Goal: Contribute content: Contribute content

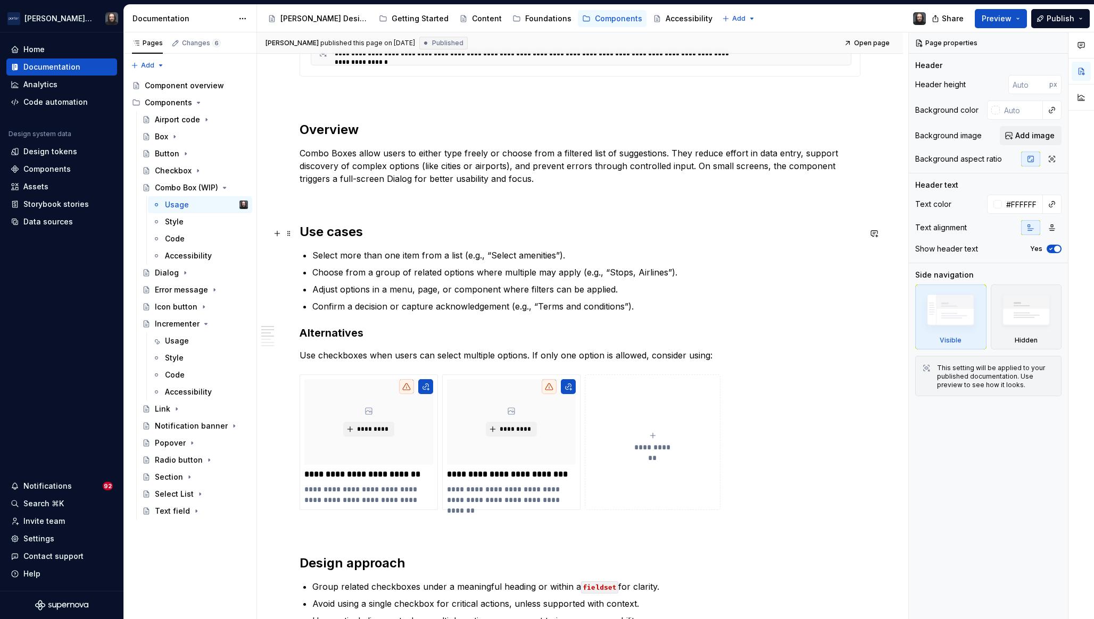
scroll to position [539, 0]
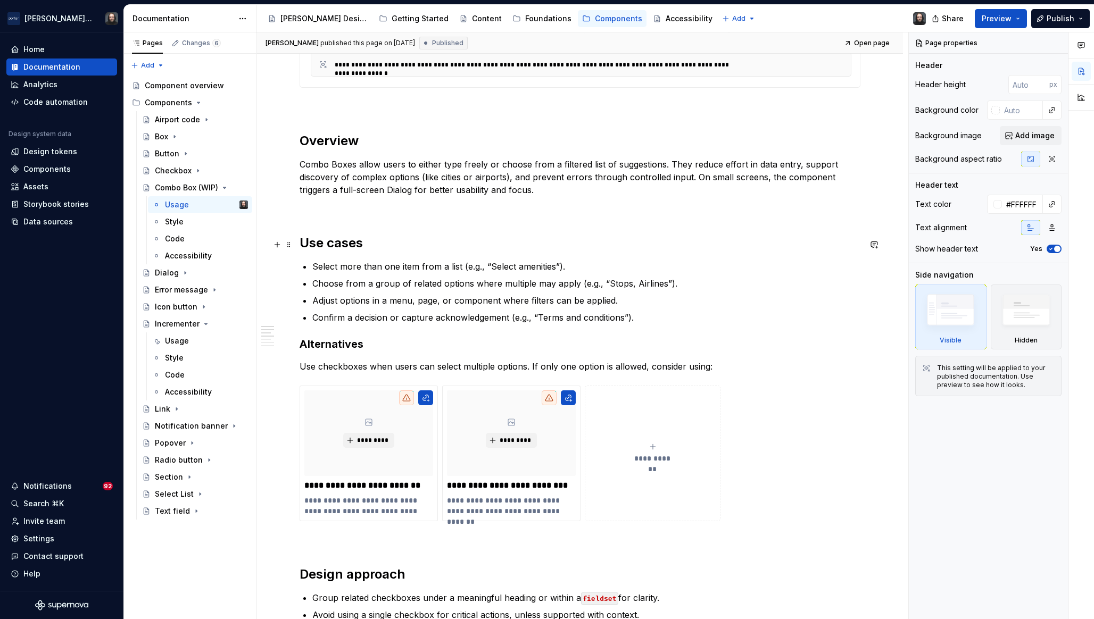
click at [303, 243] on h2 "Use cases" at bounding box center [579, 243] width 561 height 17
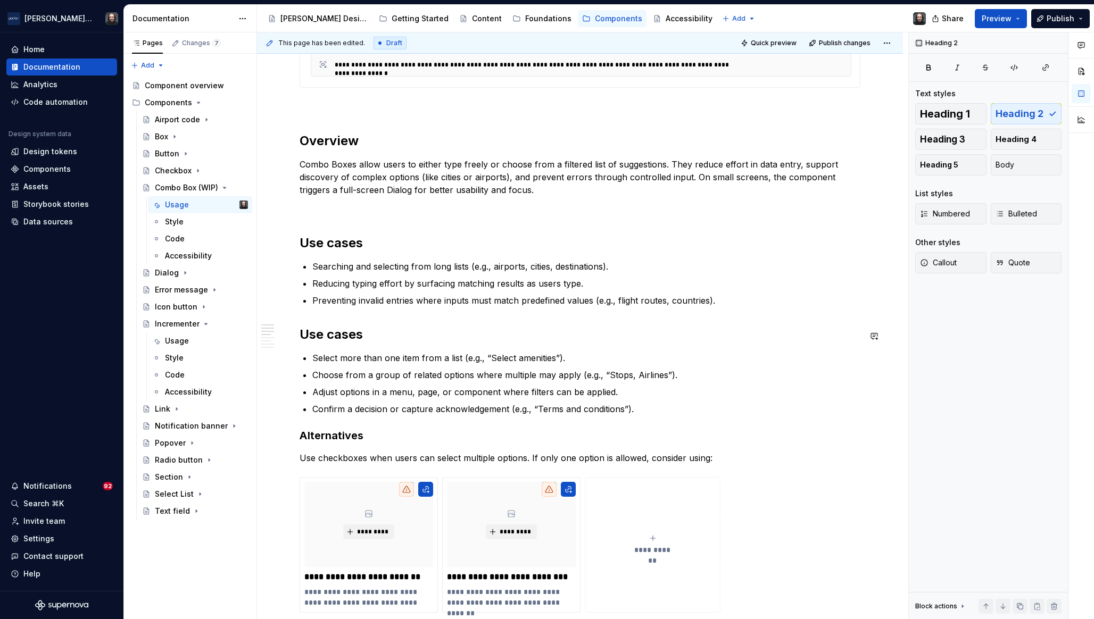
type textarea "*"
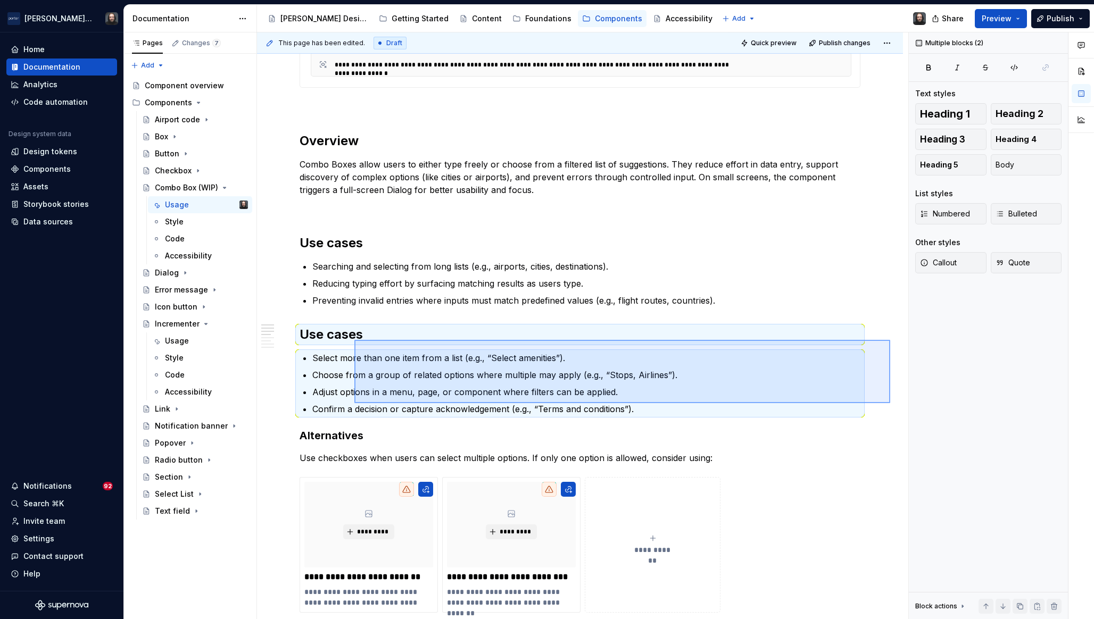
drag, startPoint x: 831, startPoint y: 403, endPoint x: 354, endPoint y: 340, distance: 480.8
click at [354, 340] on div "**********" at bounding box center [582, 325] width 651 height 587
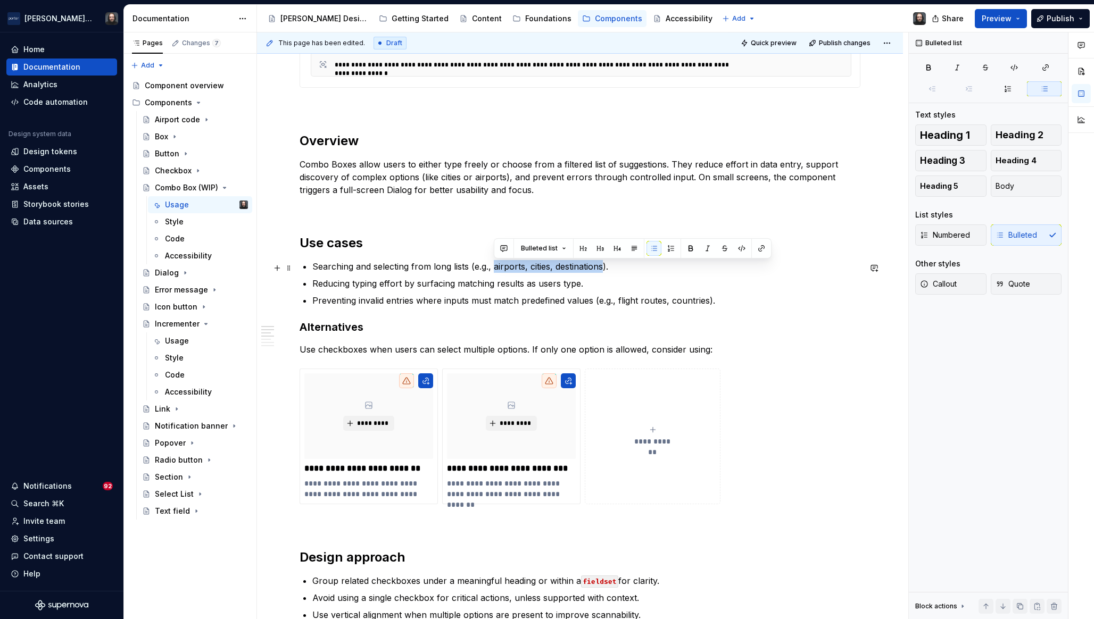
drag, startPoint x: 513, startPoint y: 269, endPoint x: 603, endPoint y: 271, distance: 89.9
click at [603, 271] on p "Searching and selecting from long lists (e.g., airports, cities, destinations)." at bounding box center [586, 266] width 548 height 13
click at [504, 248] on button "button" at bounding box center [503, 248] width 15 height 15
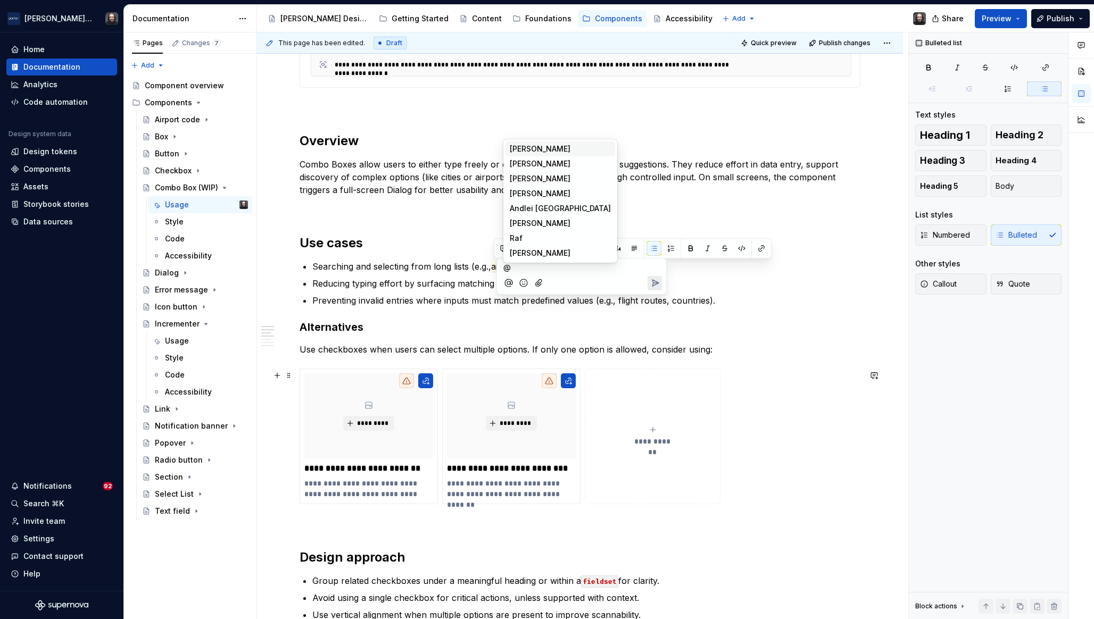
click at [860, 493] on div "**********" at bounding box center [579, 437] width 561 height 136
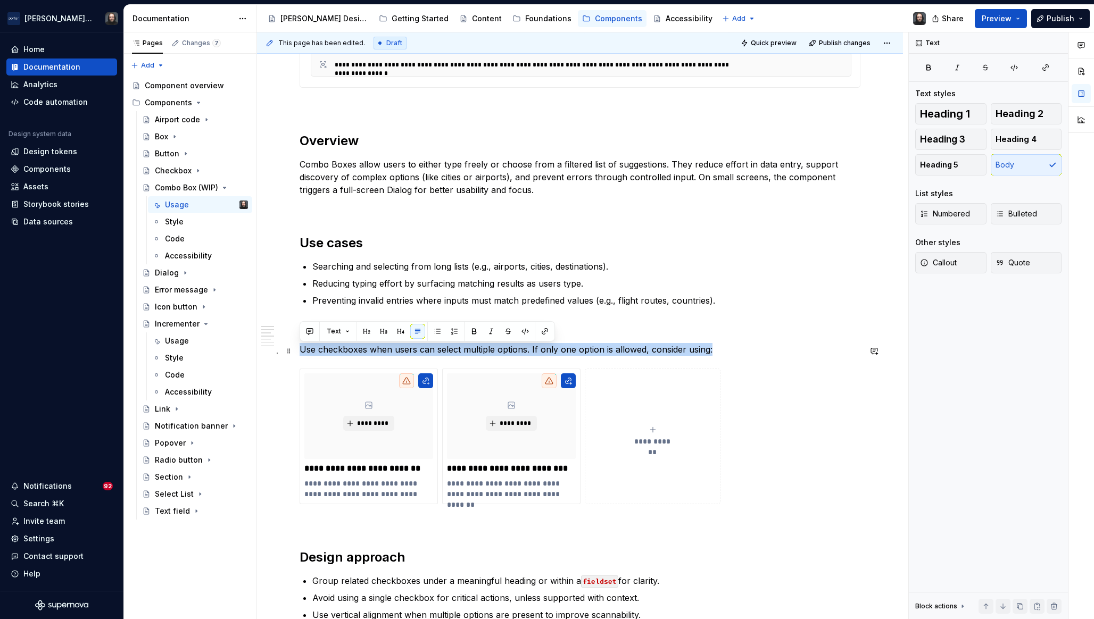
drag, startPoint x: 715, startPoint y: 351, endPoint x: 302, endPoint y: 351, distance: 413.3
click at [302, 351] on p "Use checkboxes when users can select multiple options. If only one option is al…" at bounding box center [579, 349] width 561 height 13
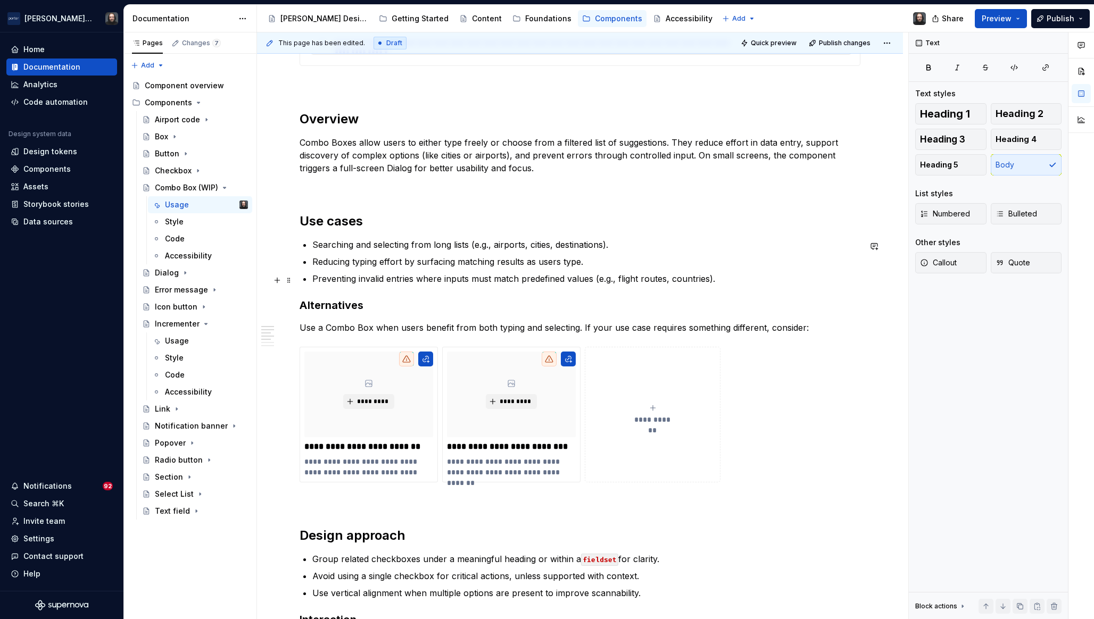
scroll to position [566, 0]
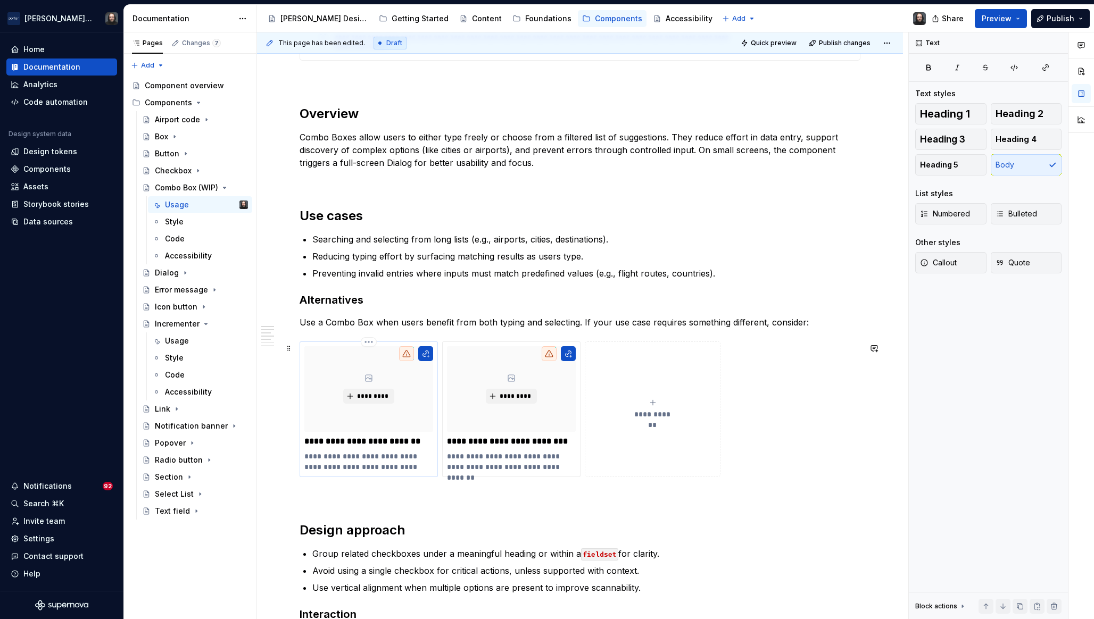
click at [394, 443] on p "**********" at bounding box center [368, 441] width 129 height 11
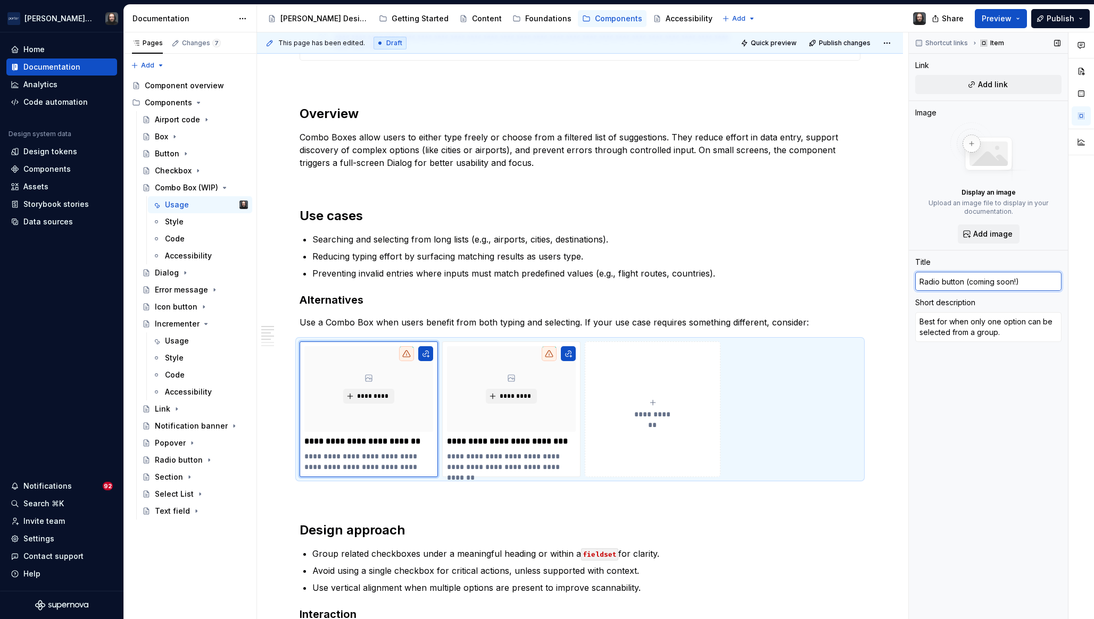
click at [936, 285] on input "Radio button (coming soon!)" at bounding box center [988, 281] width 146 height 19
type textarea "*"
type input "S"
type textarea "*"
type input "Se"
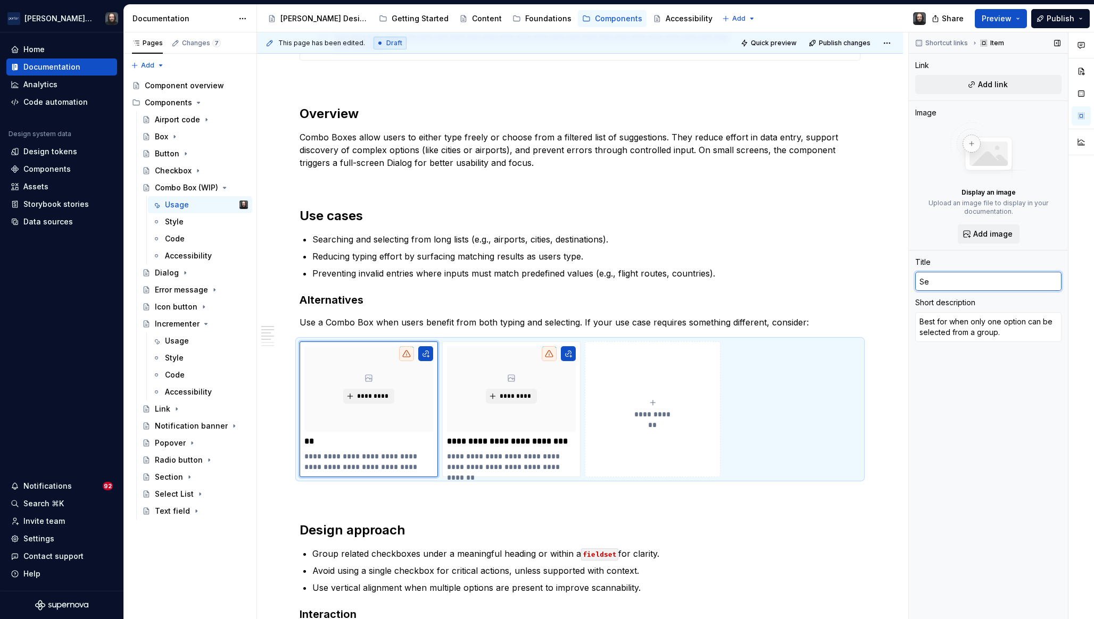
type textarea "*"
type input "Sel"
type textarea "*"
type input "Sele"
type textarea "*"
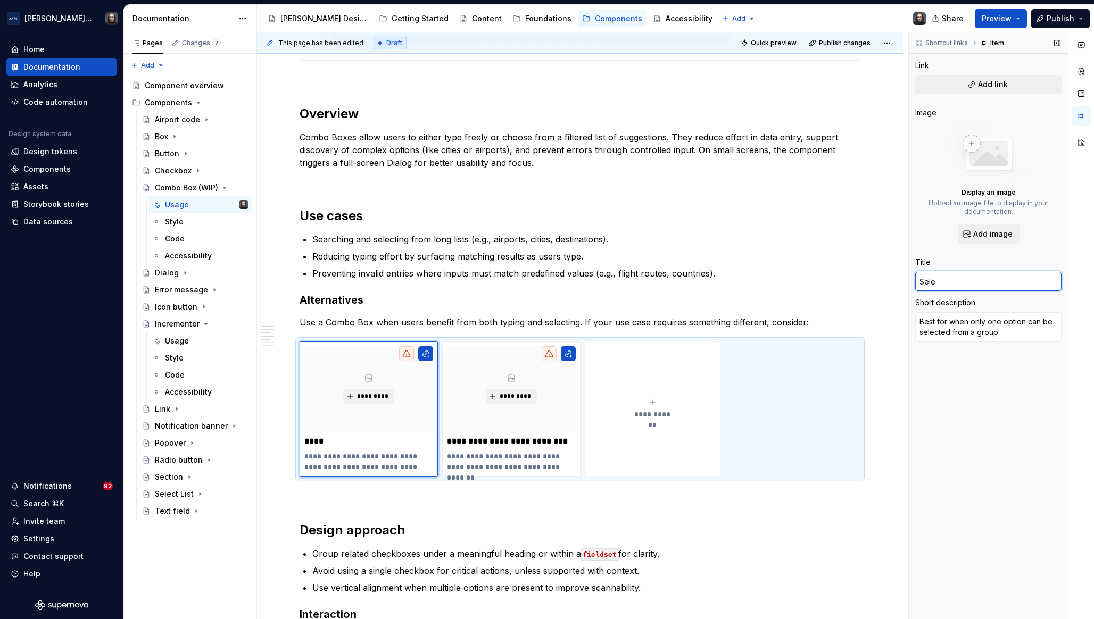
type input "Selec"
type textarea "*"
type input "Select"
type textarea "*"
type input "Select L"
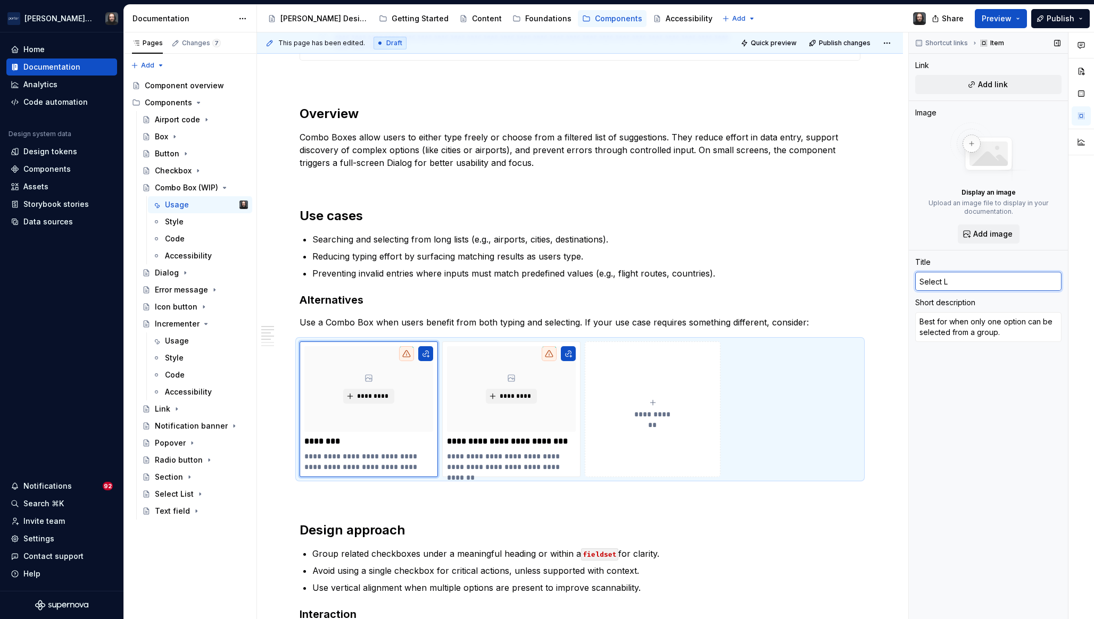
type textarea "*"
type input "Select Li"
type textarea "*"
type input "Select Lis"
type textarea "*"
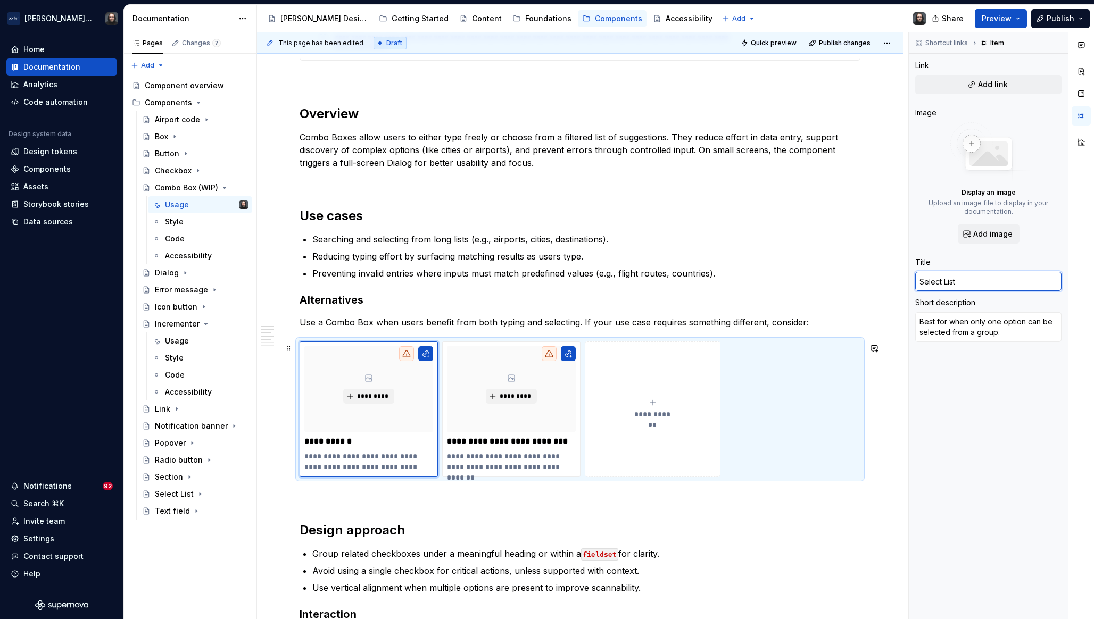
type input "Select List"
type textarea "*"
click at [963, 329] on textarea "Best for when only one option can be selected from a group." at bounding box center [988, 327] width 146 height 30
paste textarea "or short, predefined lists where users can browse all options easily"
type textarea "or short, predefined lists where users can browse all options easily."
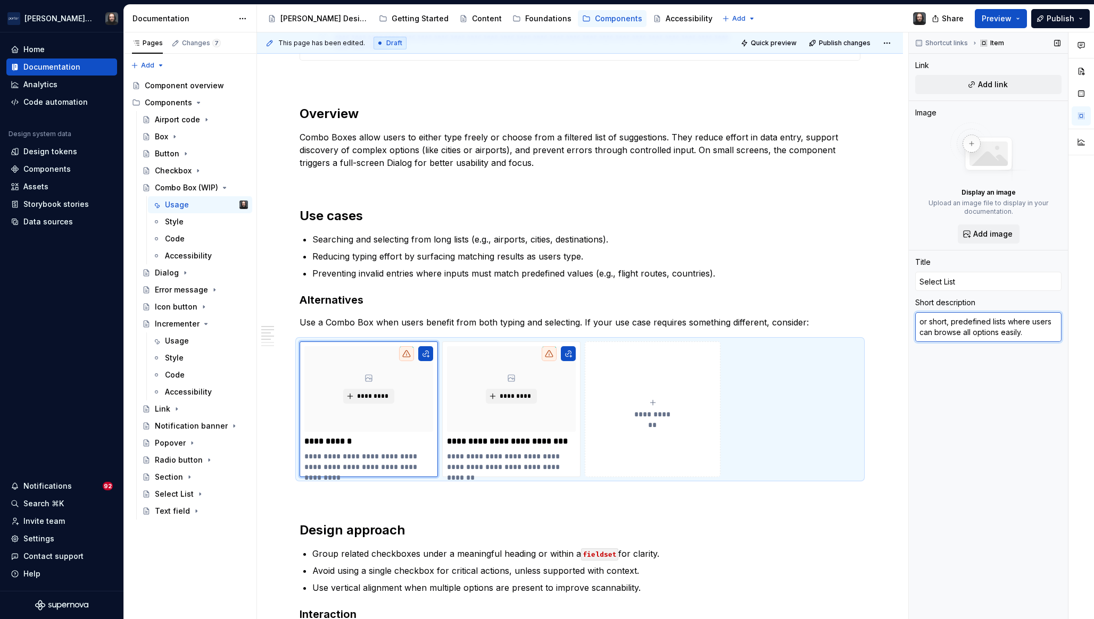
click at [920, 322] on textarea "or short, predefined lists where users can browse all options easily." at bounding box center [988, 327] width 146 height 30
type textarea "*"
type textarea "For short, predefined lists where users can browse all options easily."
click at [1003, 365] on div "Shortcut links Item Link Add link Image Display an image Upload an image file t…" at bounding box center [987, 325] width 159 height 587
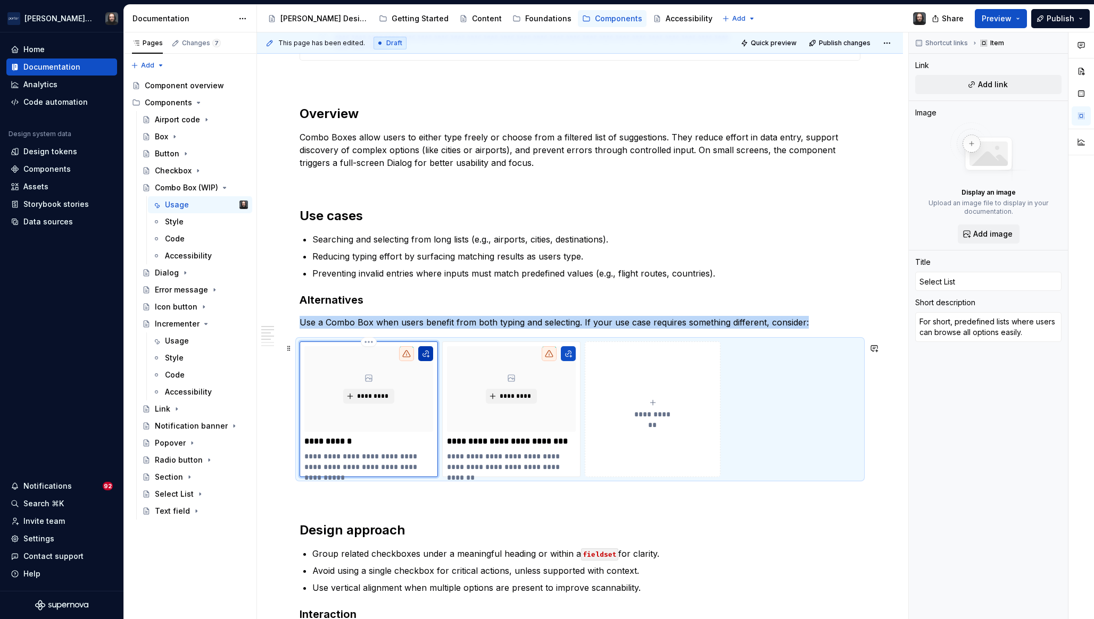
click at [426, 355] on button "button" at bounding box center [425, 353] width 15 height 15
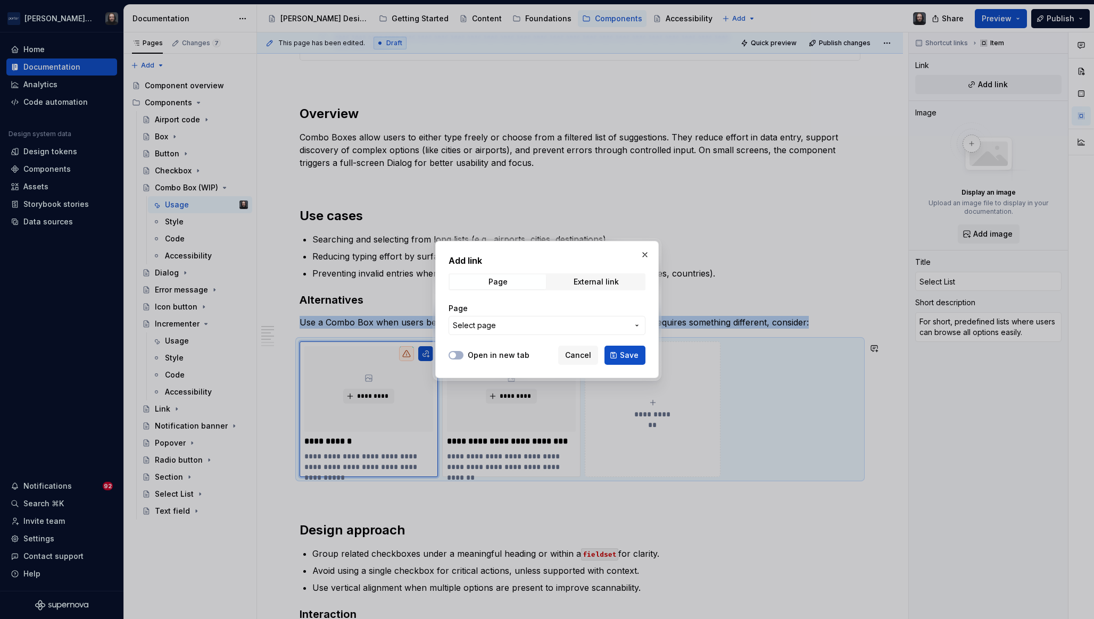
click at [534, 323] on span "Select page" at bounding box center [541, 325] width 176 height 11
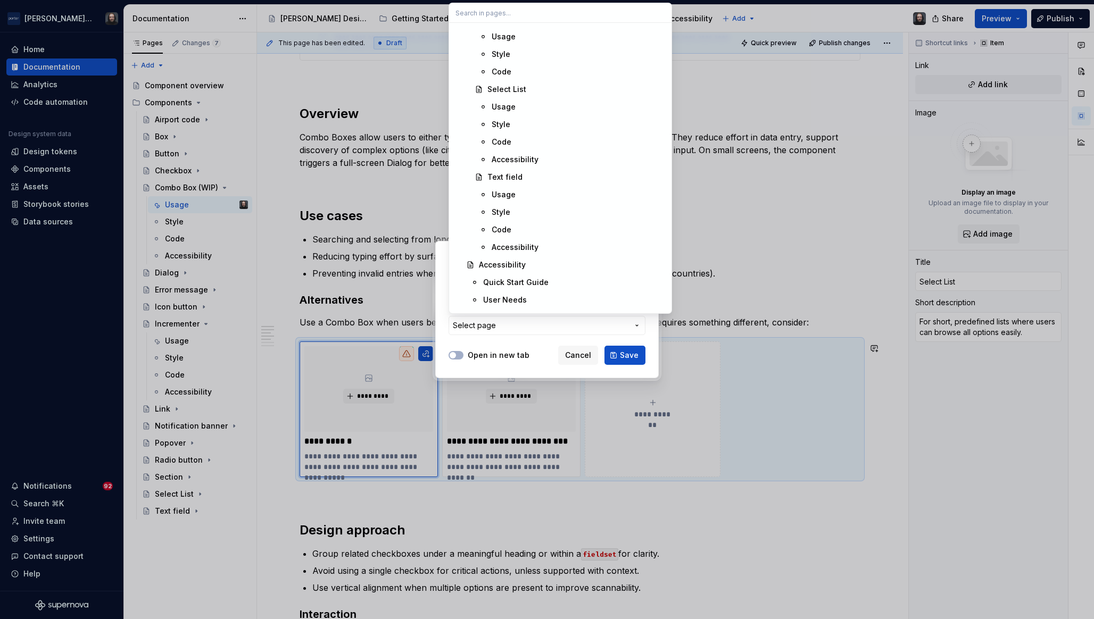
scroll to position [1590, 0]
click at [531, 94] on div "Select List" at bounding box center [576, 93] width 178 height 11
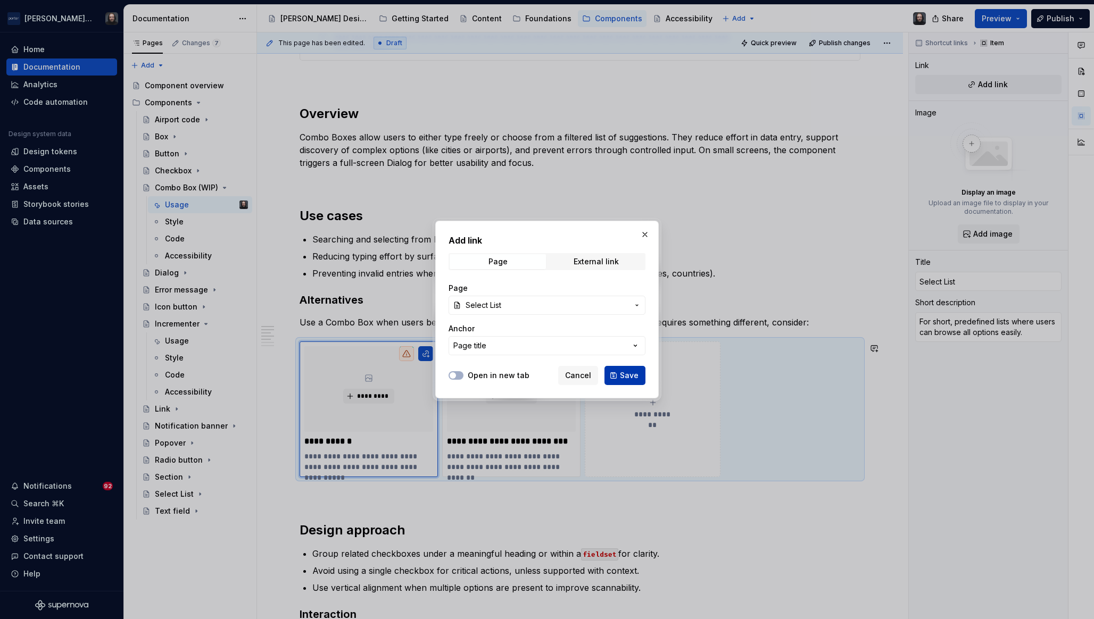
click at [627, 376] on span "Save" at bounding box center [629, 375] width 19 height 11
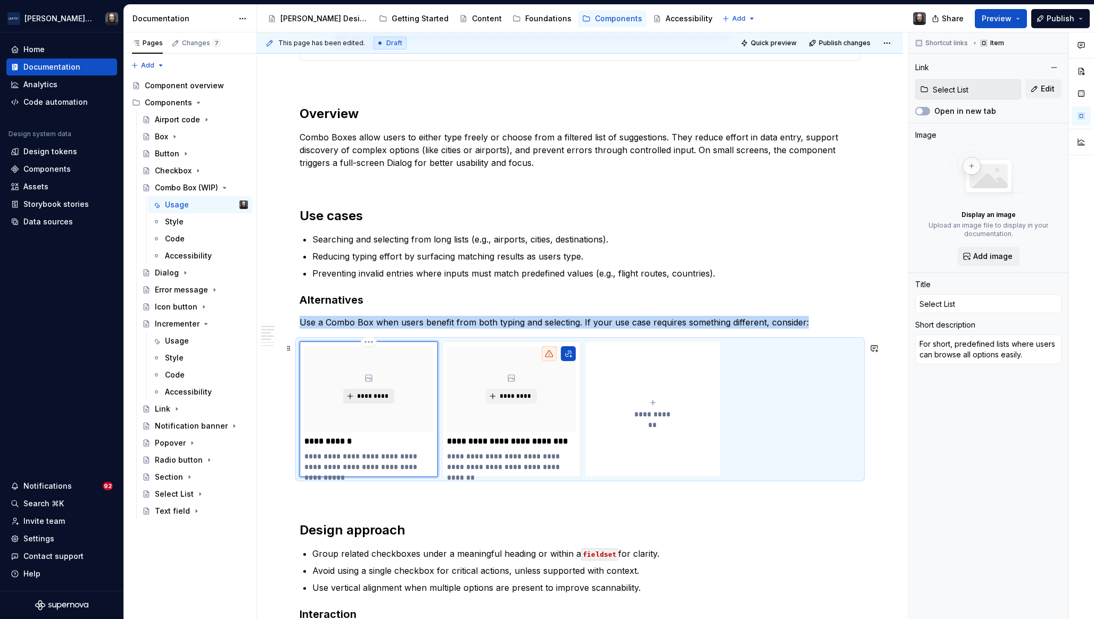
click at [373, 397] on span "*********" at bounding box center [372, 396] width 32 height 9
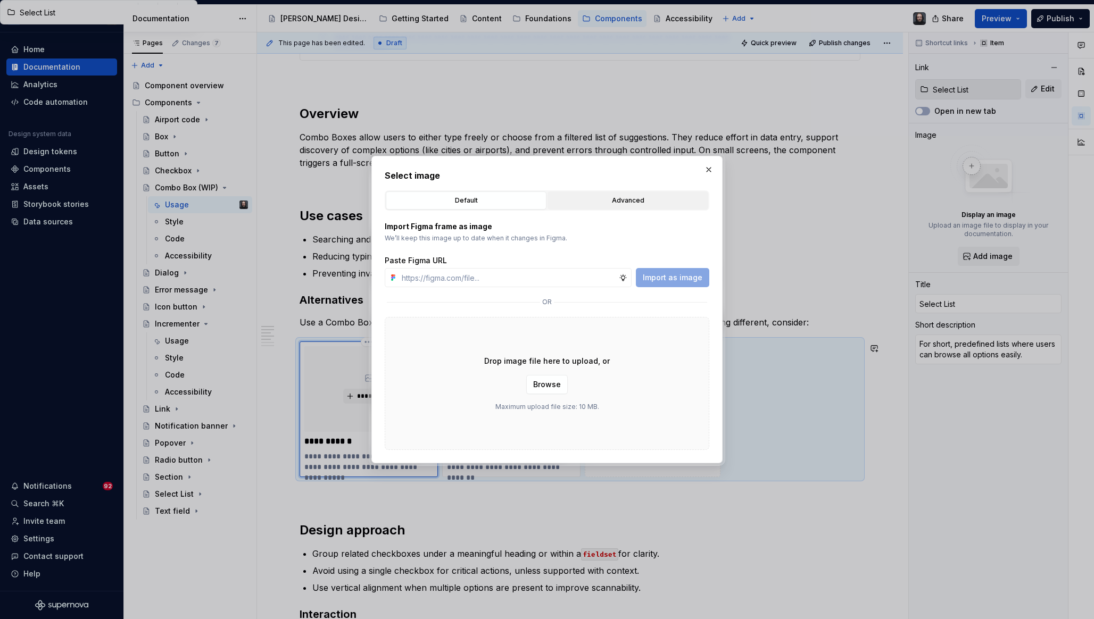
click at [630, 202] on div "Advanced" at bounding box center [627, 200] width 153 height 11
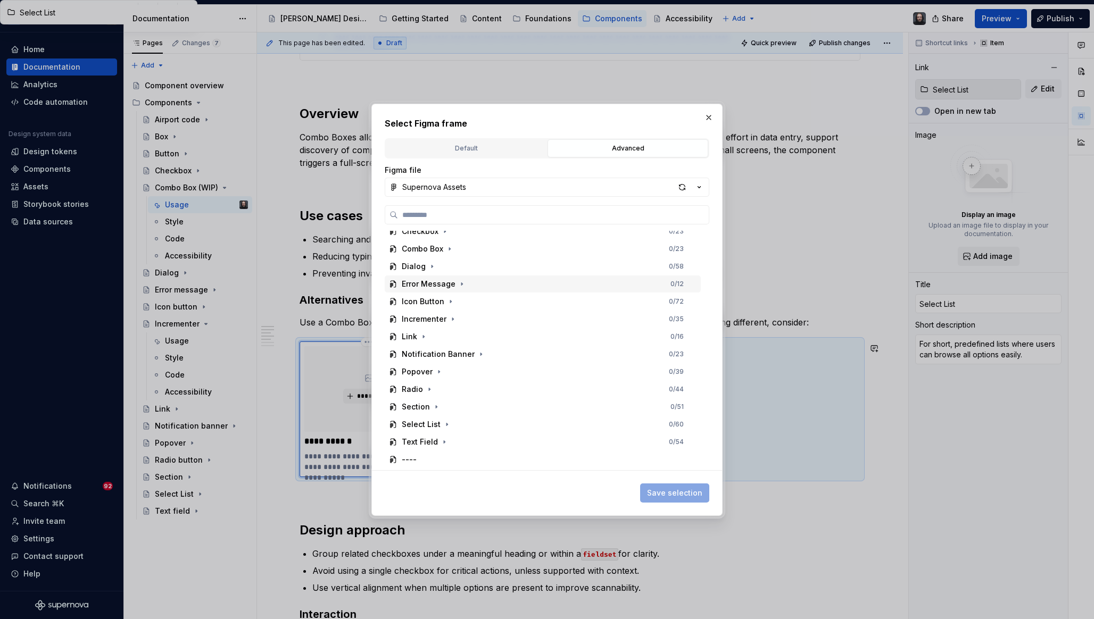
scroll to position [112, 0]
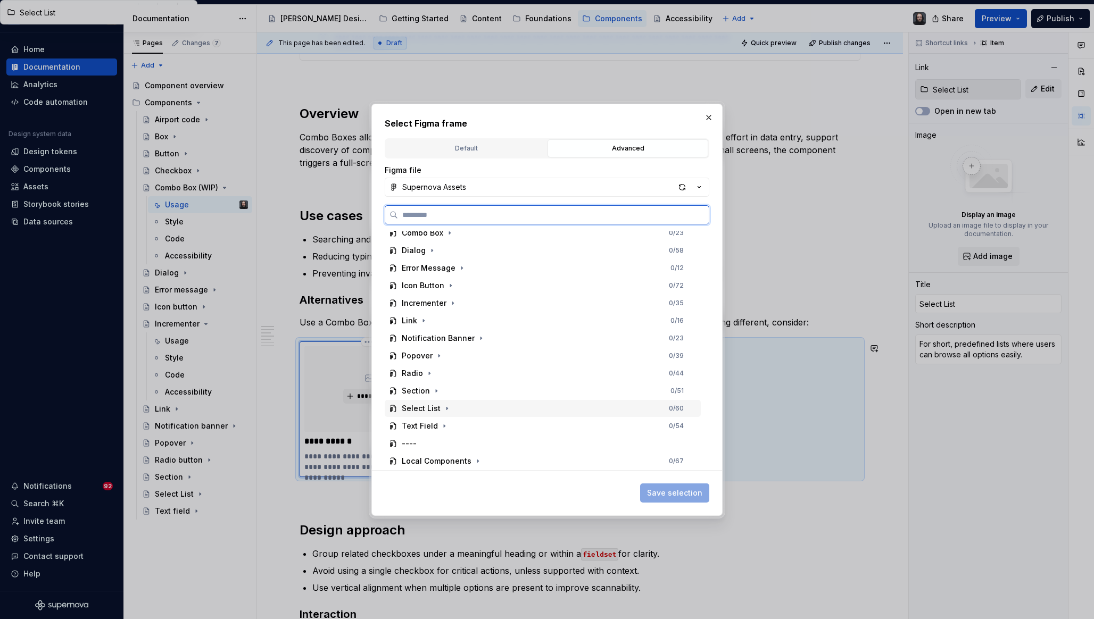
click at [488, 406] on div "Select List 0 / 60" at bounding box center [543, 408] width 316 height 17
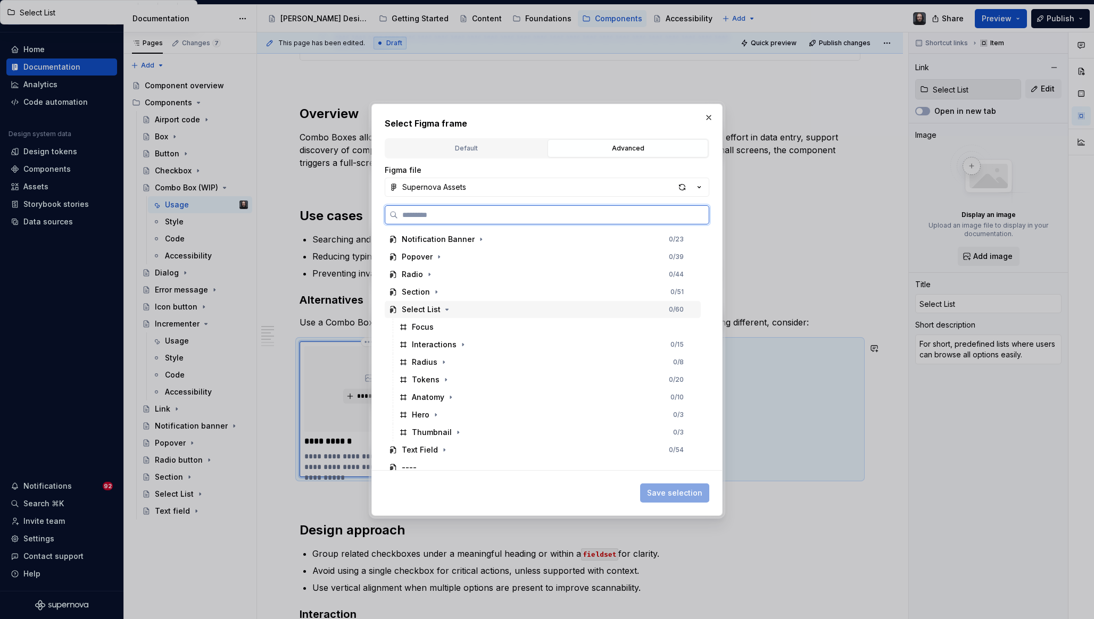
scroll to position [223, 0]
click at [499, 420] on div "Thumbnail 0 / 3" at bounding box center [548, 419] width 306 height 17
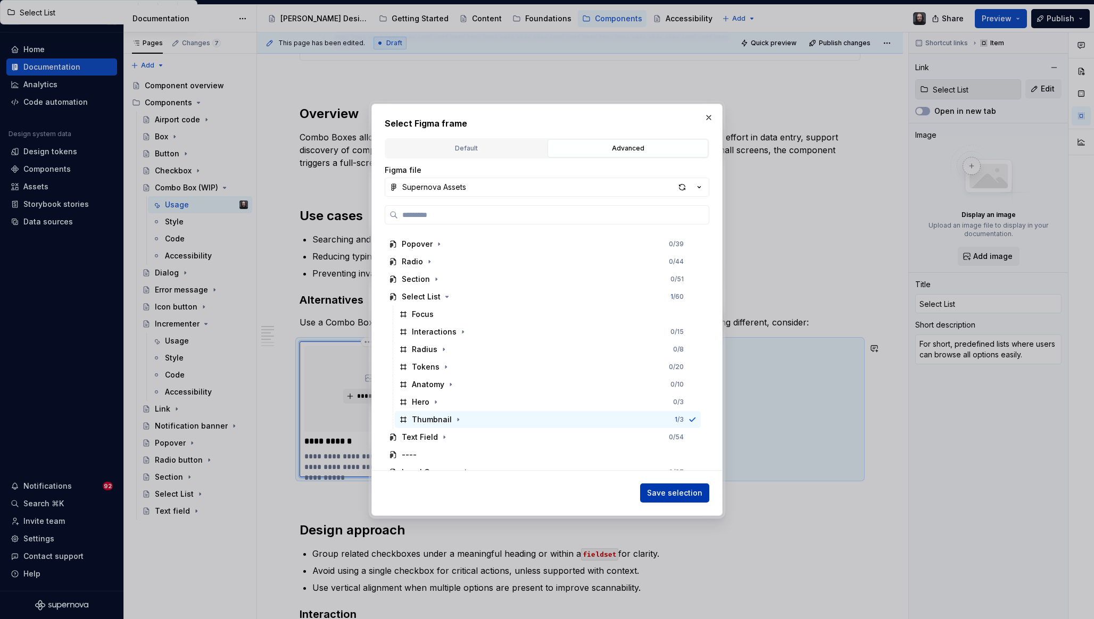
click at [683, 494] on span "Save selection" at bounding box center [674, 493] width 55 height 11
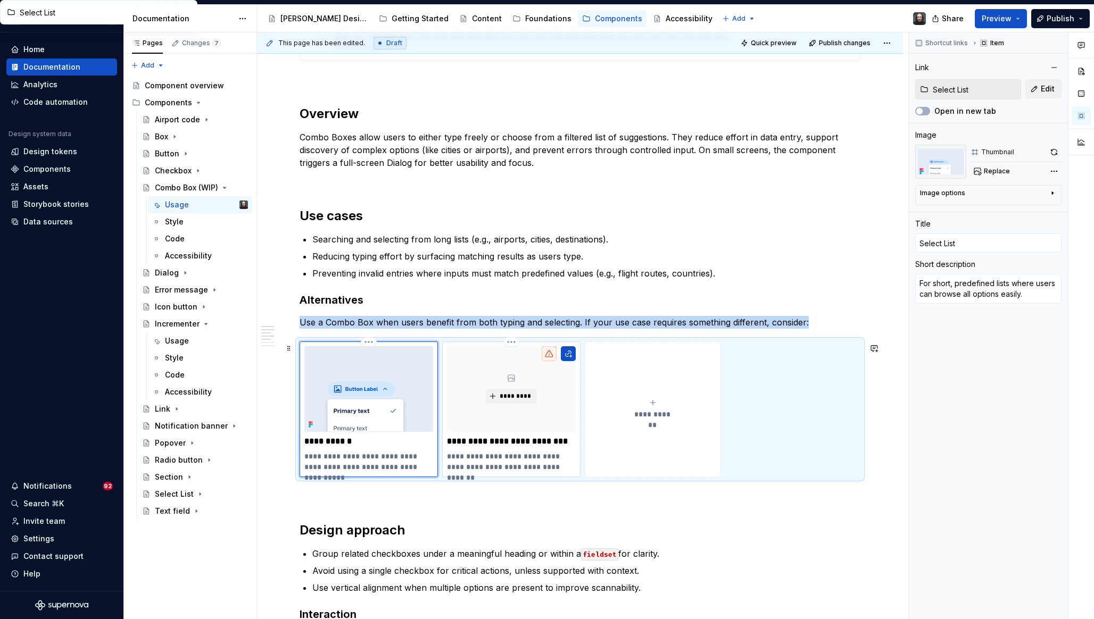
click at [519, 421] on div "*********" at bounding box center [511, 389] width 129 height 86
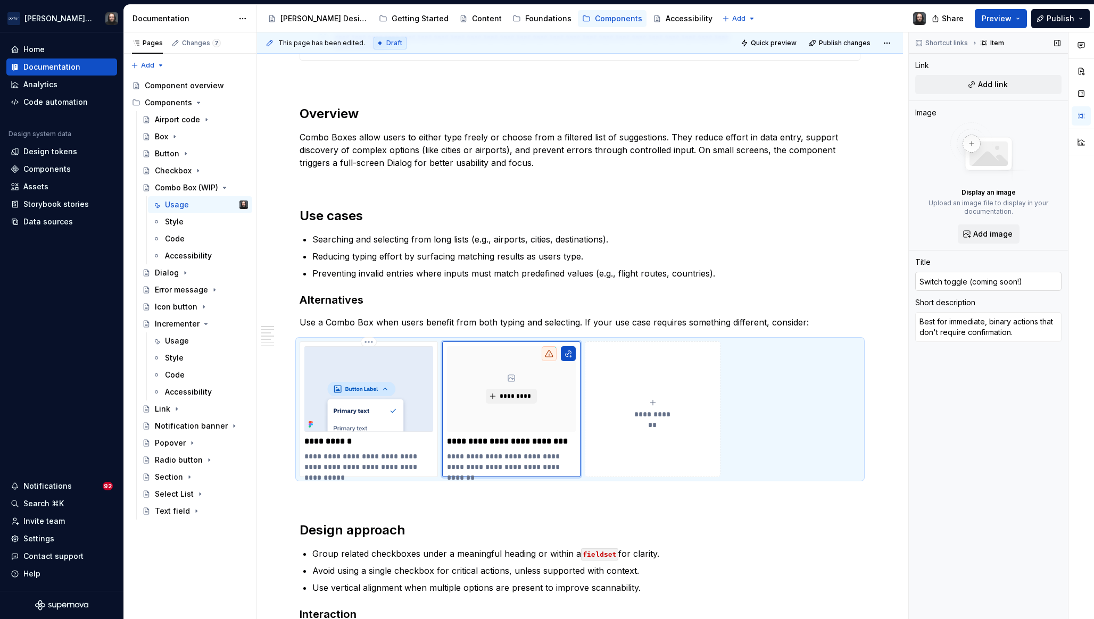
click at [962, 285] on input "Switch toggle (coming soon!)" at bounding box center [988, 281] width 146 height 19
type textarea "*"
type input "T"
type textarea "*"
type input "Te"
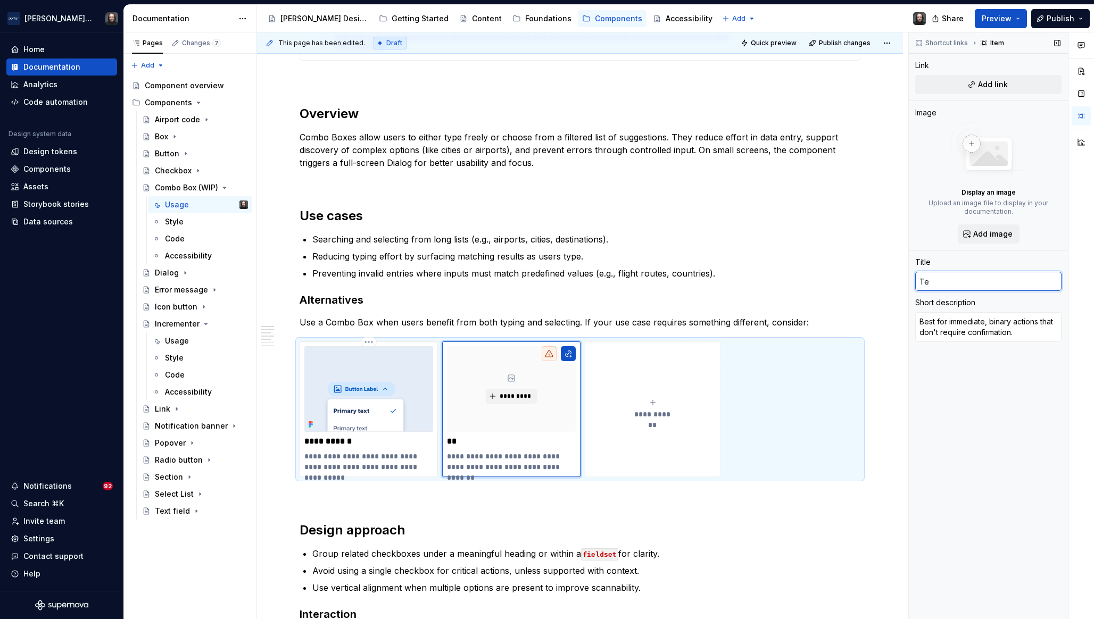
type textarea "*"
type input "Text"
type textarea "*"
type input "Text"
type textarea "*"
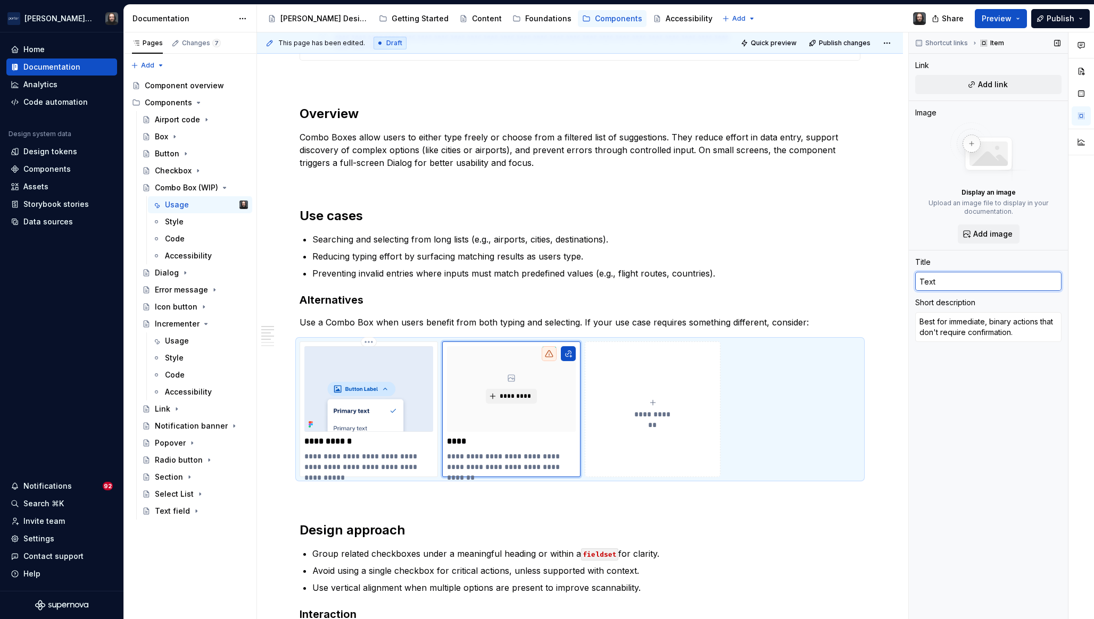
type input "Text F"
type textarea "*"
type input "Text Fi"
type textarea "*"
type input "Text Fie"
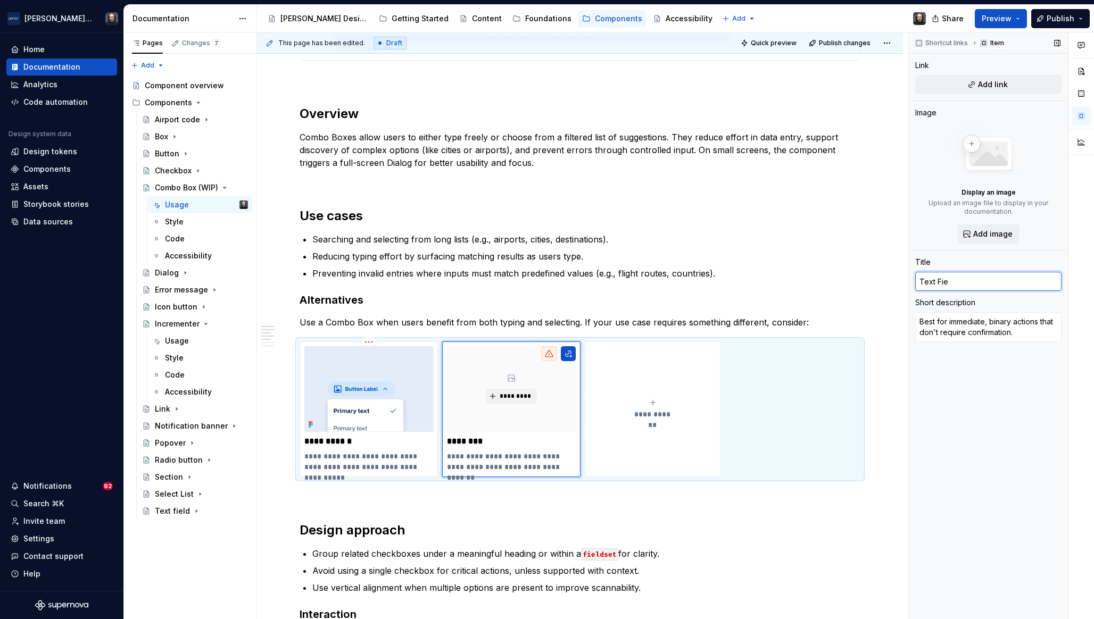
type textarea "*"
type input "Text Fiel"
type textarea "*"
type input "Text Field"
click at [981, 334] on textarea "Best for immediate, binary actions that don't require confirmation." at bounding box center [988, 327] width 146 height 30
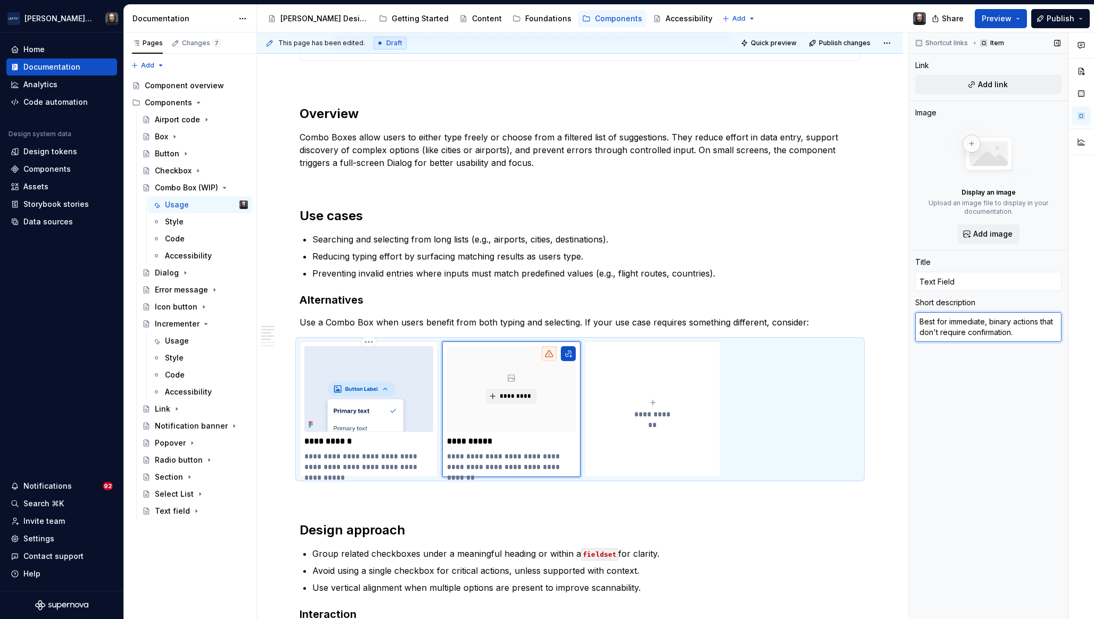
paste textarea "for open input without predefined results or validation"
type textarea "*"
type textarea "for open input without predefined results or validation"
type textarea "*"
type textarea "for open input without predefined results or validation."
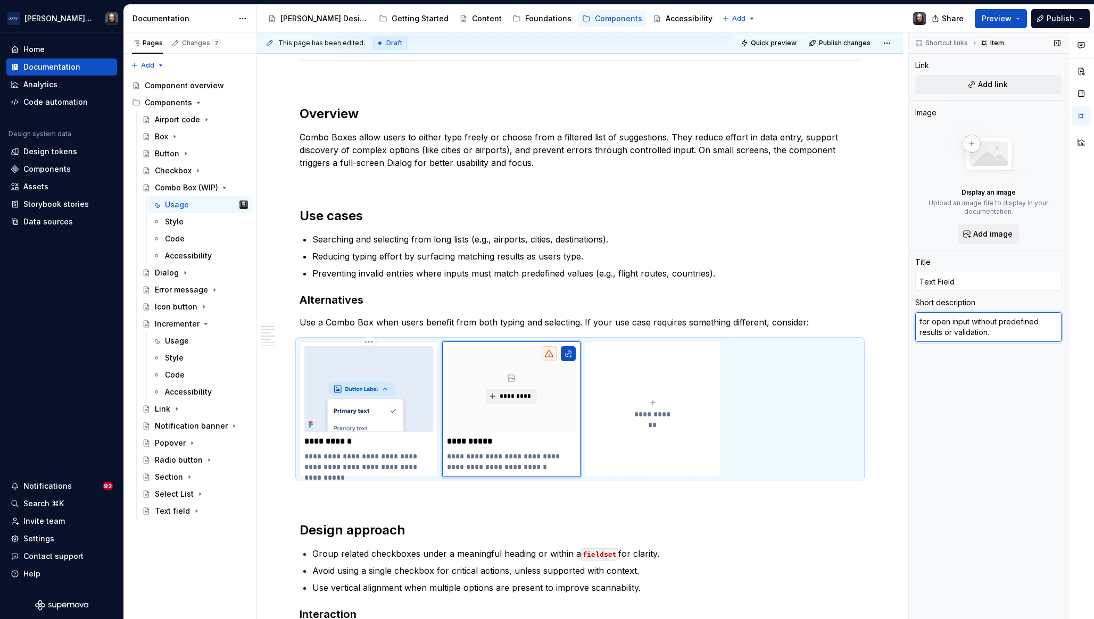
type textarea "*"
type textarea "For open input without predefined results or validation."
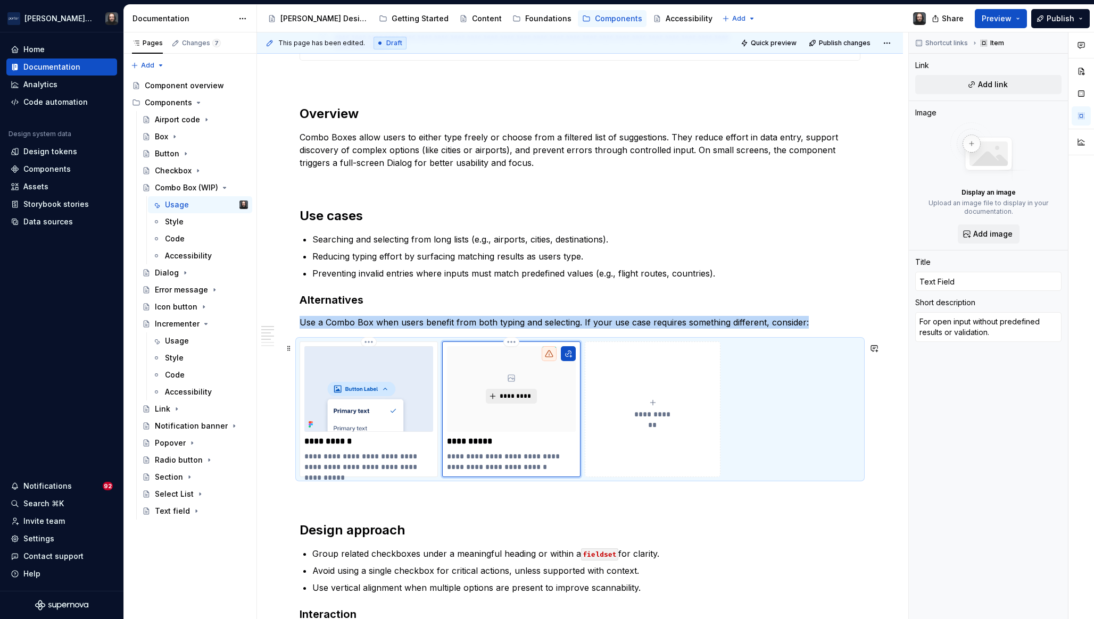
click at [520, 401] on span "*********" at bounding box center [515, 396] width 32 height 9
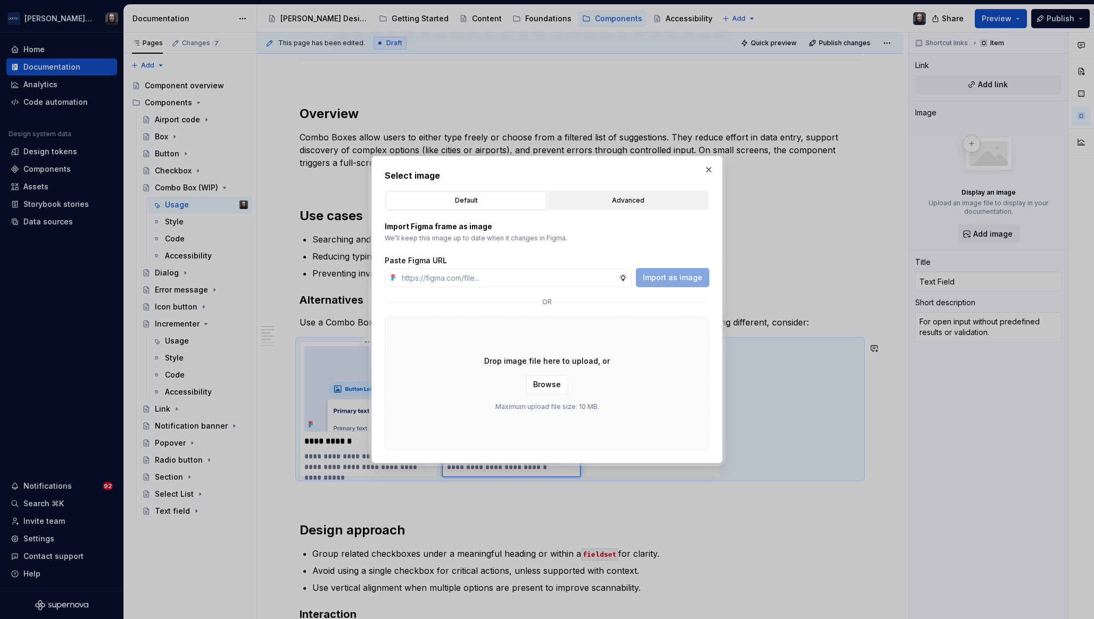
click at [632, 202] on div "Advanced" at bounding box center [627, 200] width 153 height 11
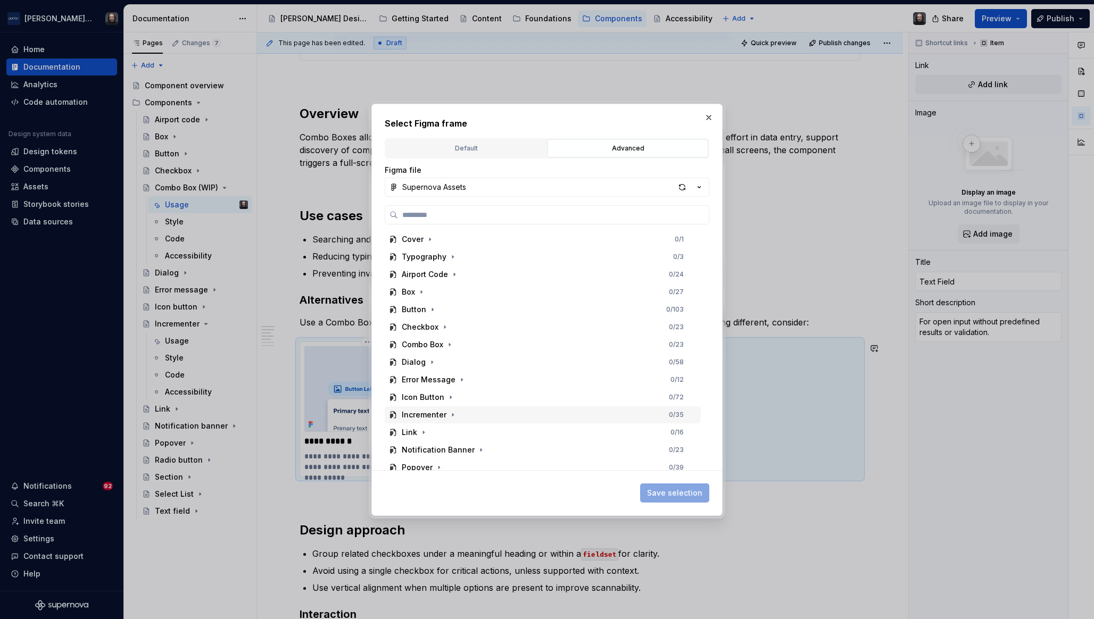
scroll to position [112, 0]
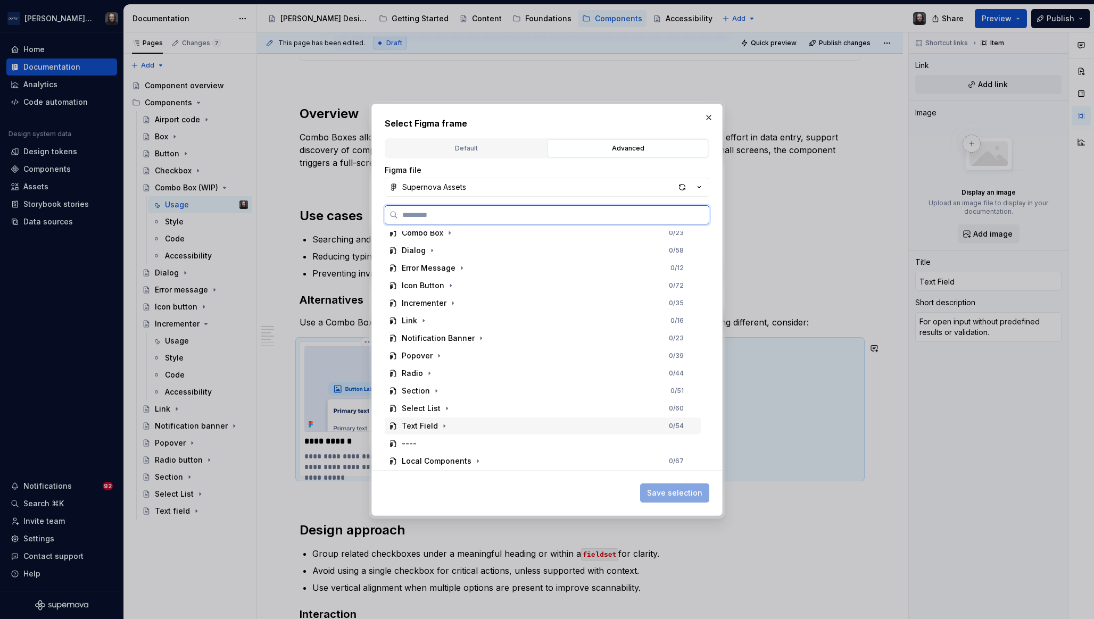
click at [487, 426] on div "Text Field 0 / 54" at bounding box center [543, 426] width 316 height 17
click at [511, 423] on div "Thumbnail 0 / 4" at bounding box center [548, 426] width 306 height 17
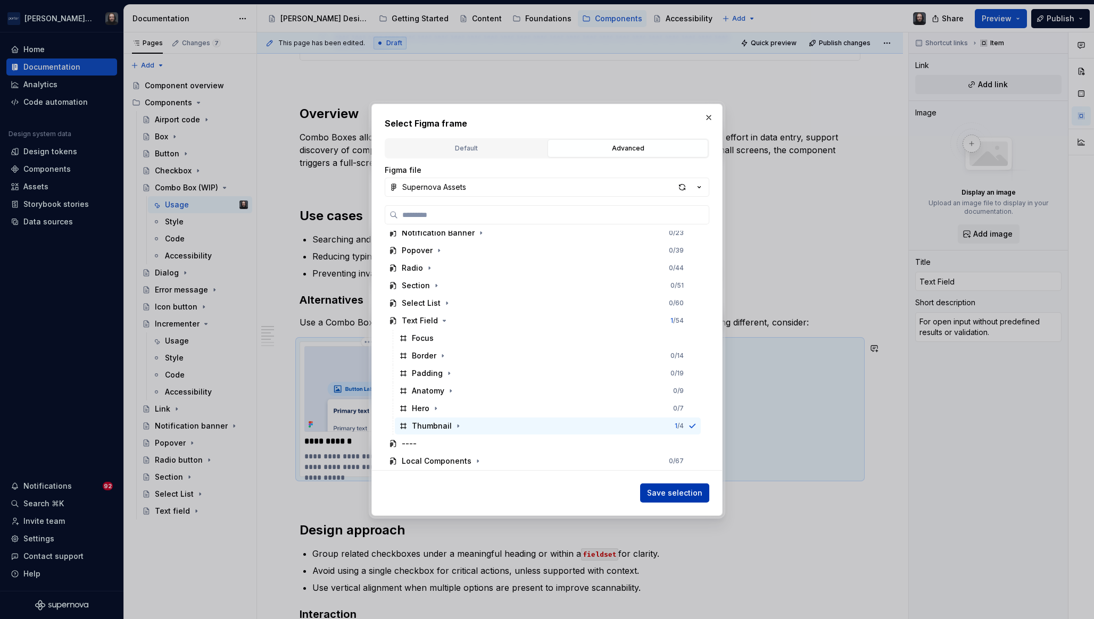
click at [677, 494] on span "Save selection" at bounding box center [674, 493] width 55 height 11
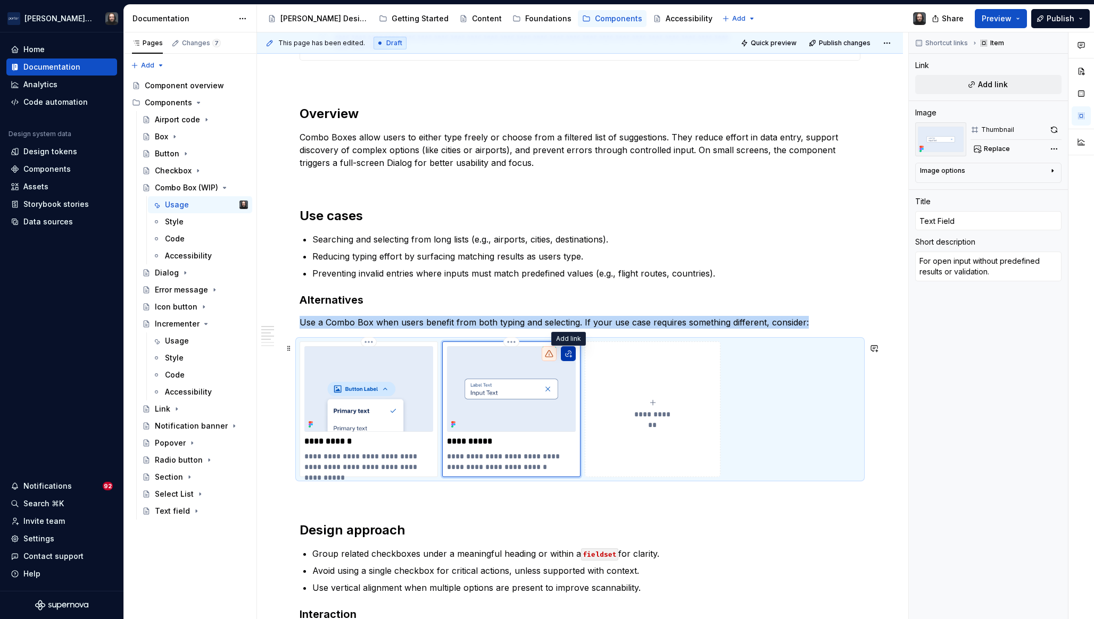
click at [568, 355] on button "button" at bounding box center [568, 353] width 15 height 15
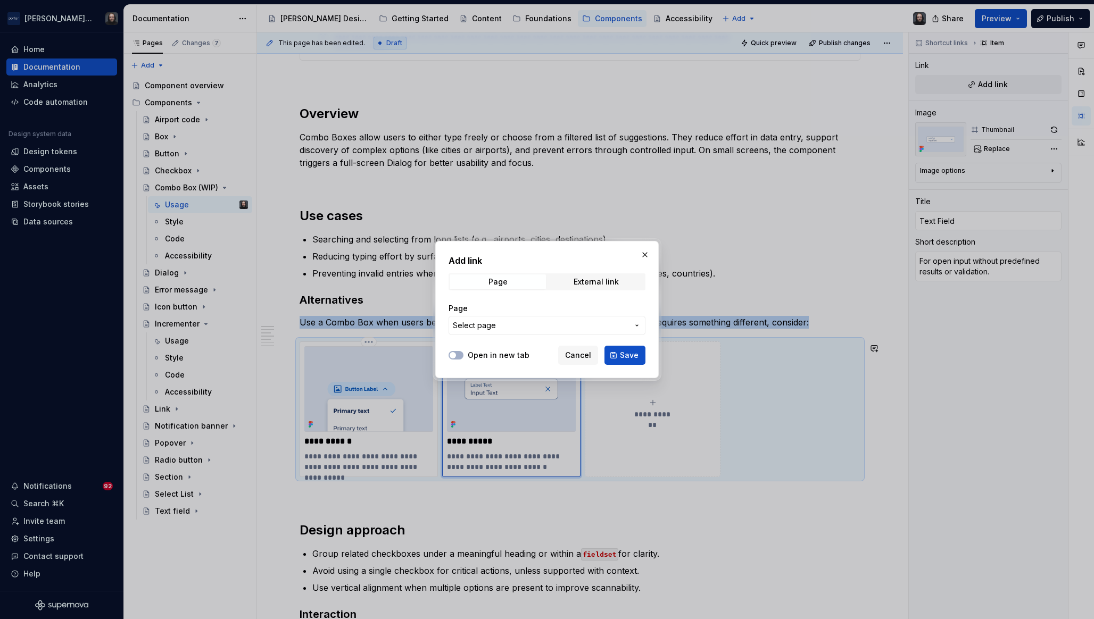
click at [561, 330] on span "Select page" at bounding box center [541, 325] width 176 height 11
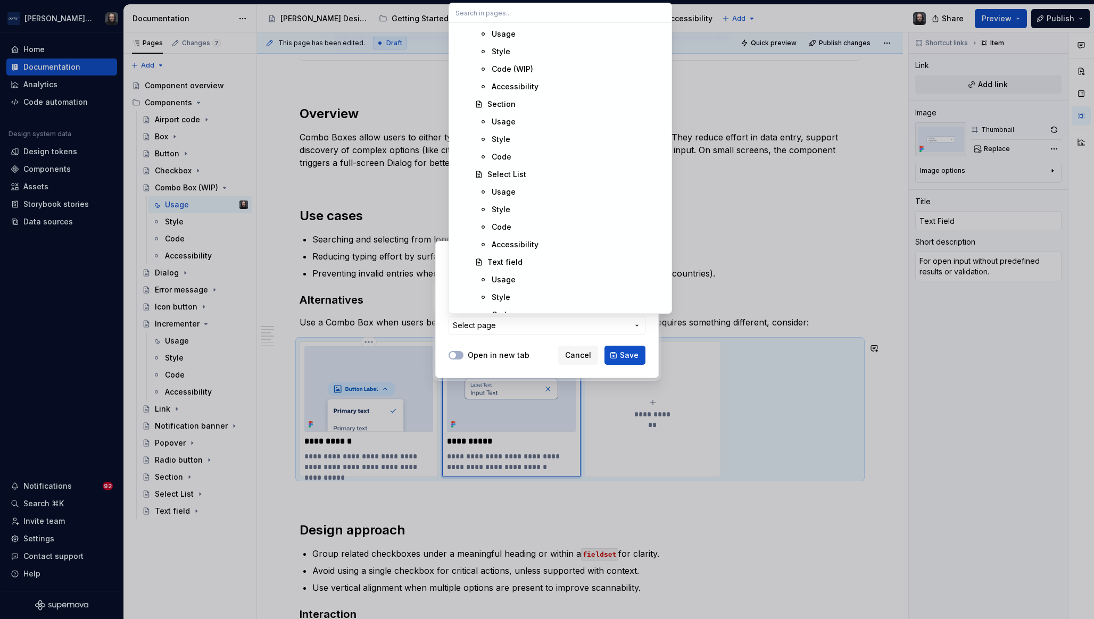
scroll to position [1644, 0]
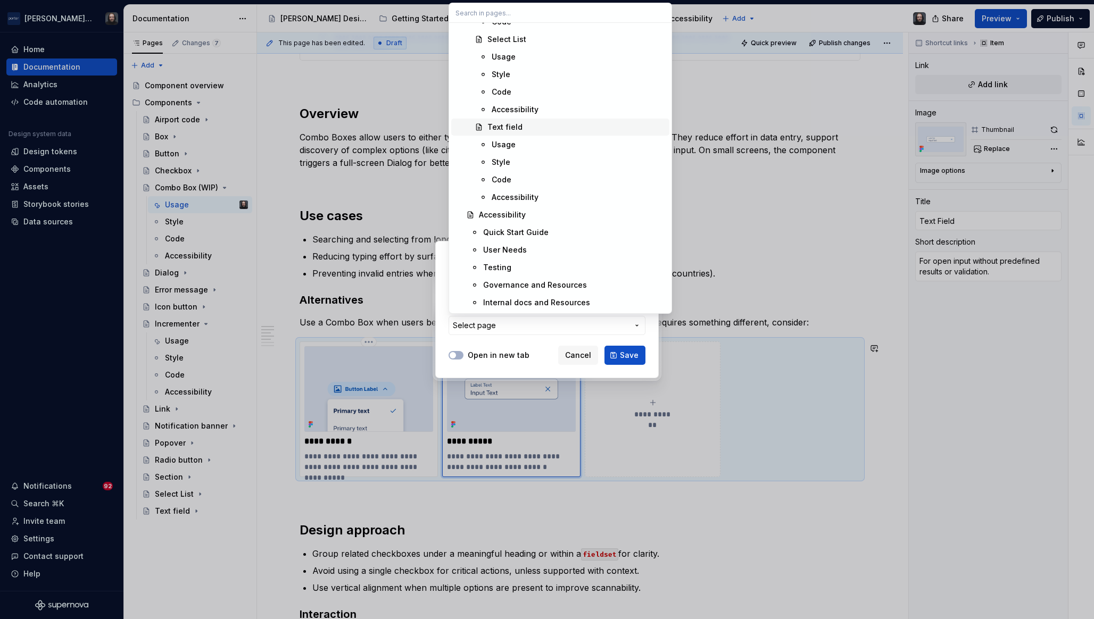
click at [559, 129] on div "Text field" at bounding box center [576, 127] width 178 height 11
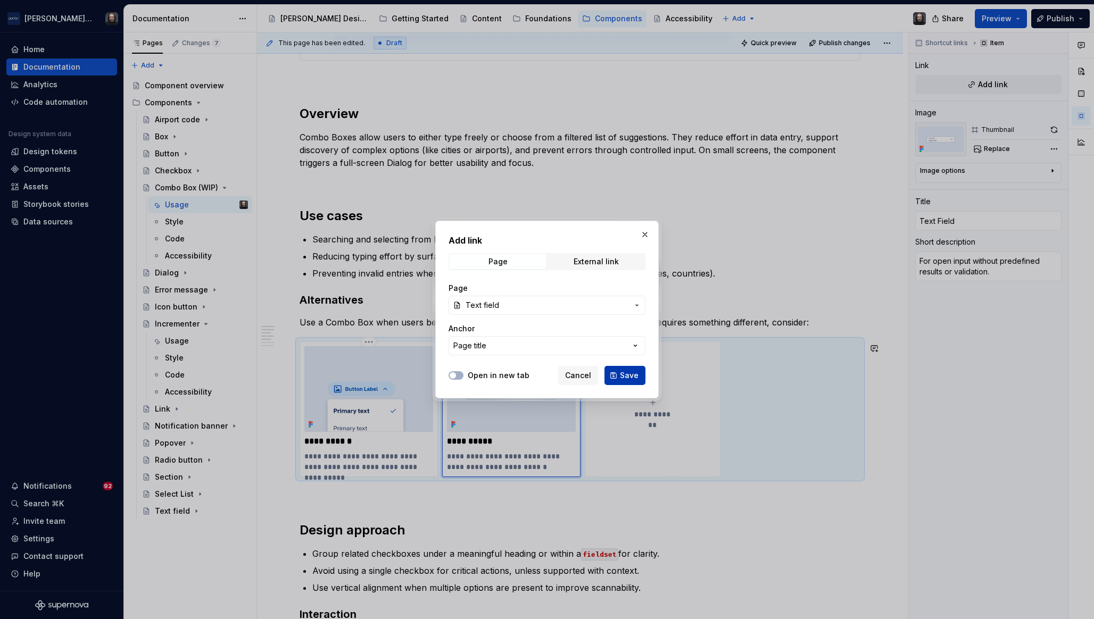
click at [628, 373] on span "Save" at bounding box center [629, 375] width 19 height 11
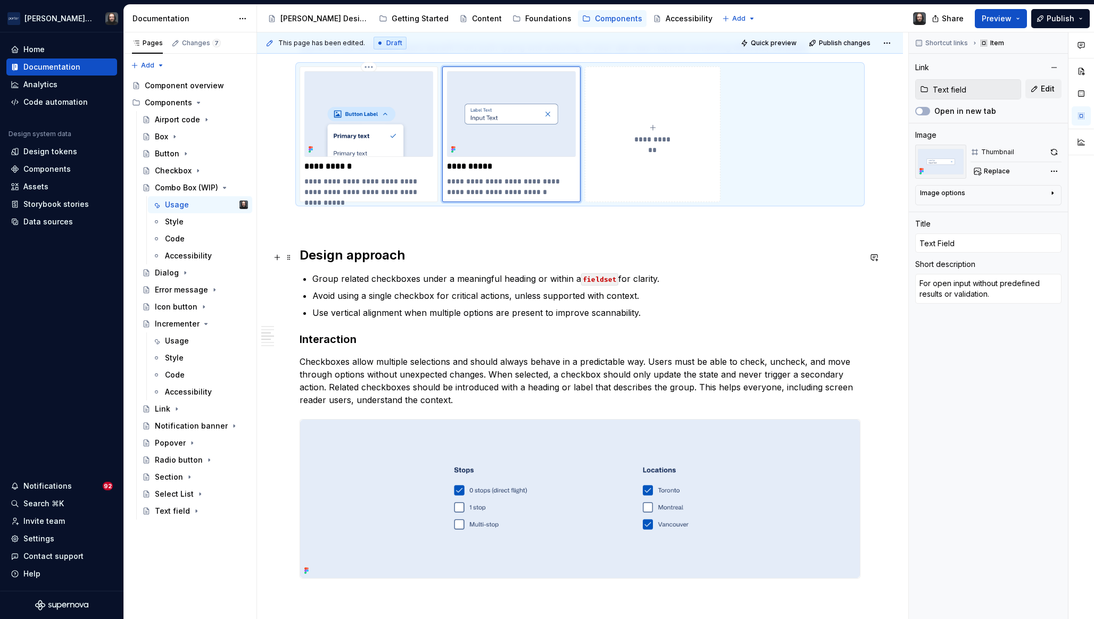
scroll to position [896, 0]
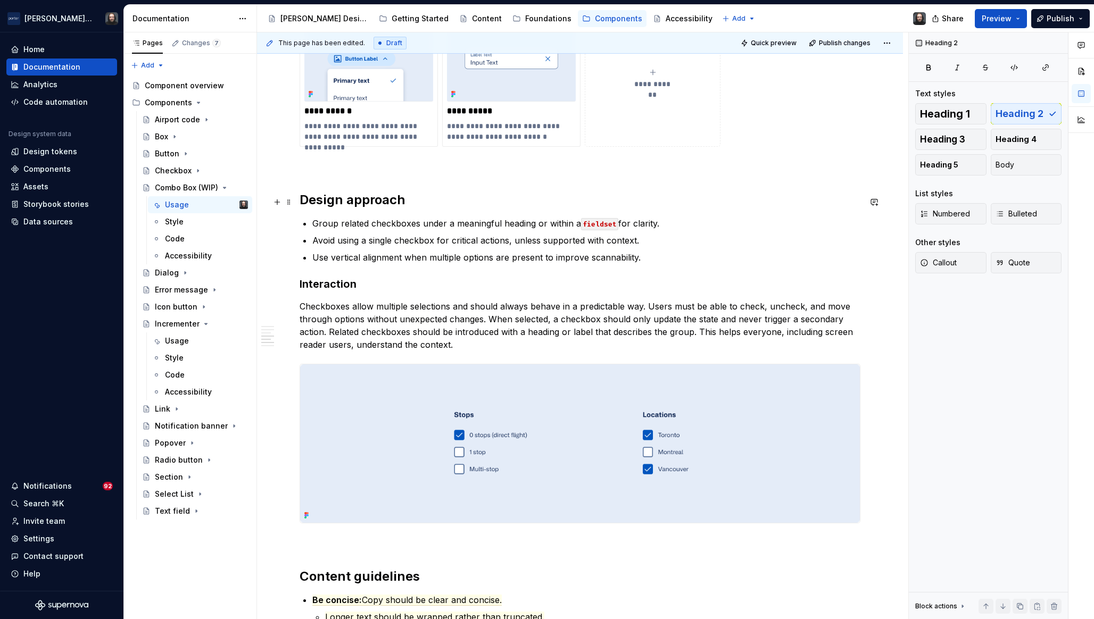
click at [303, 202] on h2 "Design approach" at bounding box center [579, 199] width 561 height 17
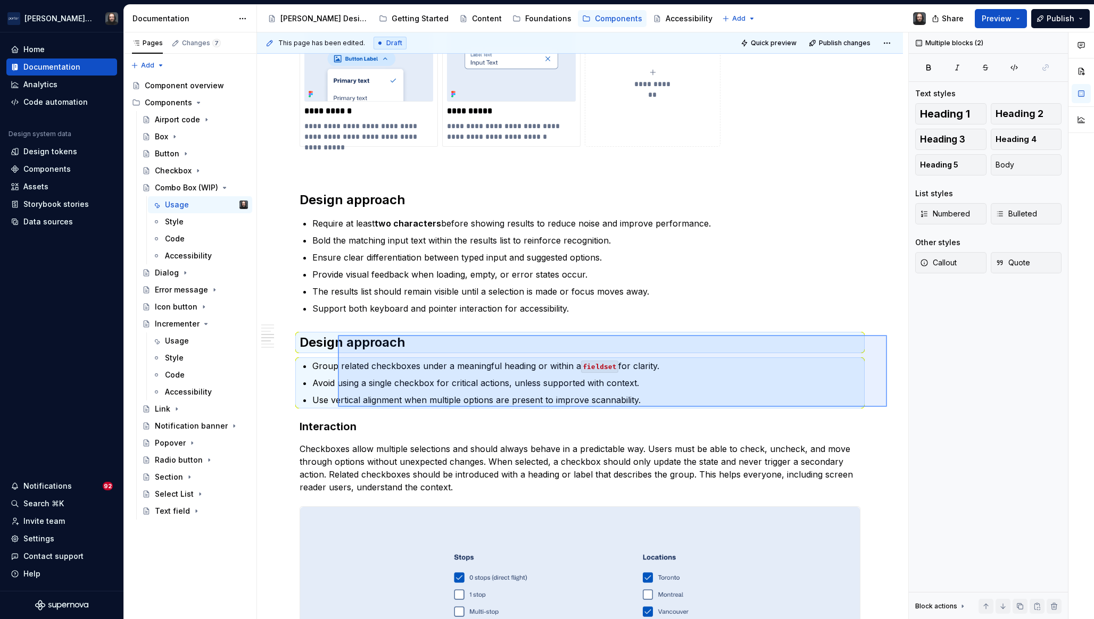
drag, startPoint x: 801, startPoint y: 406, endPoint x: 338, endPoint y: 335, distance: 468.2
click at [338, 335] on div "**********" at bounding box center [582, 325] width 651 height 587
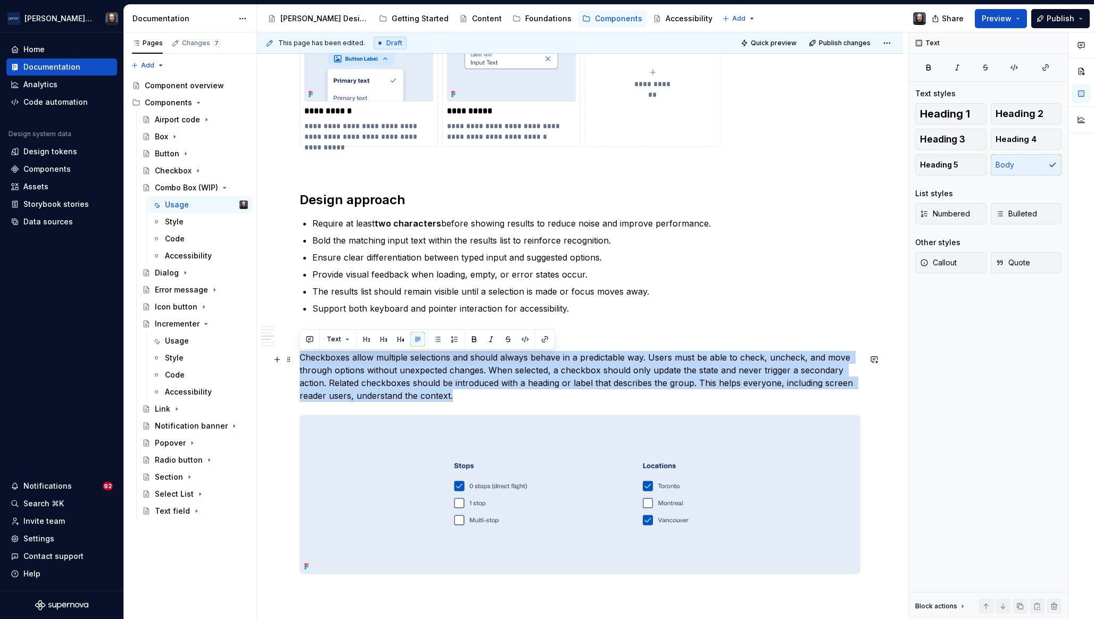
drag, startPoint x: 457, startPoint y: 400, endPoint x: 302, endPoint y: 361, distance: 159.6
click at [302, 361] on p "Checkboxes allow multiple selections and should always behave in a predictable …" at bounding box center [579, 376] width 561 height 51
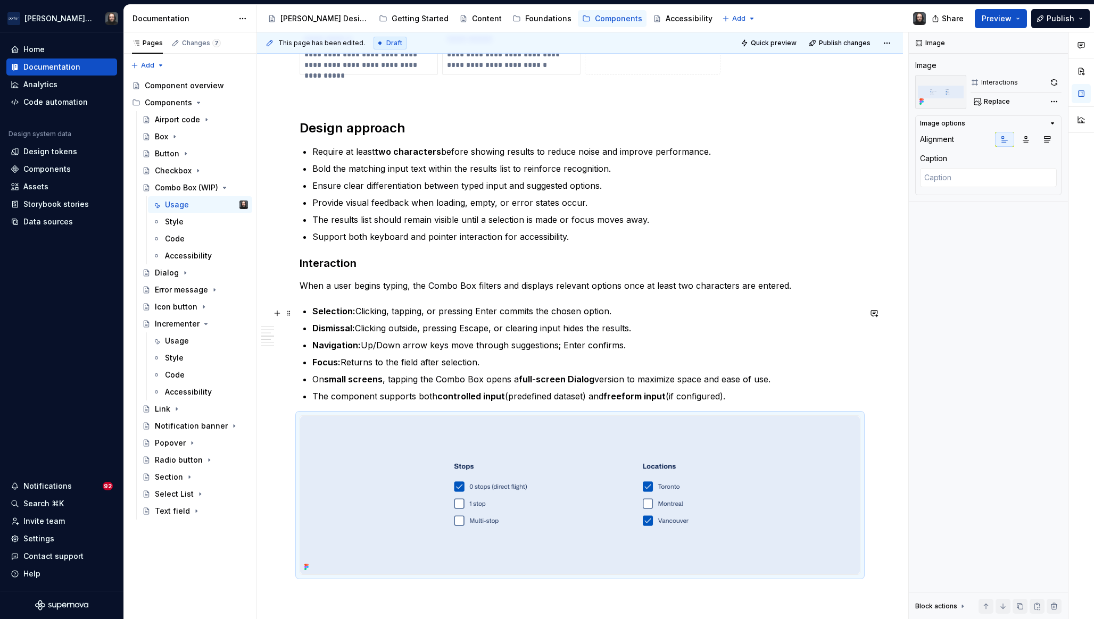
scroll to position [985, 0]
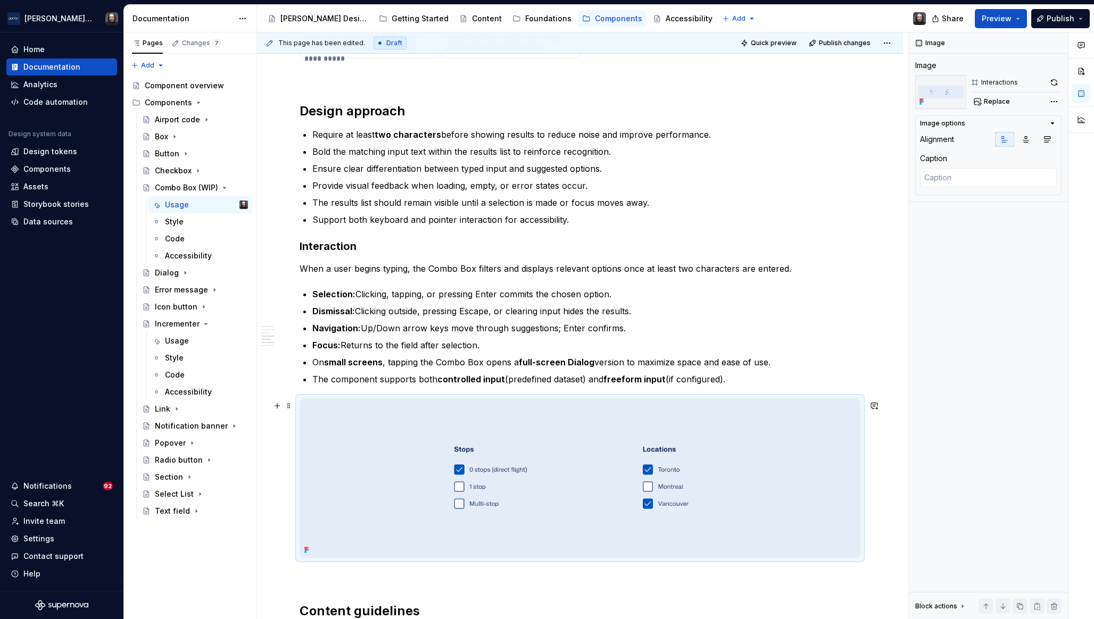
click at [777, 470] on img at bounding box center [580, 478] width 560 height 159
click at [1053, 102] on div "Comments Open comments No comments yet Select ‘Comment’ from the block context …" at bounding box center [1000, 325] width 185 height 587
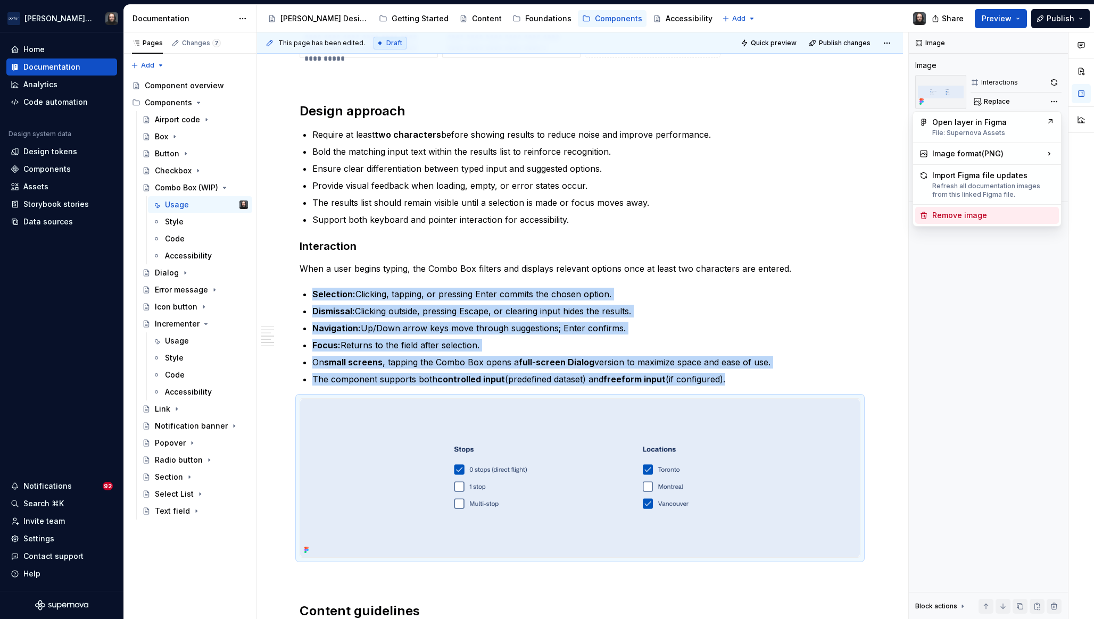
click at [963, 213] on div "Remove image" at bounding box center [993, 215] width 122 height 11
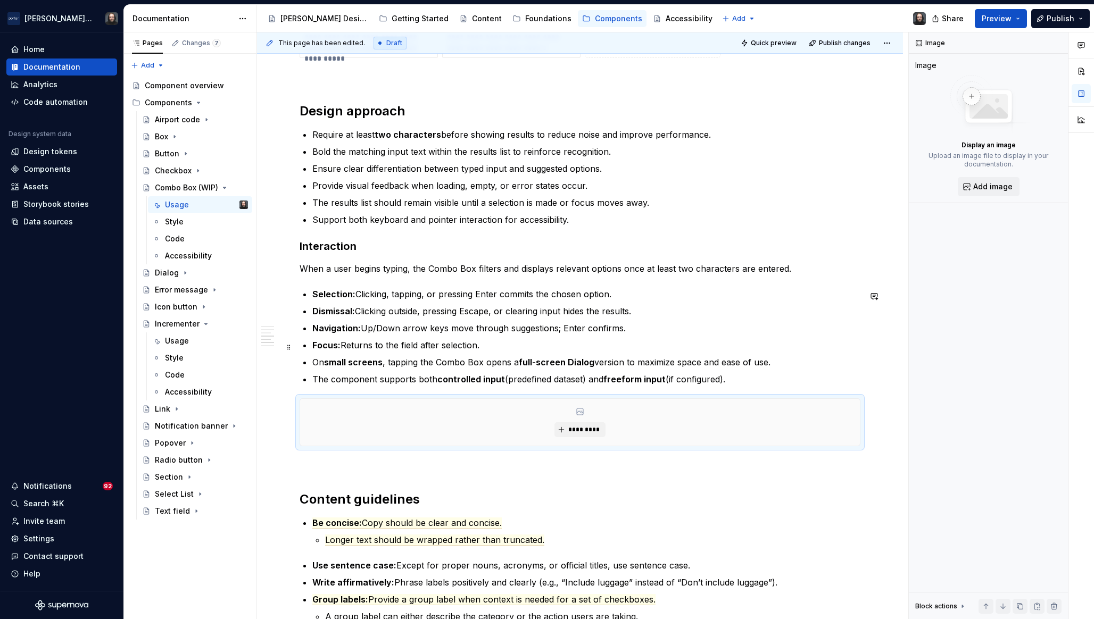
type textarea "*"
click at [302, 497] on h2 "Content guidelines" at bounding box center [579, 499] width 561 height 17
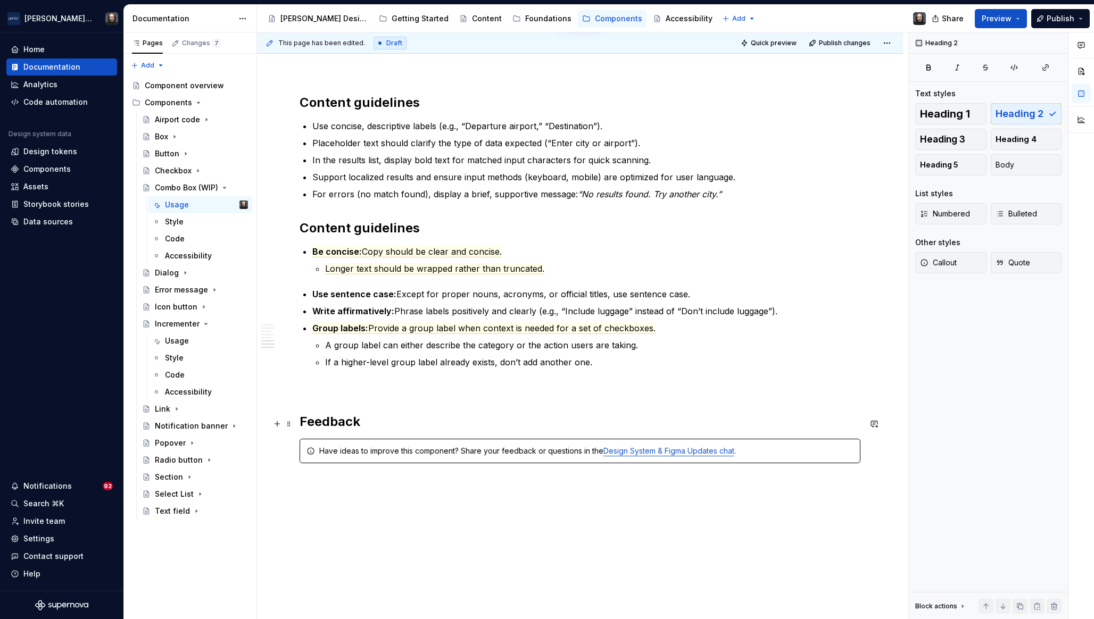
scroll to position [1395, 0]
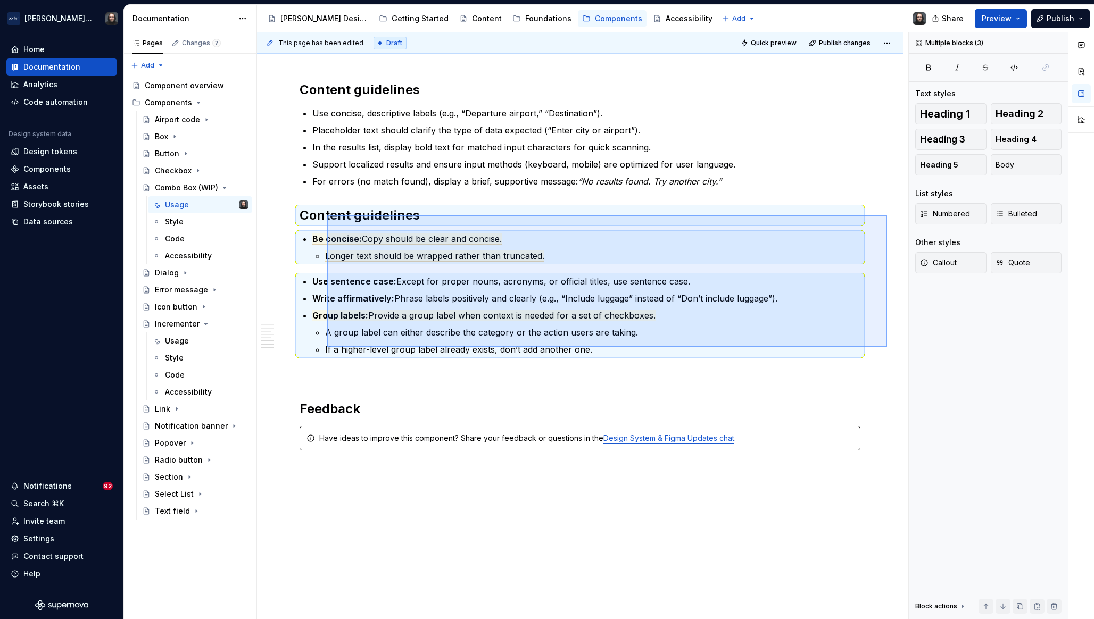
drag, startPoint x: 758, startPoint y: 336, endPoint x: 327, endPoint y: 214, distance: 447.7
click at [327, 214] on div "**********" at bounding box center [582, 325] width 651 height 587
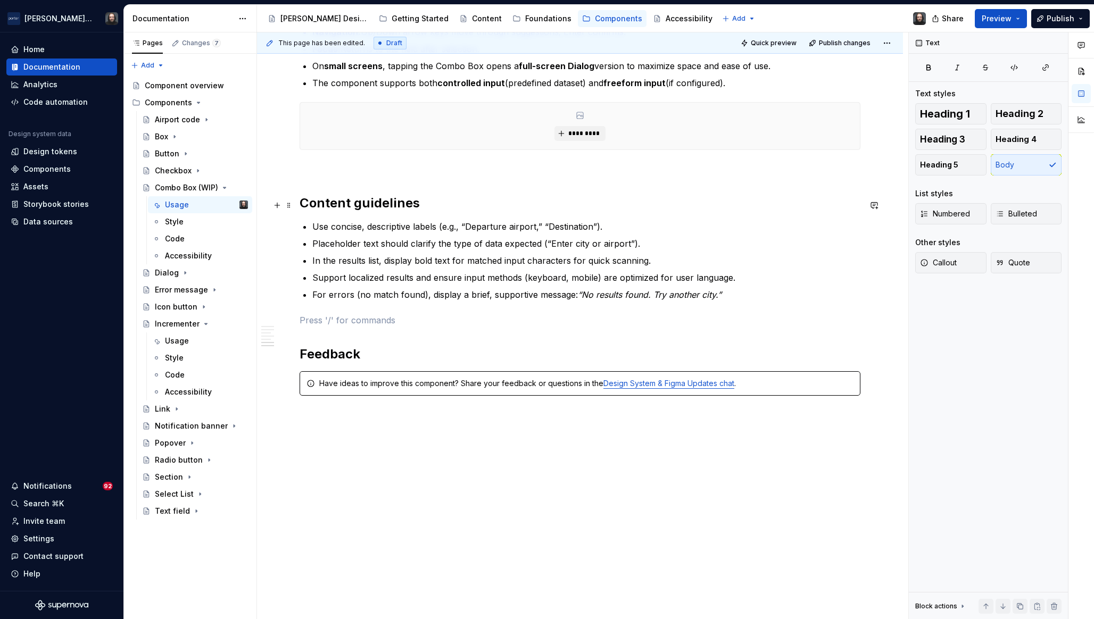
scroll to position [1303, 0]
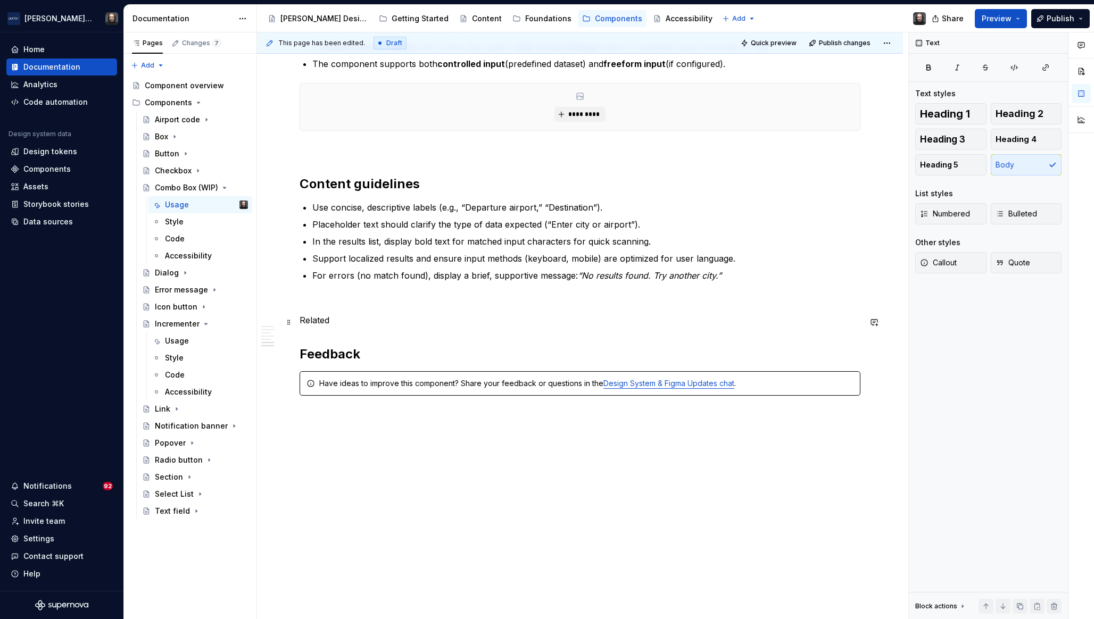
click at [318, 319] on p "Related" at bounding box center [579, 320] width 561 height 13
click at [366, 299] on button "button" at bounding box center [366, 300] width 15 height 15
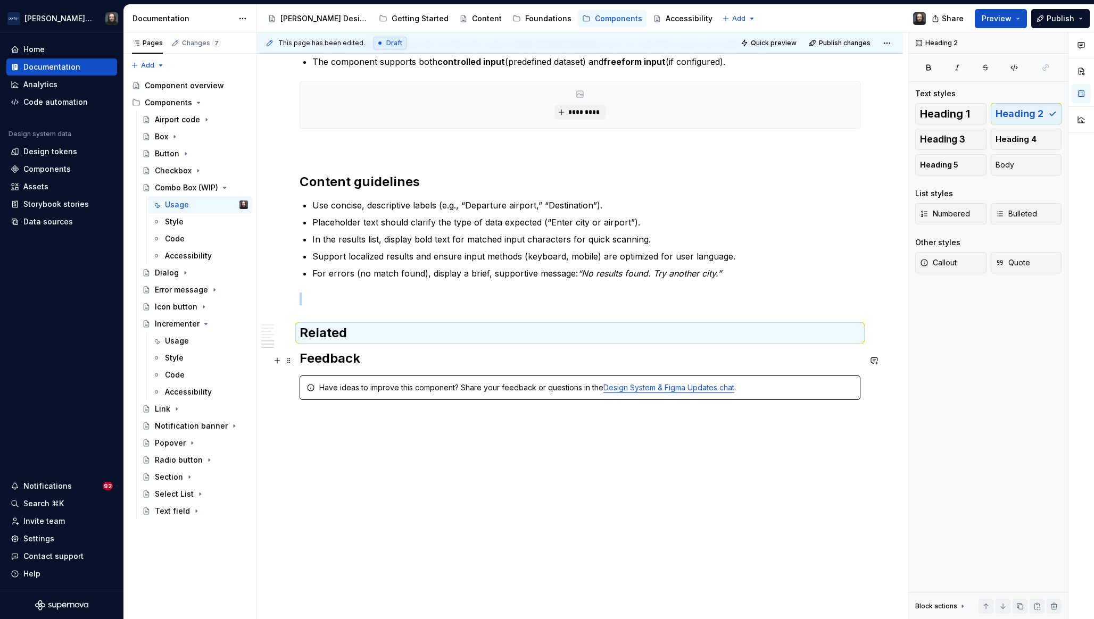
click at [300, 363] on h2 "Feedback" at bounding box center [579, 358] width 561 height 17
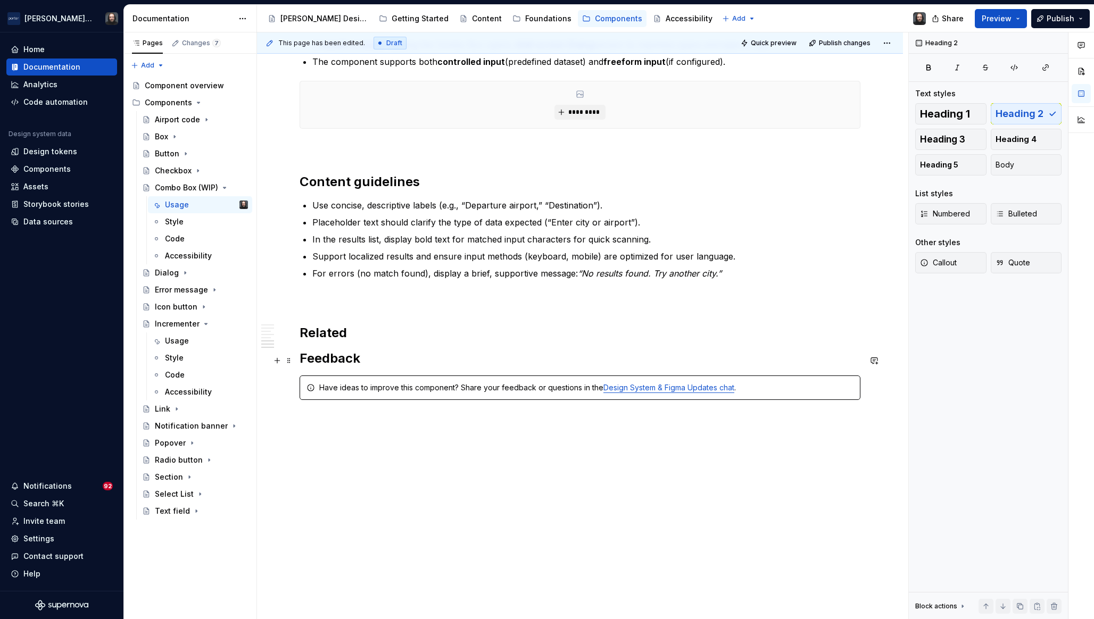
click at [300, 363] on h2 "Feedback" at bounding box center [579, 358] width 561 height 17
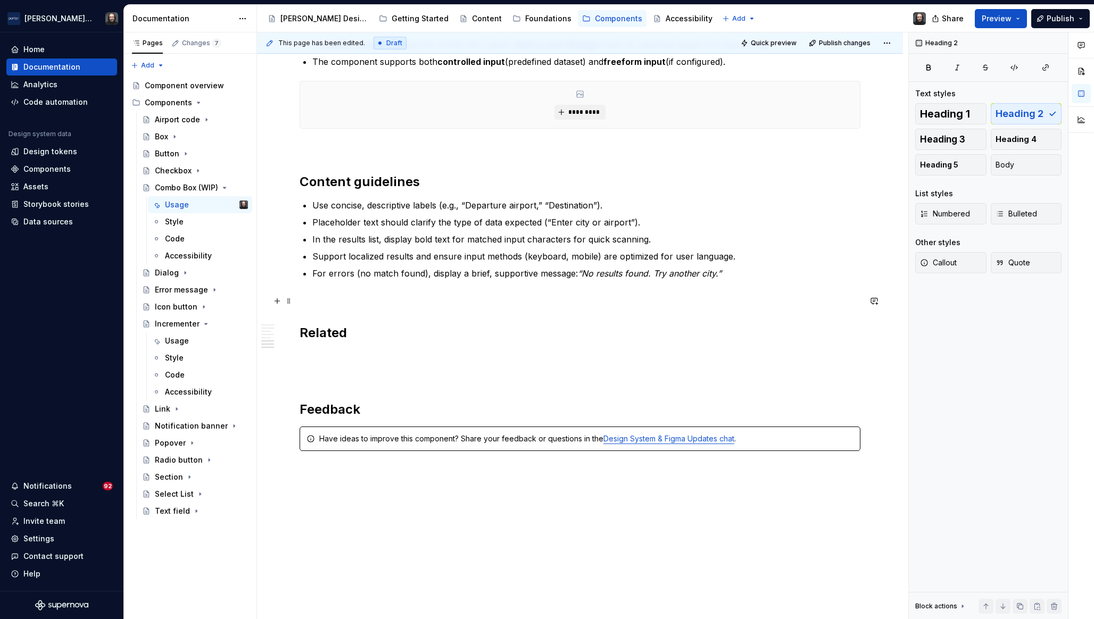
click at [318, 302] on p at bounding box center [579, 299] width 561 height 13
click at [312, 372] on p at bounding box center [579, 375] width 561 height 13
click at [311, 361] on p at bounding box center [579, 356] width 561 height 13
click at [309, 362] on p at bounding box center [579, 356] width 561 height 13
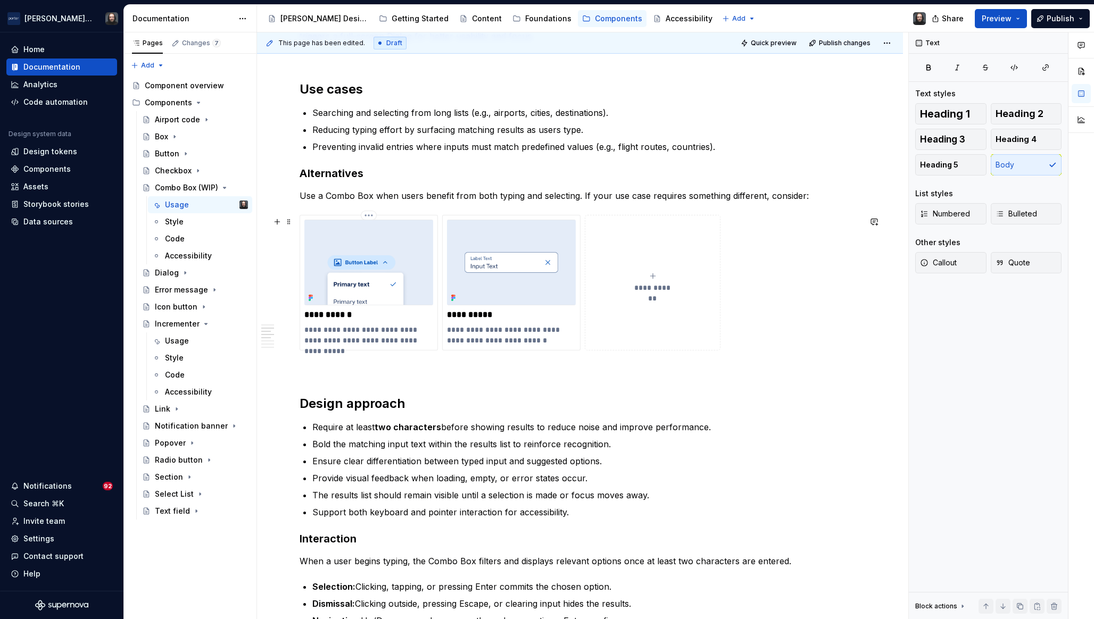
scroll to position [689, 0]
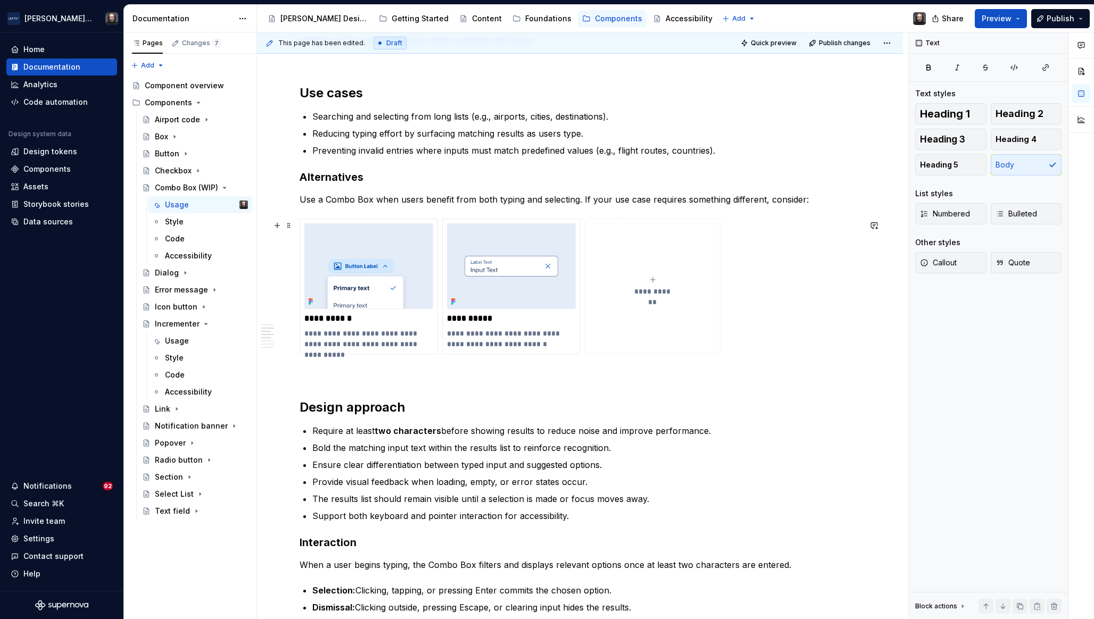
click at [727, 346] on div "**********" at bounding box center [579, 287] width 561 height 136
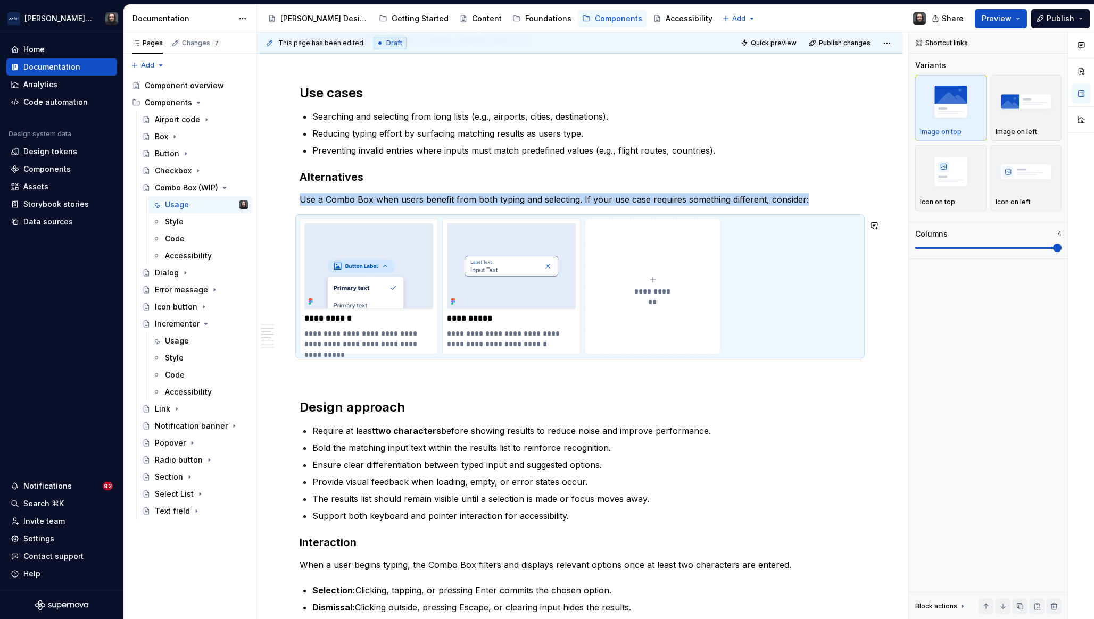
copy p "Use a Combo Box when users benefit from both typing and selecting. If your use …"
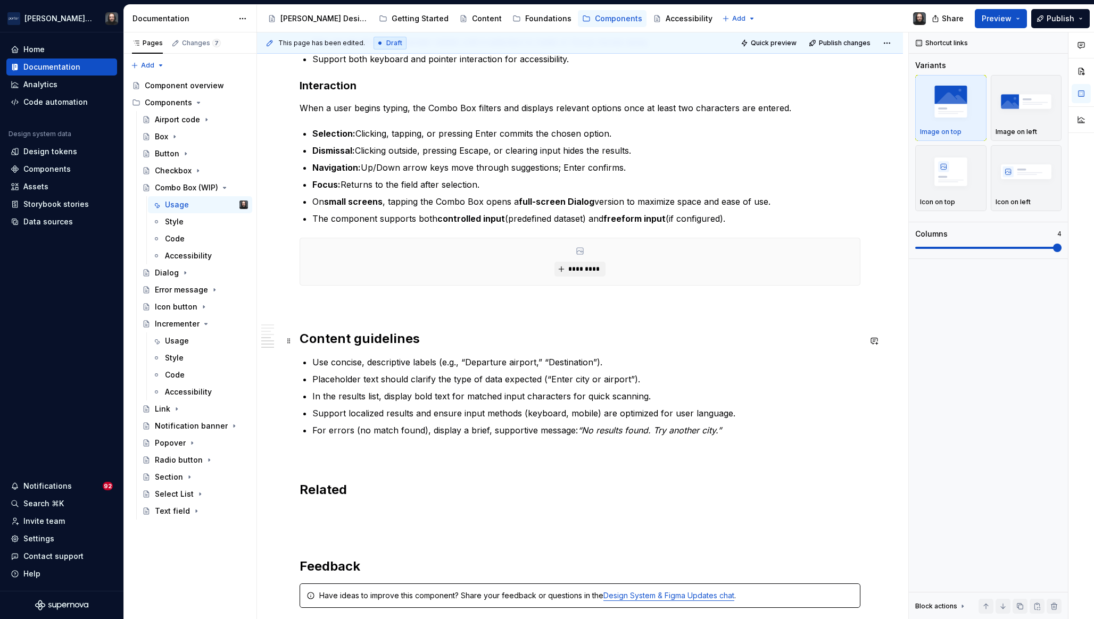
scroll to position [1149, 0]
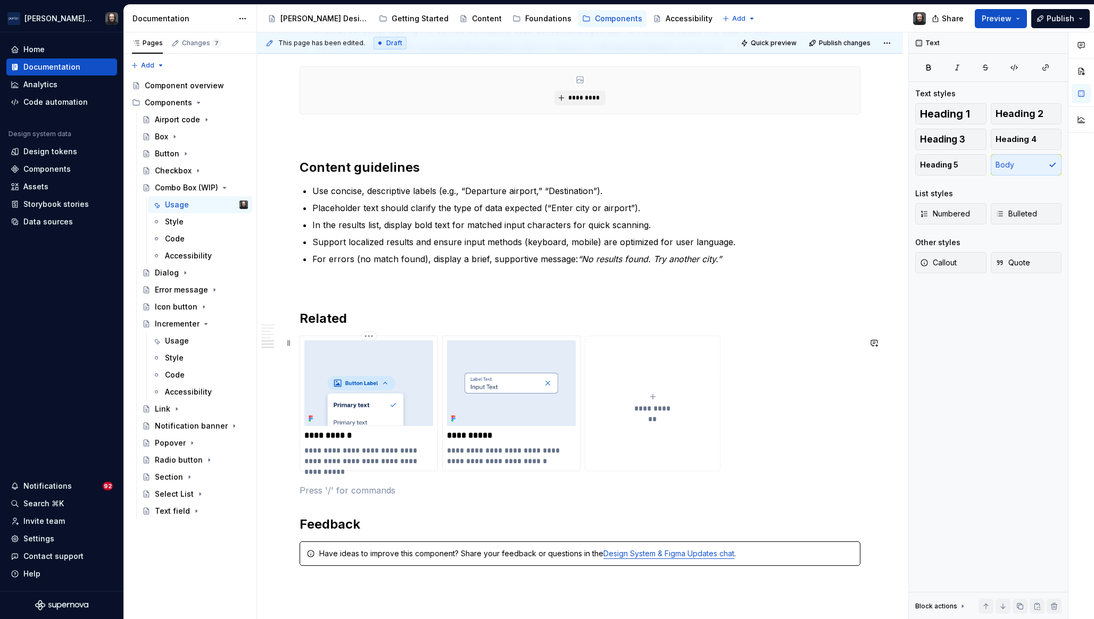
scroll to position [1329, 0]
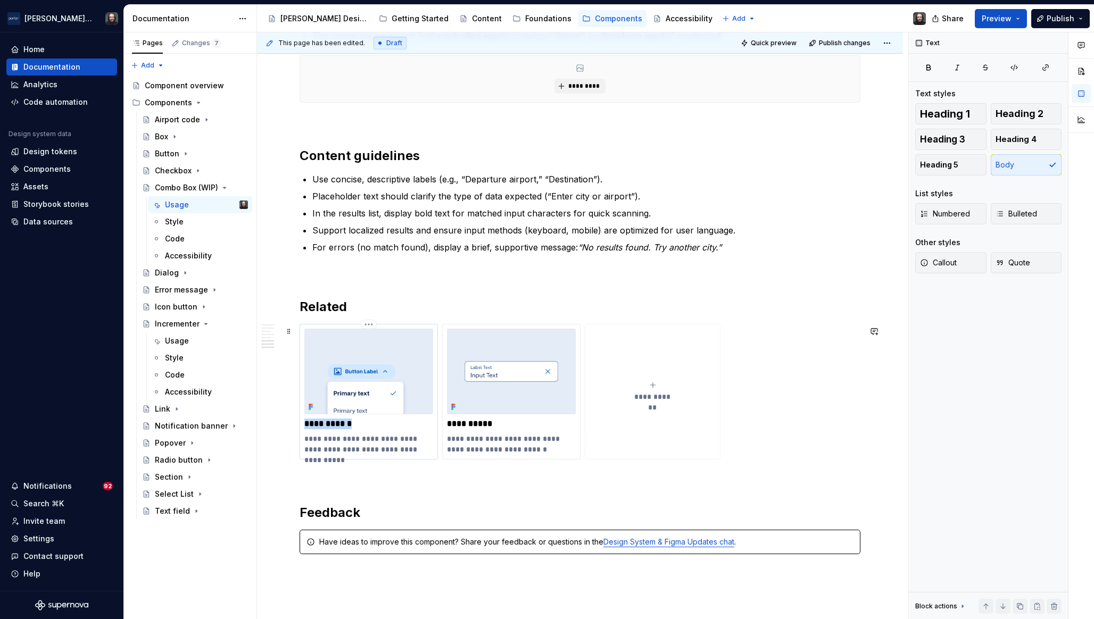
drag, startPoint x: 354, startPoint y: 424, endPoint x: 302, endPoint y: 423, distance: 52.7
click at [302, 423] on div "**********" at bounding box center [368, 392] width 138 height 136
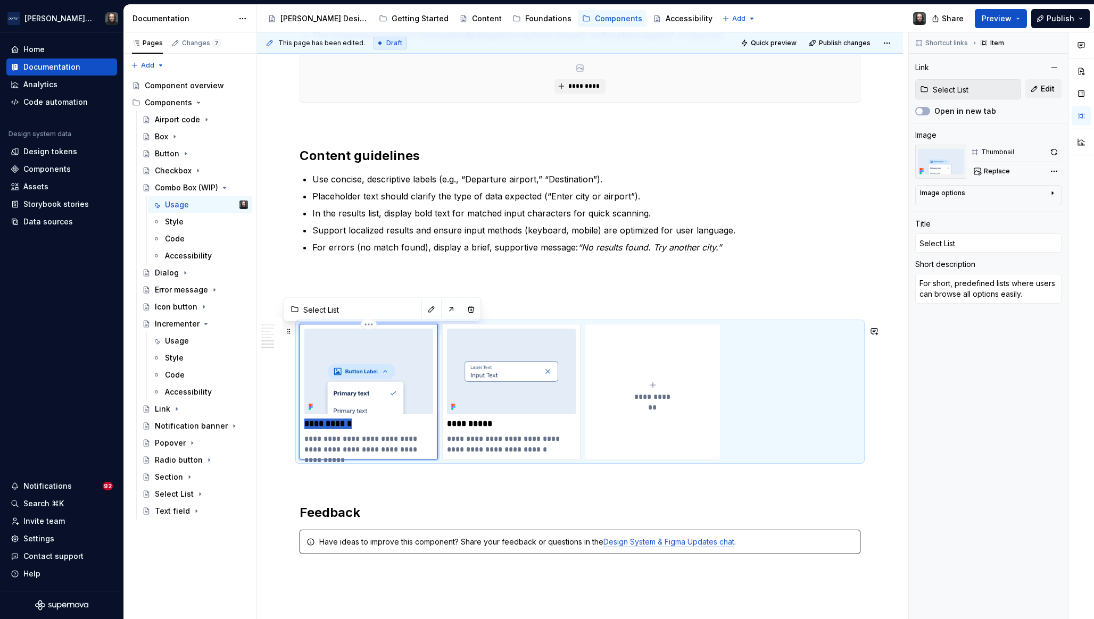
type textarea "*"
type input "D"
type textarea "*"
type input "Di"
type textarea "*"
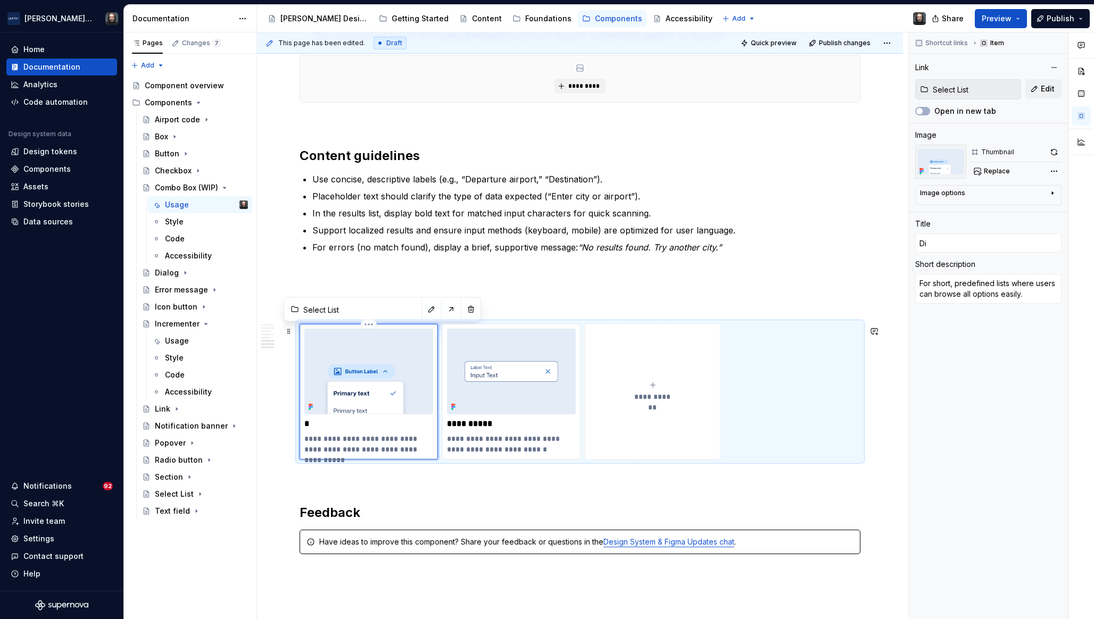
type input "Dia"
type textarea "*"
type input "Dial"
type textarea "*"
type input "Dialo"
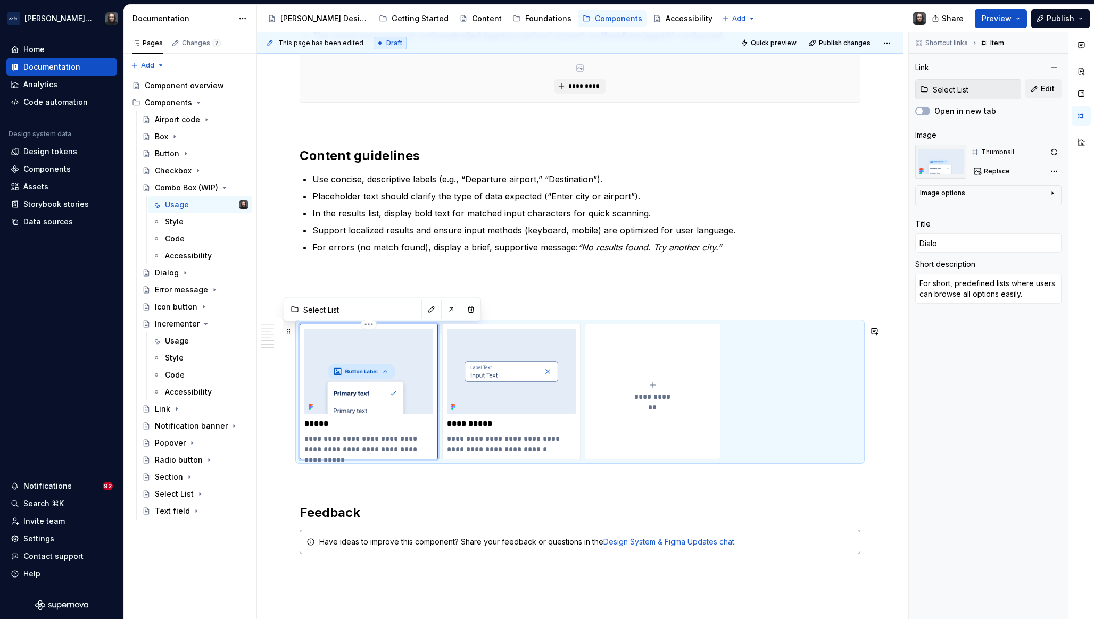
type textarea "*"
type input "Dialog"
click at [382, 369] on img at bounding box center [368, 372] width 129 height 86
click at [1044, 88] on span "Edit" at bounding box center [1047, 89] width 14 height 11
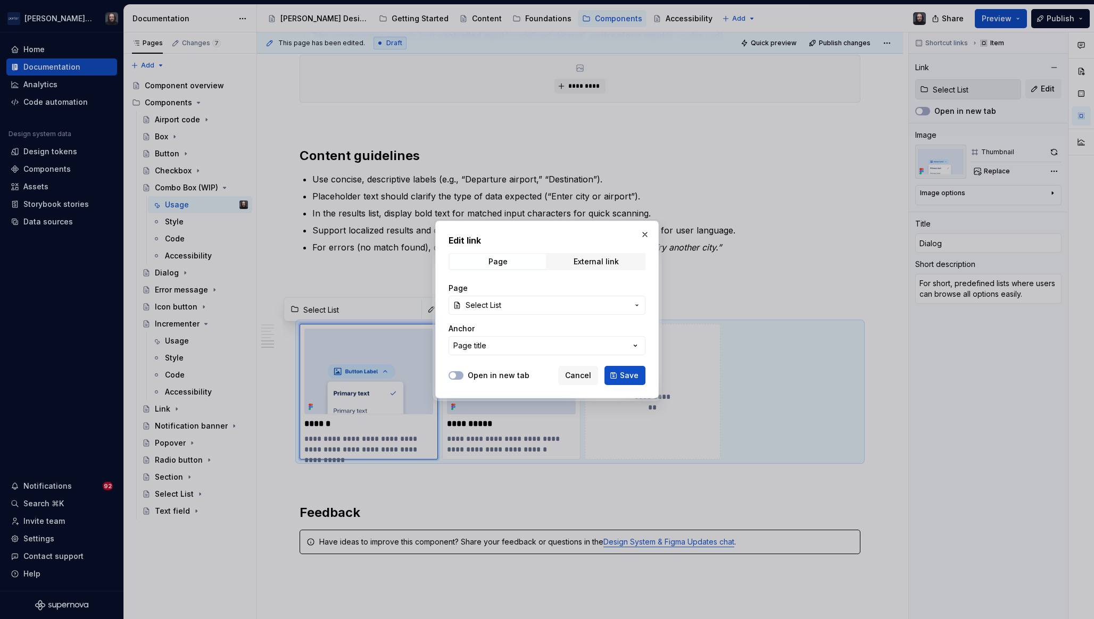
click at [540, 305] on span "Select List" at bounding box center [546, 305] width 163 height 11
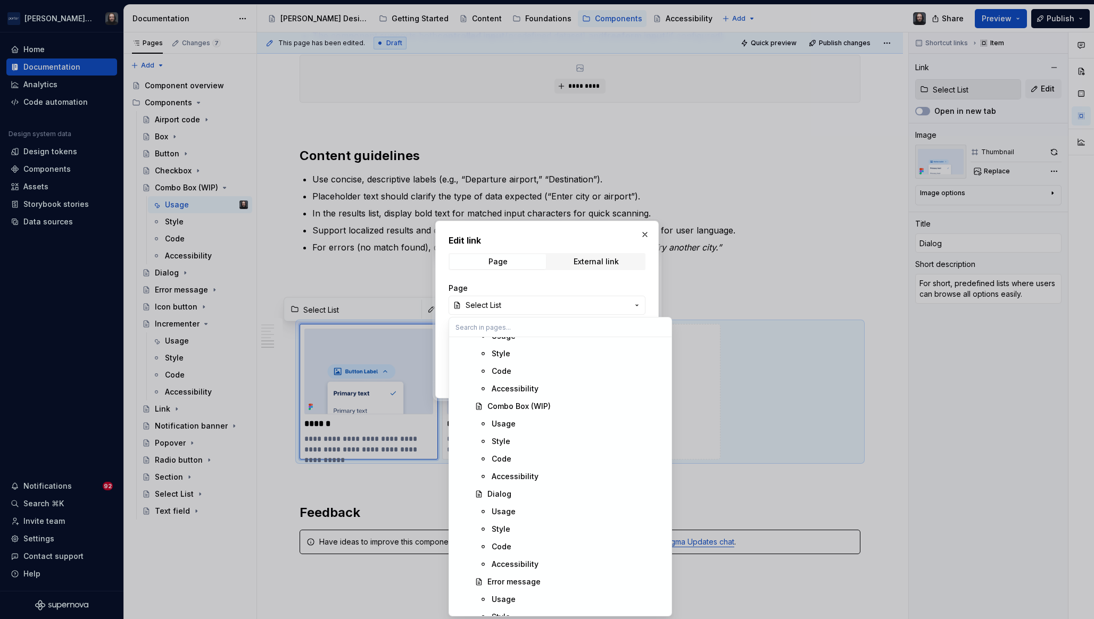
scroll to position [750, 0]
click at [536, 478] on div "Dialog" at bounding box center [576, 475] width 178 height 11
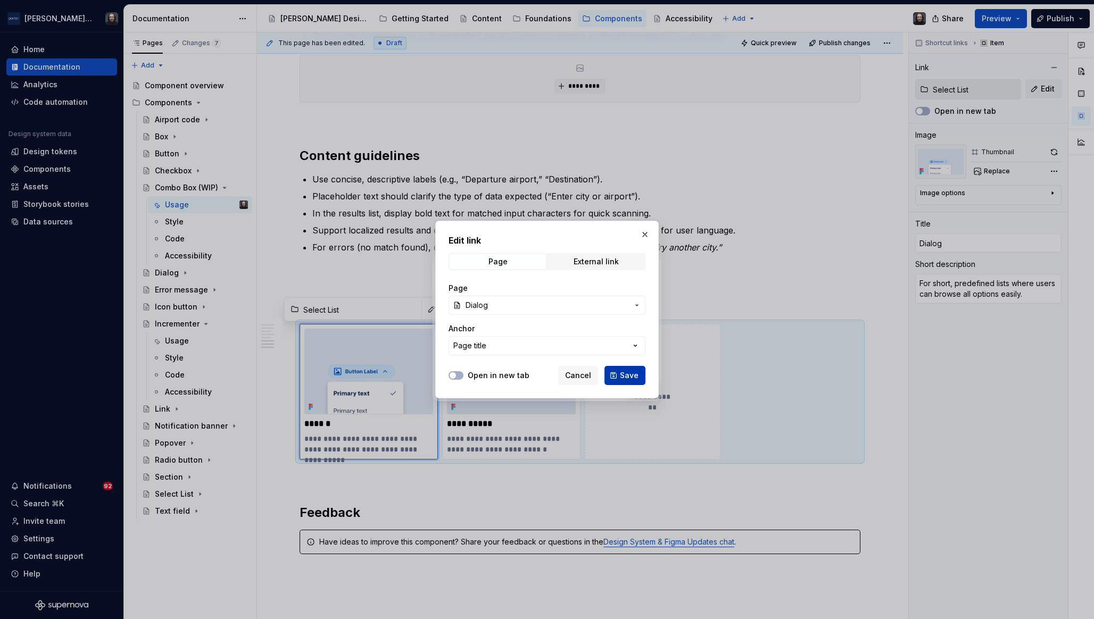
click at [627, 377] on span "Save" at bounding box center [629, 375] width 19 height 11
type textarea "*"
type input "Dialog"
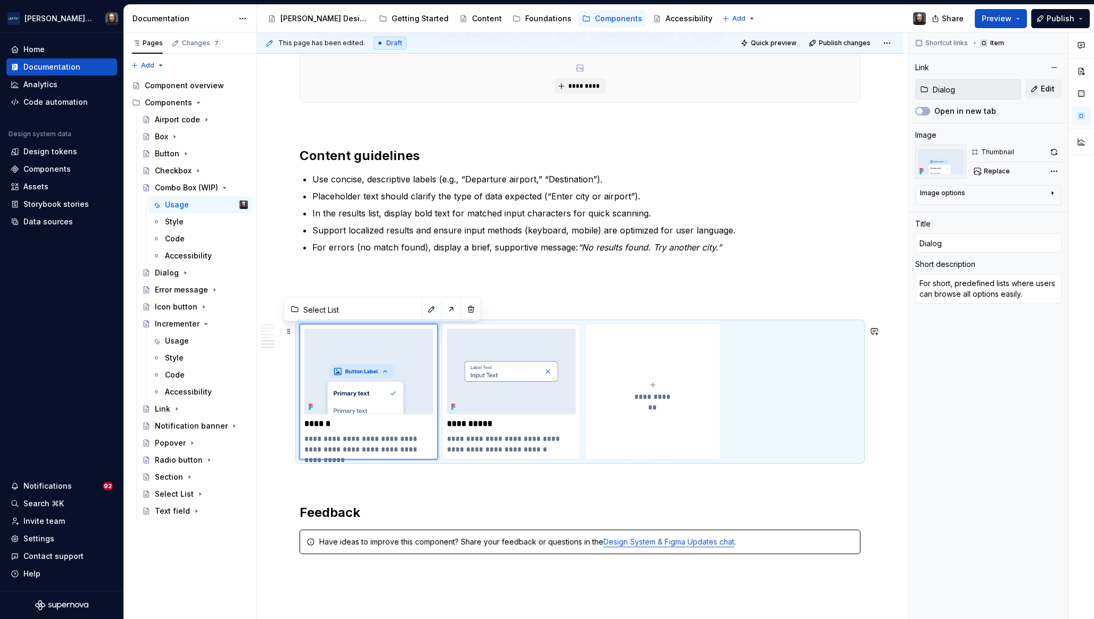
type textarea "*"
type input "Dialog"
click at [986, 286] on textarea "For short, predefined lists where users can browse all options easily." at bounding box center [988, 289] width 146 height 30
paste textarea "used for full-screen interaction on small screens"
type textarea "*"
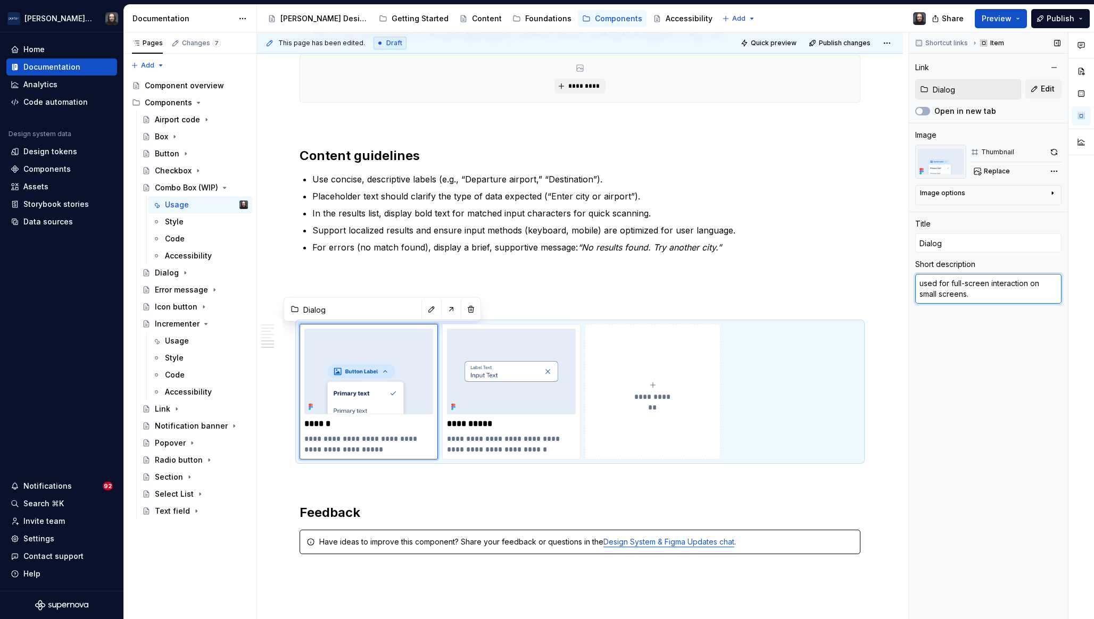
click at [923, 284] on textarea "used for full-screen interaction on small screens." at bounding box center [988, 289] width 146 height 30
type textarea "sed for full-screen interaction on small screens."
type textarea "*"
type textarea "Used for full-screen interaction on small screens."
click at [489, 425] on p "**********" at bounding box center [511, 424] width 129 height 11
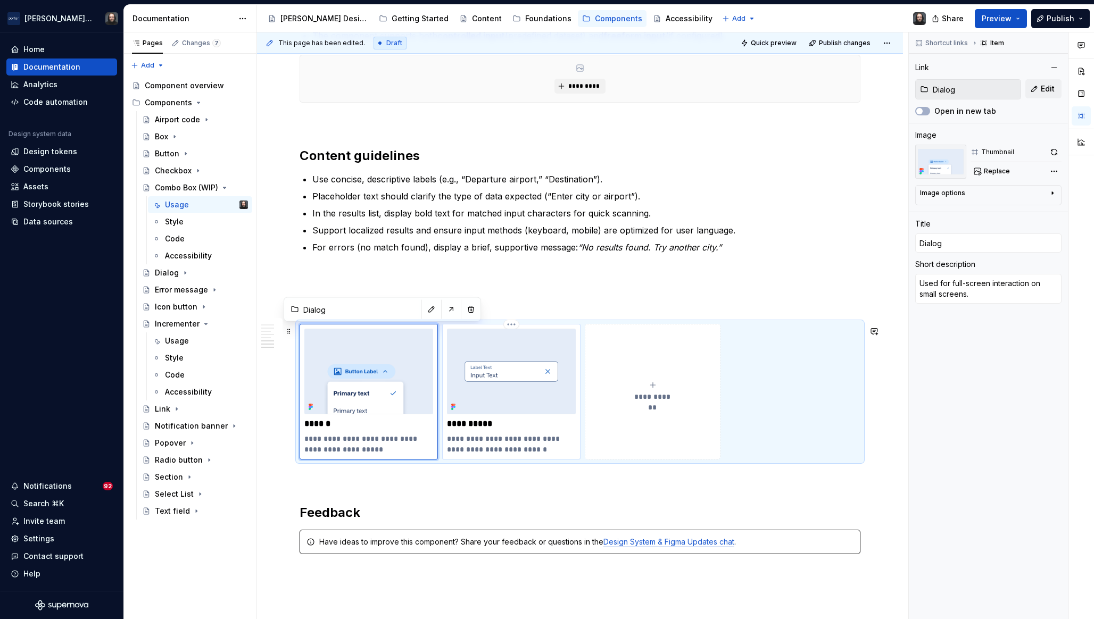
type textarea "*"
type input "Text field"
type input "Text Field"
type textarea "For open input without predefined results or validation."
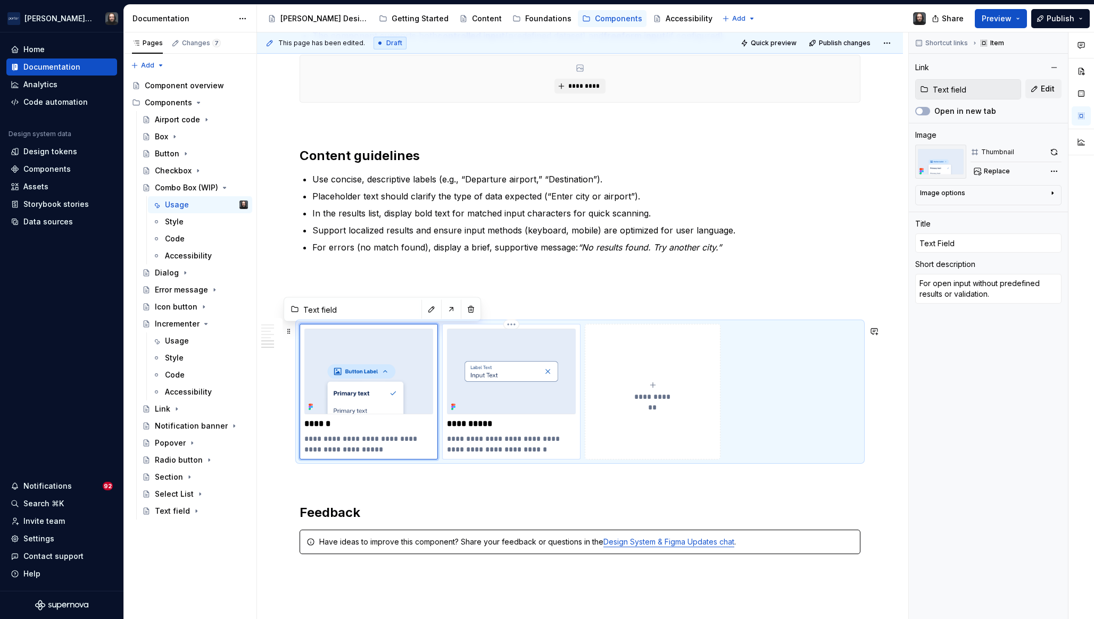
click at [489, 425] on p "**********" at bounding box center [511, 424] width 129 height 11
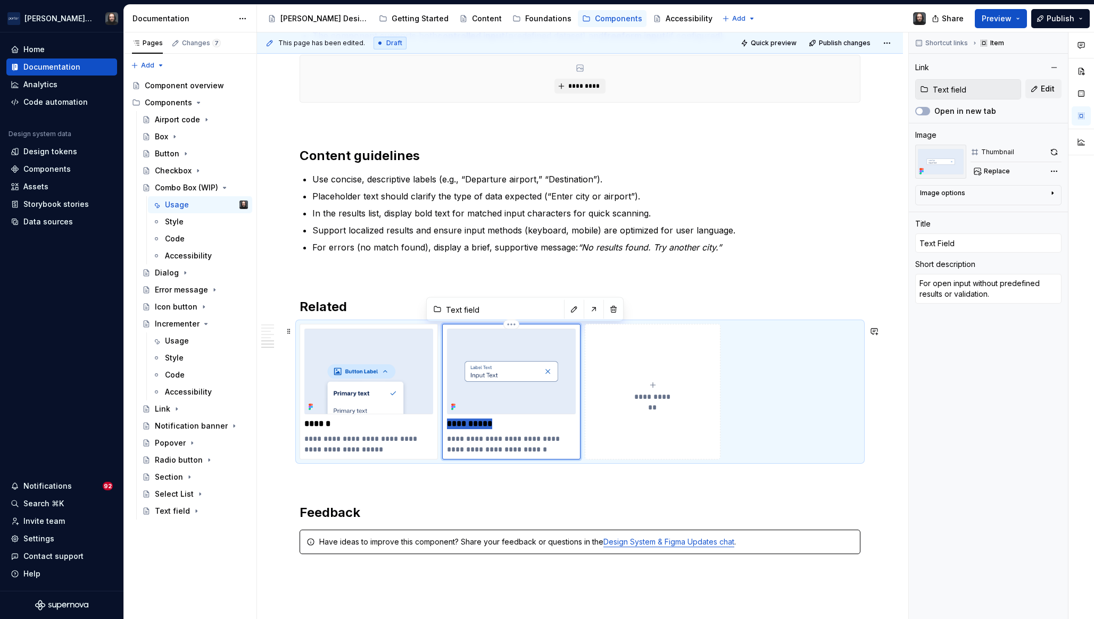
click at [489, 425] on p "**********" at bounding box center [511, 424] width 129 height 11
type textarea "*"
type input "I"
type textarea "*"
type input "Ico"
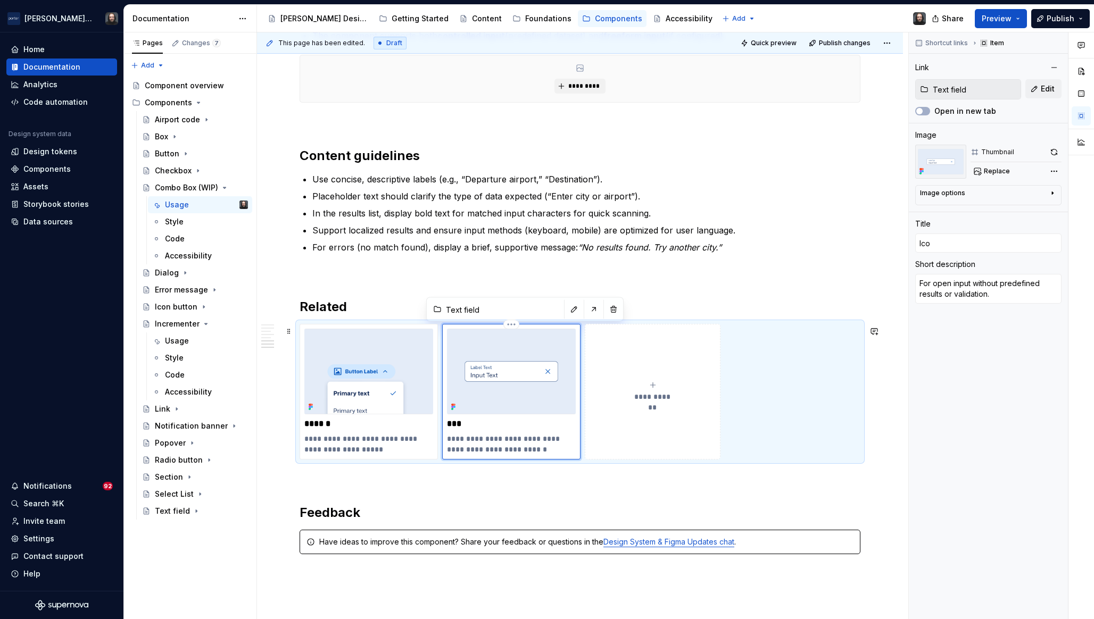
type textarea "*"
type input "Icon"
type textarea "*"
type input "Icon"
type textarea "*"
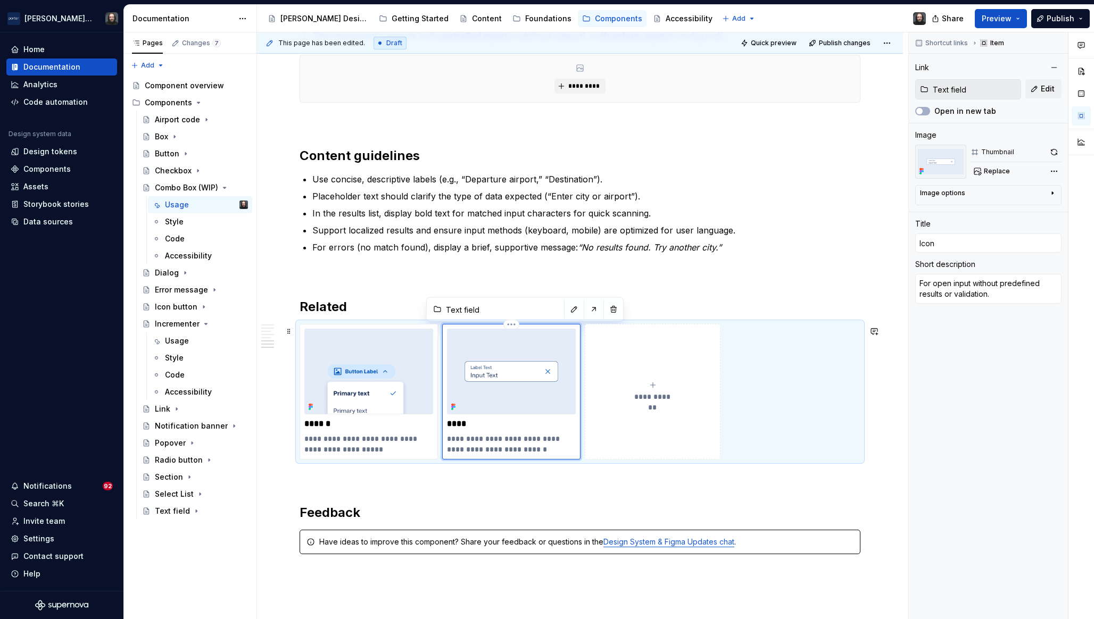
type input "Icon B"
type textarea "*"
type input "Icon Bu"
type textarea "*"
type input "Icon Buot"
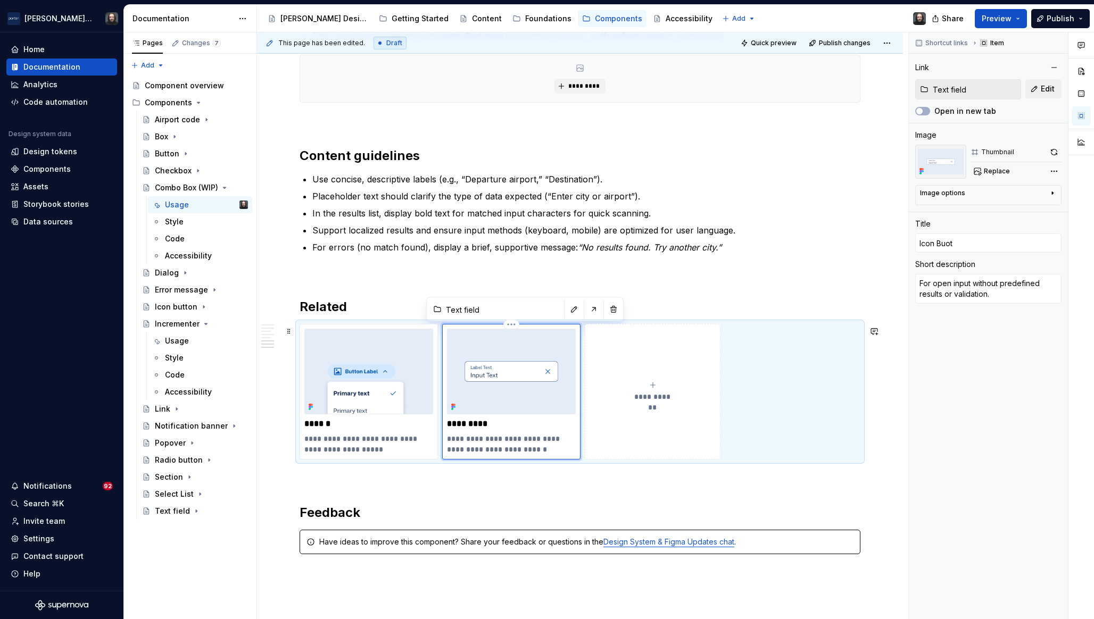
type textarea "*"
type input "Icon Buotn"
type textarea "*"
type input "Icon Buot"
type textarea "*"
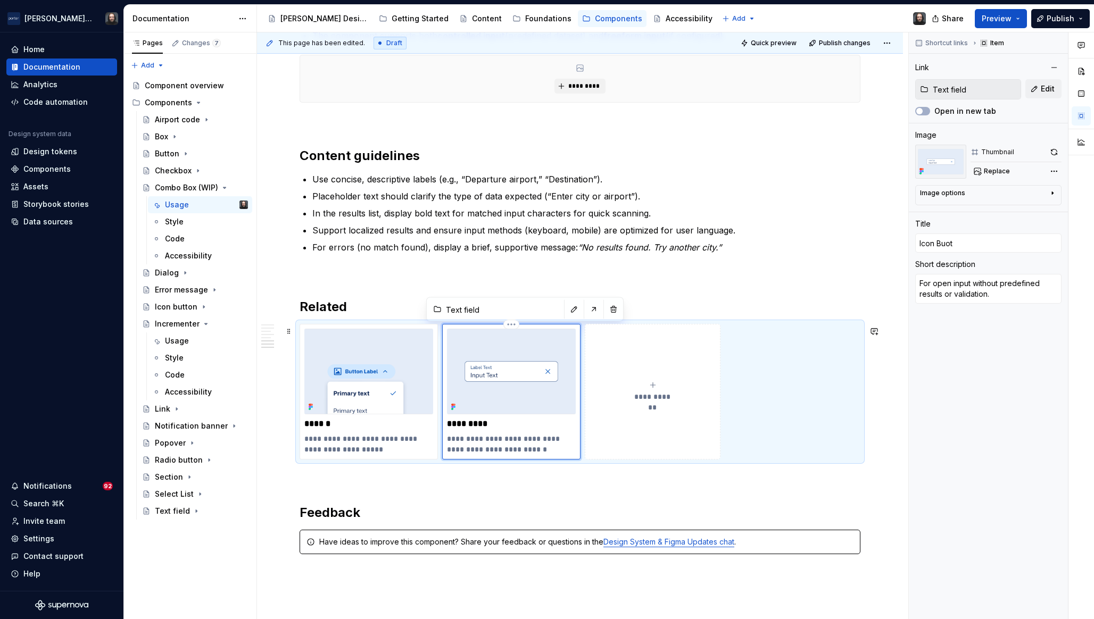
type input "Icon Buott"
type textarea "*"
type input "Icon Buotto"
type textarea "*"
type input "Icon Buotton"
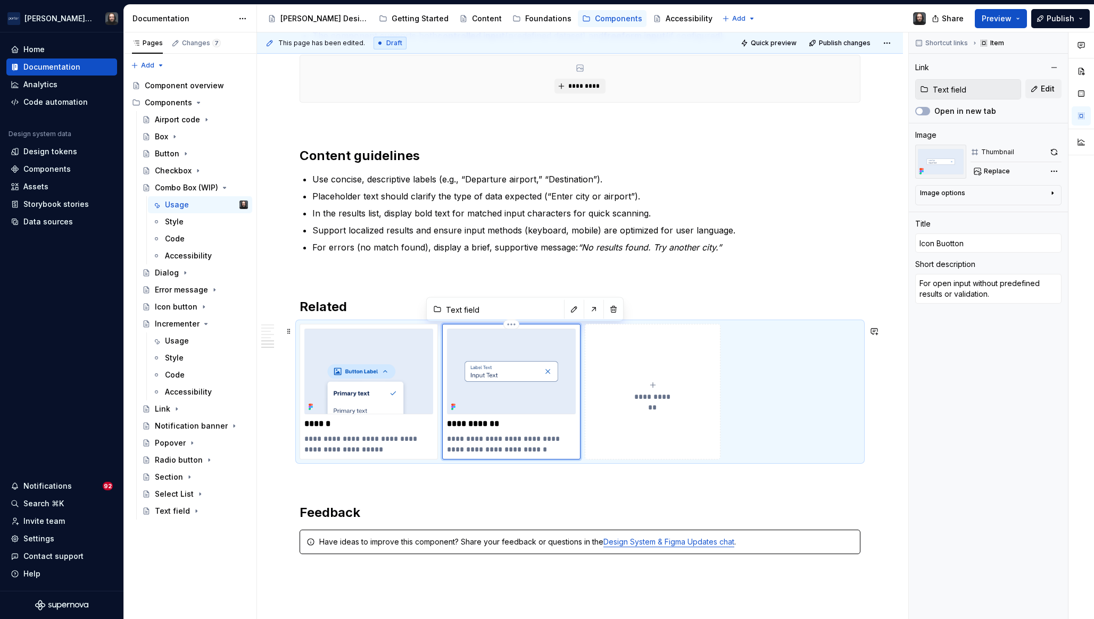
click at [484, 427] on p "**********" at bounding box center [511, 424] width 129 height 11
type textarea "*"
type input "Icon Button"
click at [992, 290] on textarea "For open input without predefined results or validation." at bounding box center [988, 289] width 146 height 30
paste textarea "Best for compact, in-page actions where space is limited and the icon is univer…"
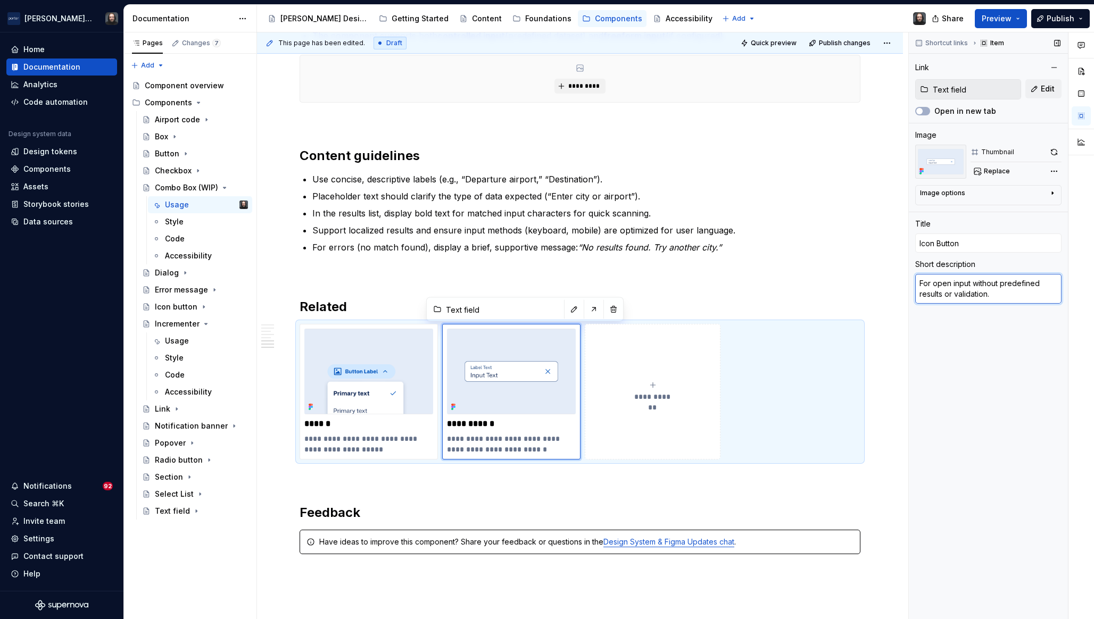
type textarea "*"
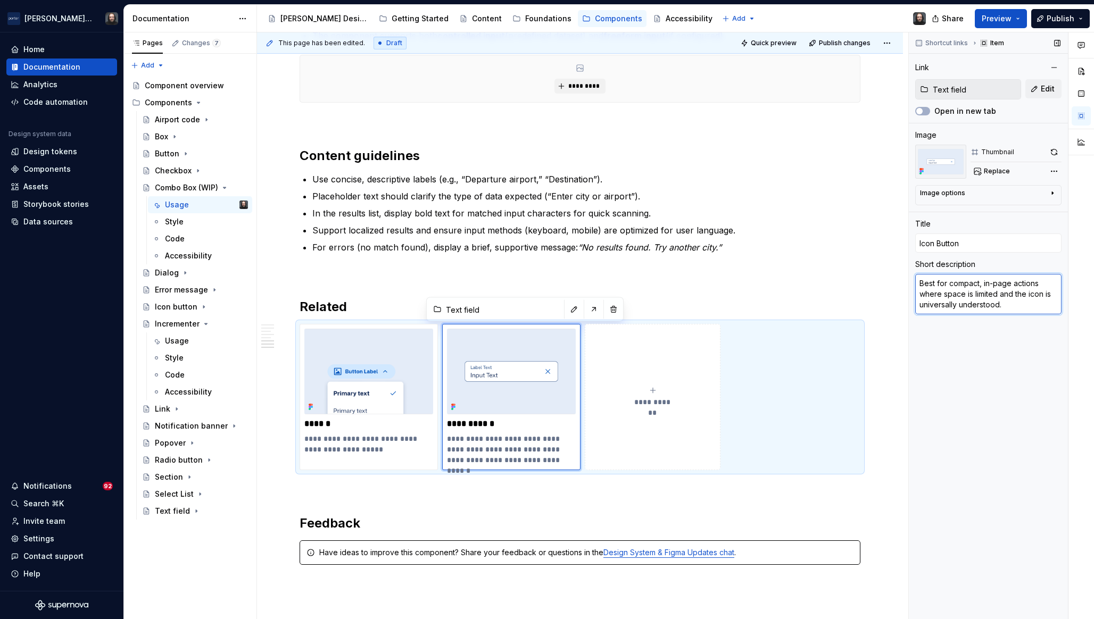
type textarea "Best for compact, in-page actions where space is limited and the icon is univer…"
click at [968, 356] on div "Shortcut links Item Link Text field Edit Open in new tab Image Thumbnail Replac…" at bounding box center [987, 325] width 159 height 587
click at [510, 362] on img at bounding box center [511, 372] width 129 height 86
click at [1042, 92] on span "Edit" at bounding box center [1047, 89] width 14 height 11
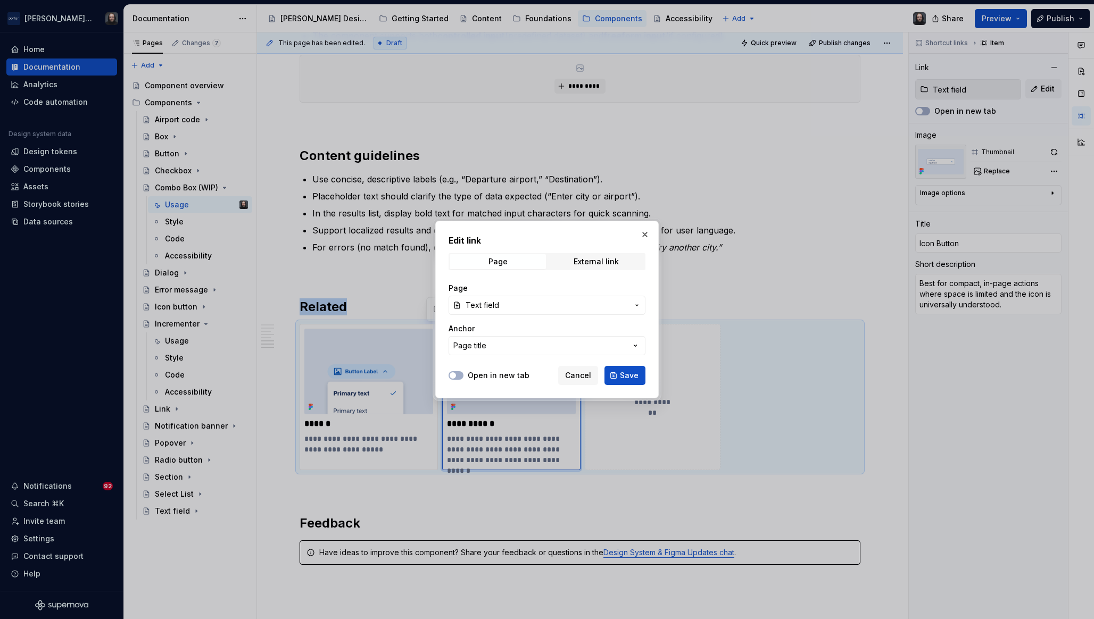
click at [539, 308] on span "Text field" at bounding box center [546, 305] width 163 height 11
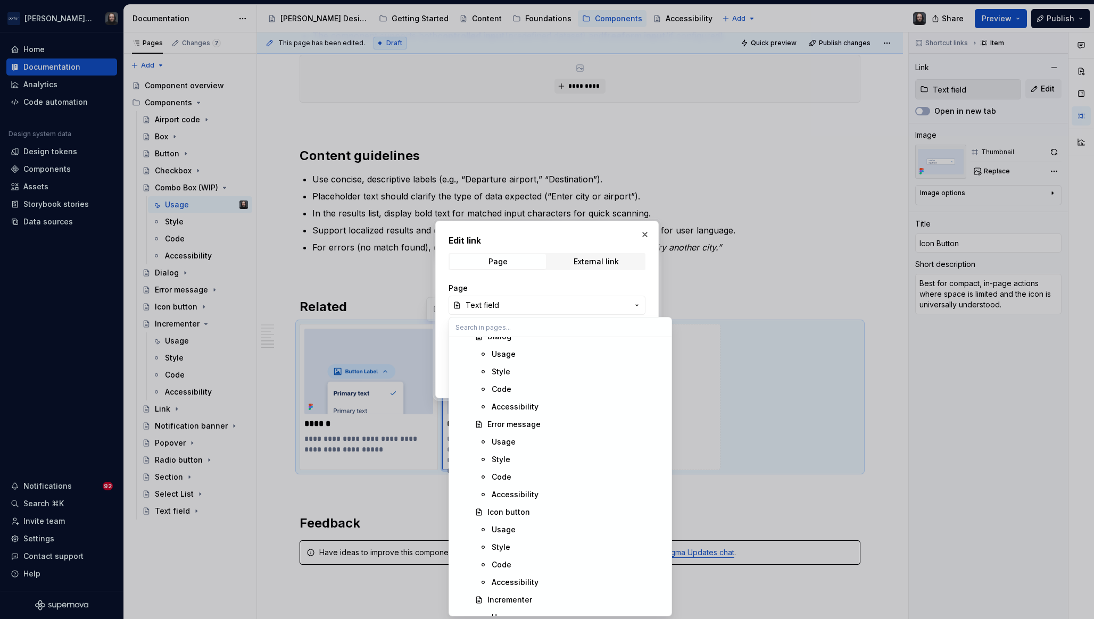
scroll to position [891, 0]
click at [533, 507] on div "Icon button" at bounding box center [576, 510] width 178 height 11
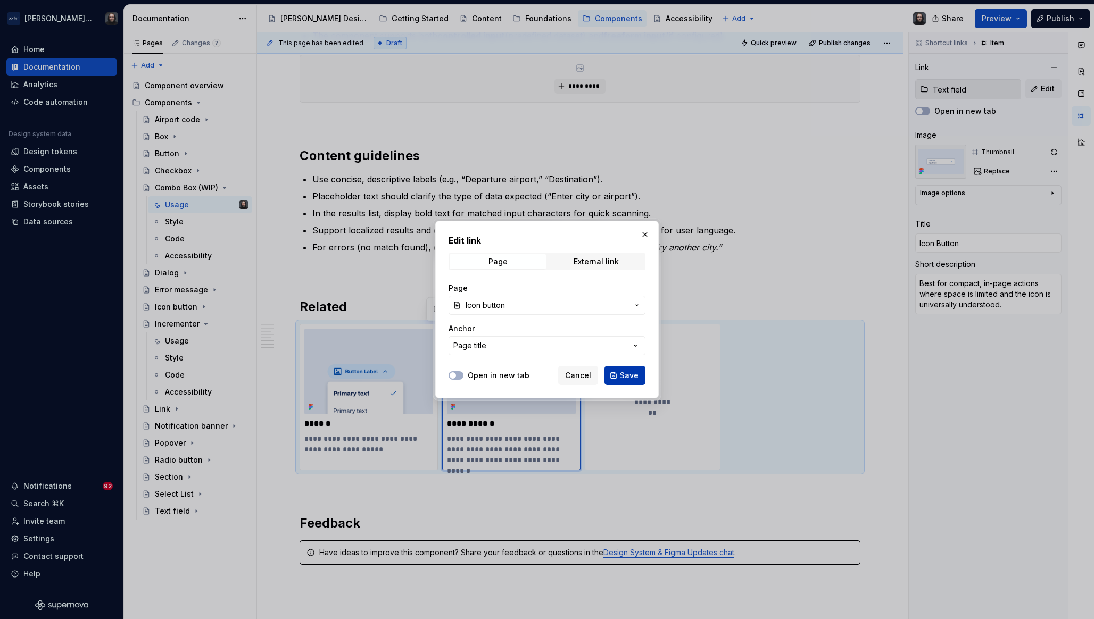
click at [624, 374] on span "Save" at bounding box center [629, 375] width 19 height 11
type textarea "*"
type input "Icon button"
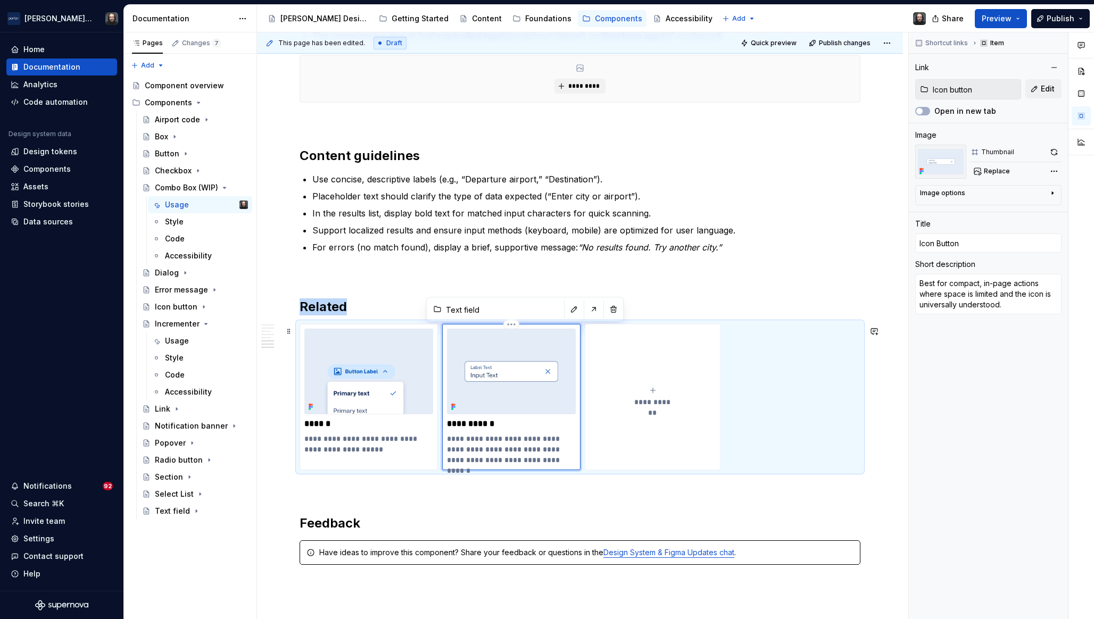
click at [511, 382] on img at bounding box center [511, 372] width 129 height 86
click at [991, 172] on span "Replace" at bounding box center [996, 171] width 26 height 9
type textarea "*"
type input "Icon button"
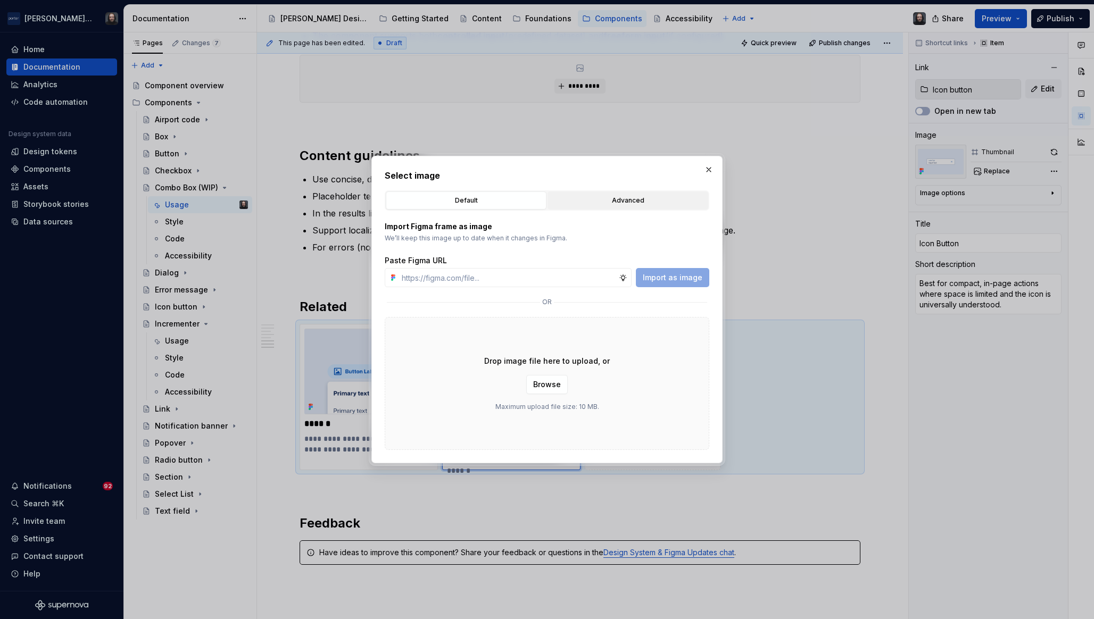
click at [637, 202] on div "Advanced" at bounding box center [627, 200] width 153 height 11
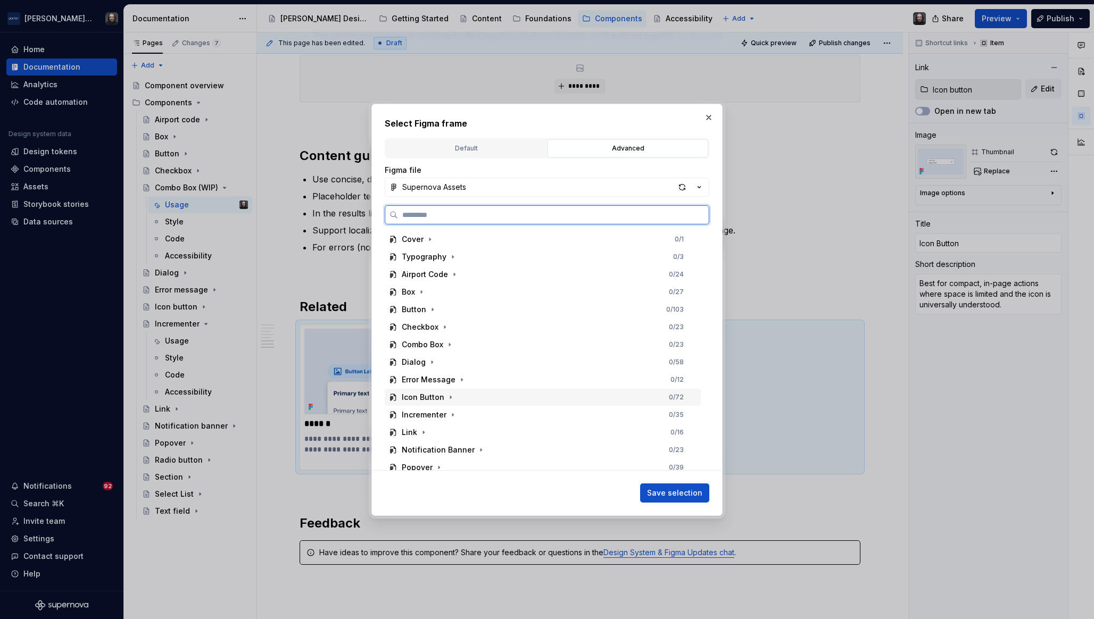
click at [514, 402] on div "Icon Button 0 / 72" at bounding box center [543, 397] width 316 height 17
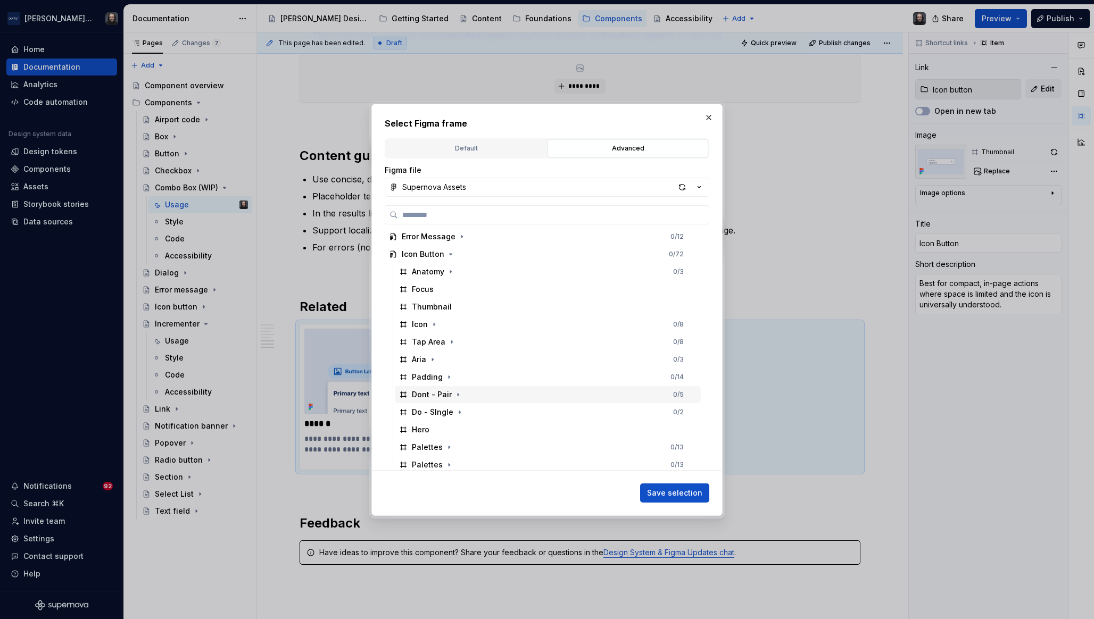
scroll to position [152, 0]
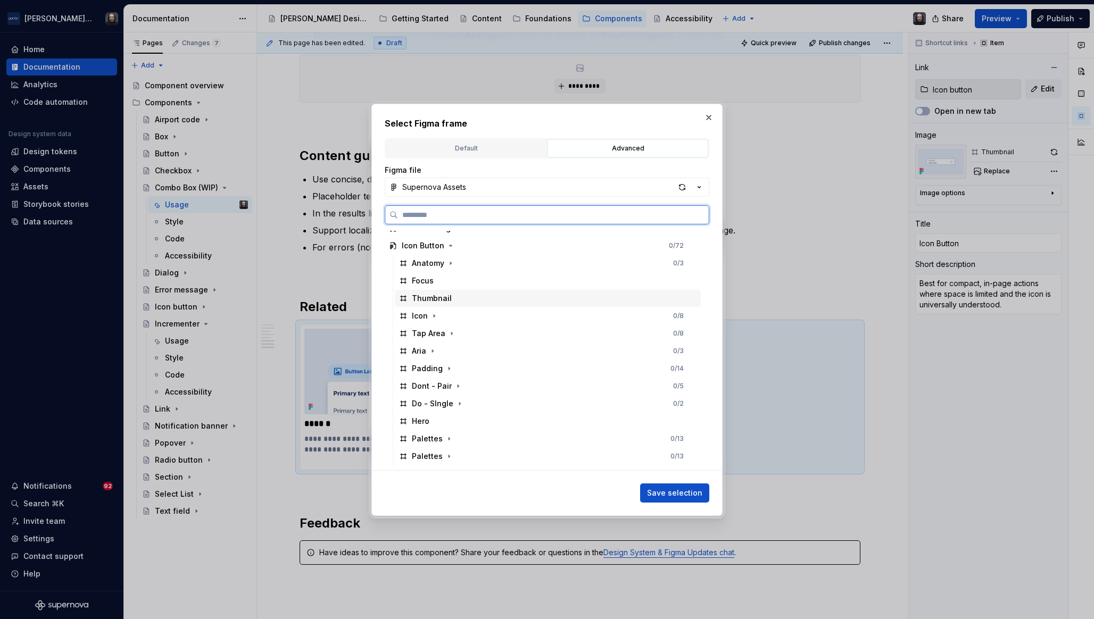
click at [514, 301] on div "Thumbnail" at bounding box center [548, 298] width 306 height 17
click at [677, 490] on span "Save selection" at bounding box center [674, 493] width 55 height 11
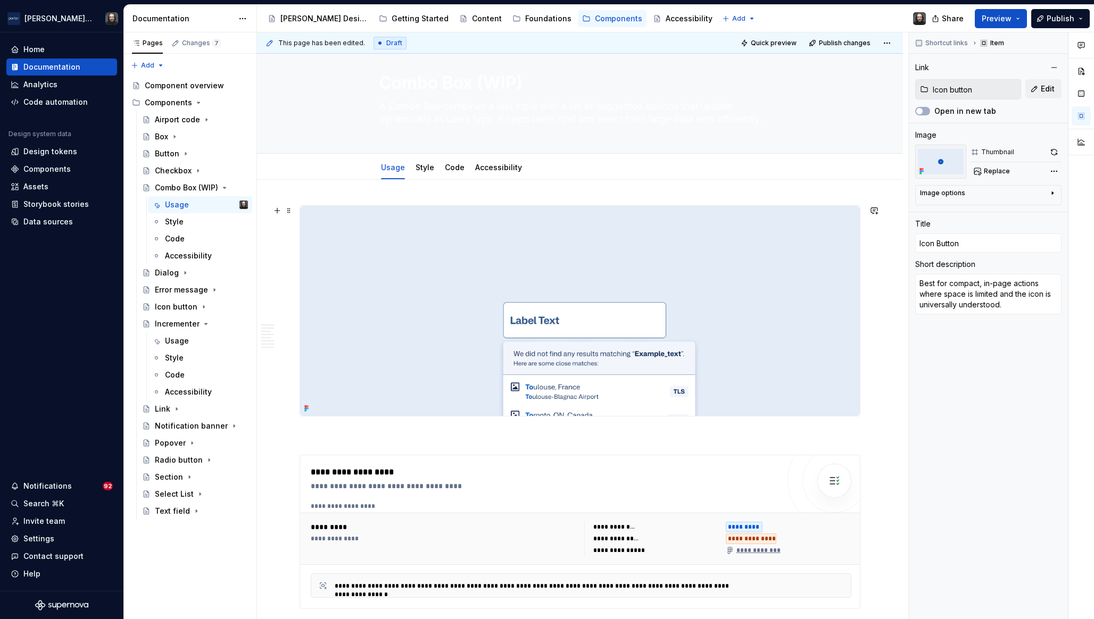
scroll to position [0, 0]
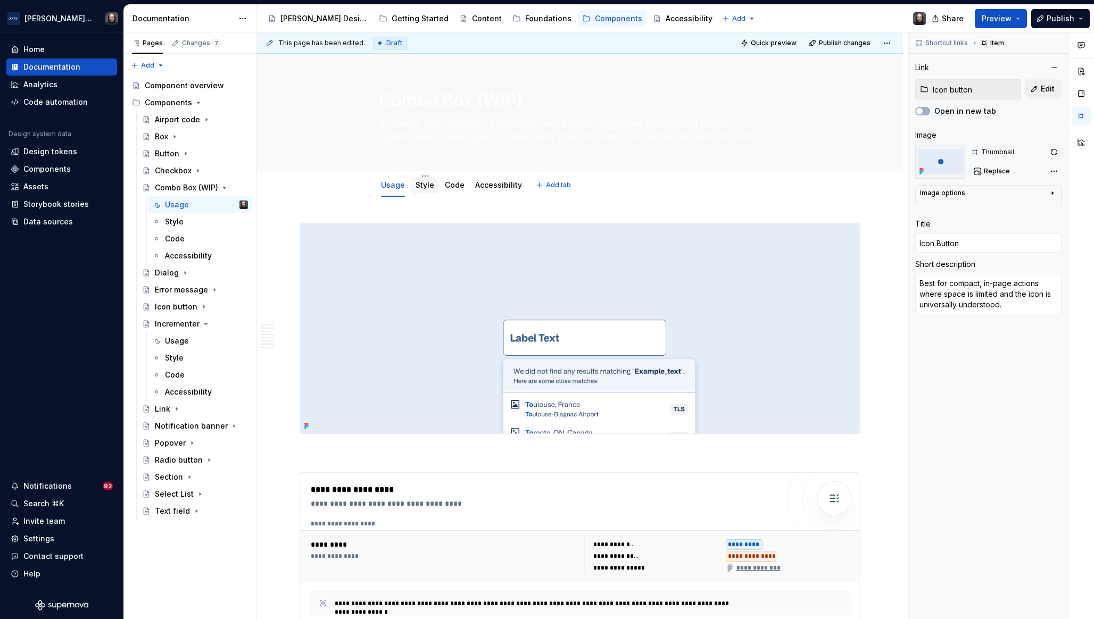
click at [423, 185] on link "Style" at bounding box center [424, 184] width 19 height 9
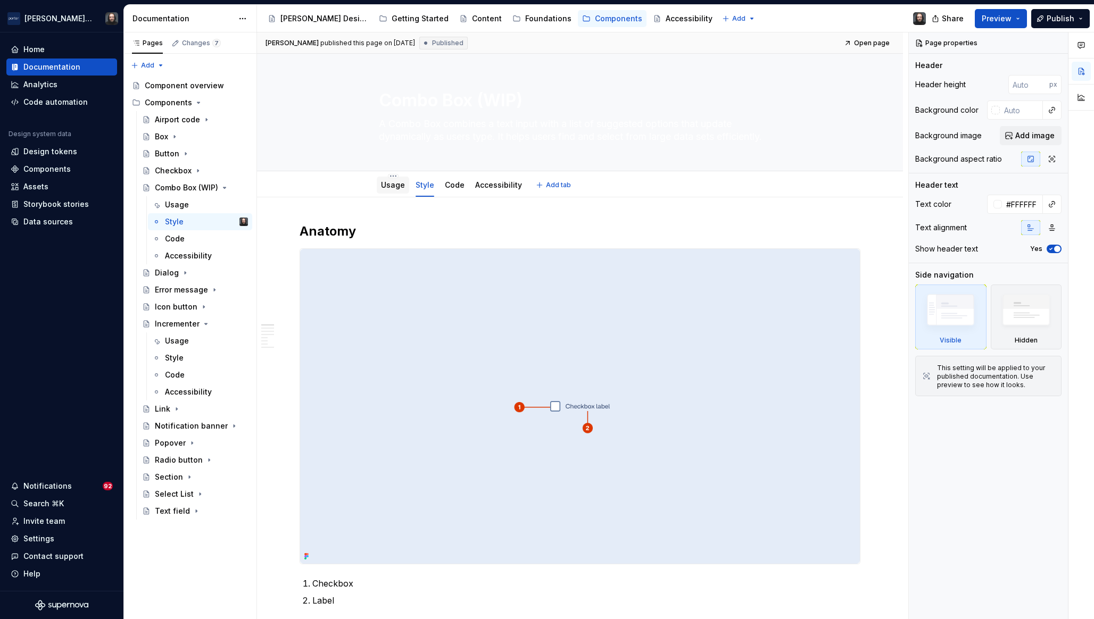
click at [396, 186] on link "Usage" at bounding box center [393, 184] width 24 height 9
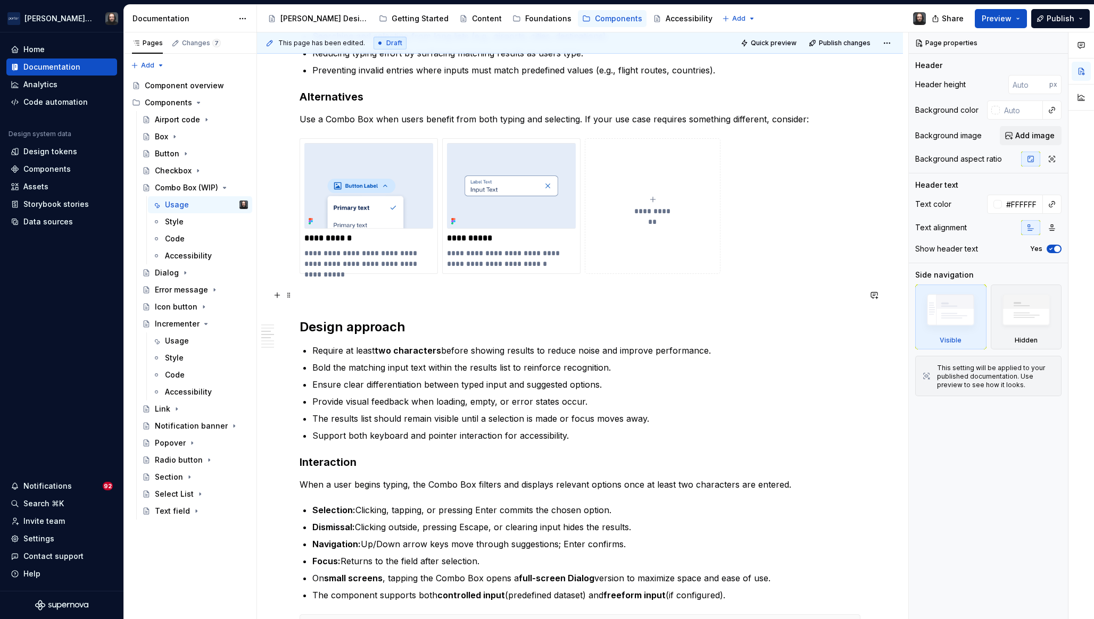
scroll to position [765, 0]
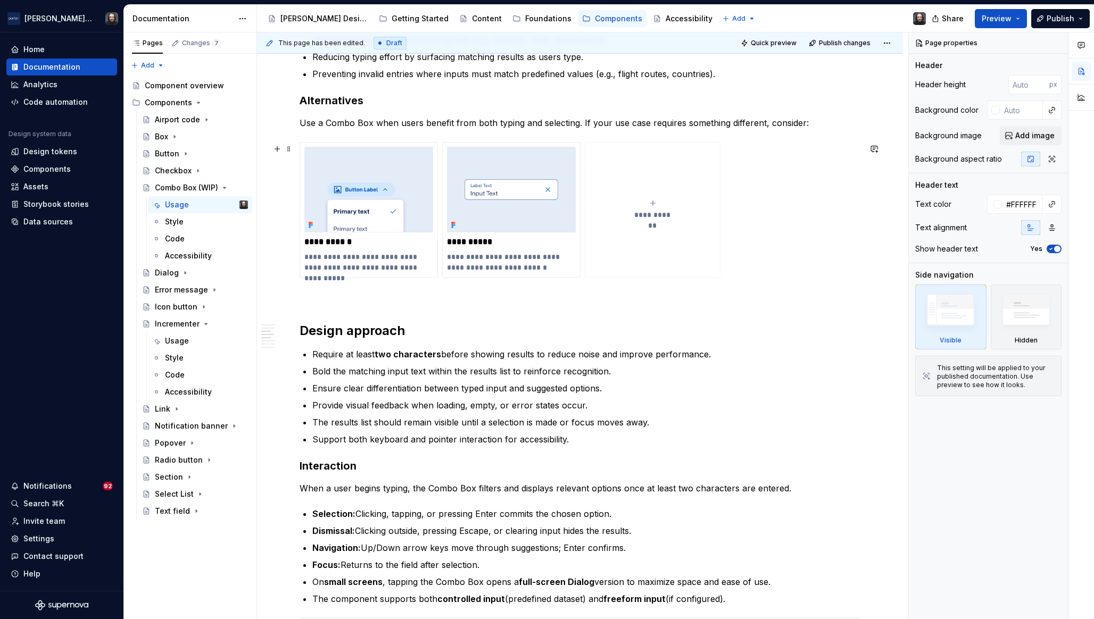
click at [655, 205] on icon "submit" at bounding box center [652, 203] width 5 height 5
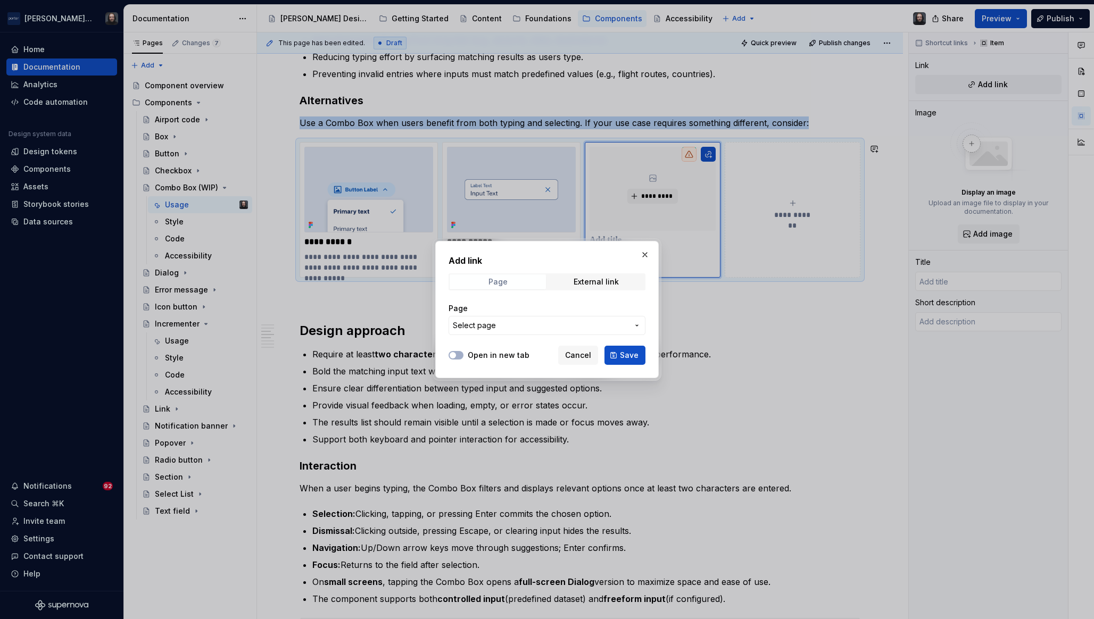
click at [521, 279] on span "Page" at bounding box center [497, 281] width 96 height 15
click at [525, 323] on span "Select page" at bounding box center [541, 325] width 176 height 11
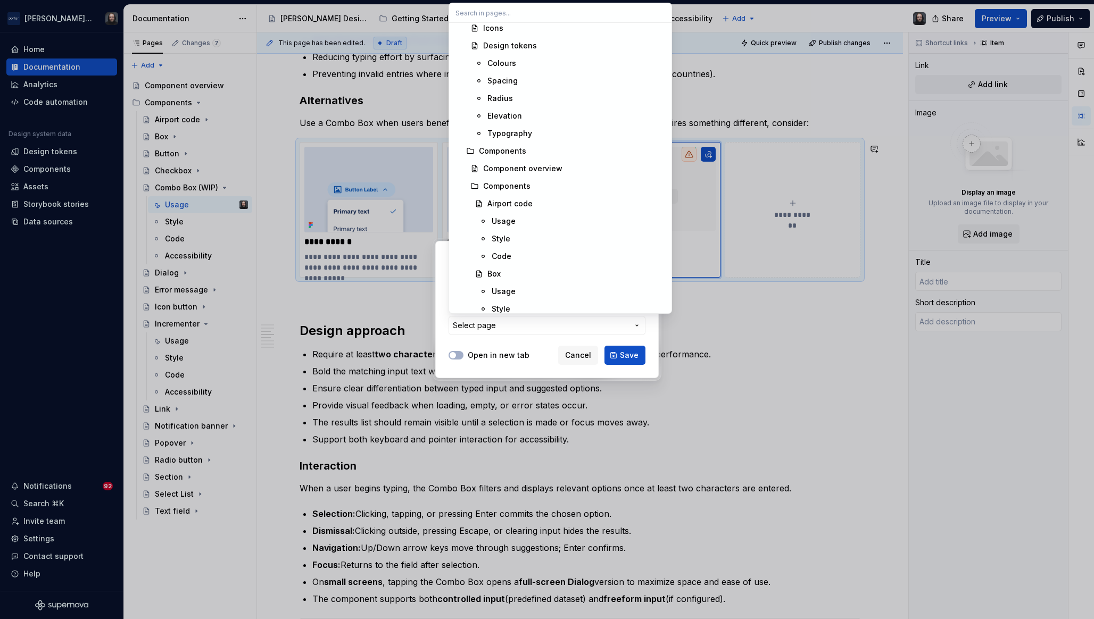
scroll to position [302, 0]
click at [849, 359] on div at bounding box center [547, 309] width 1094 height 619
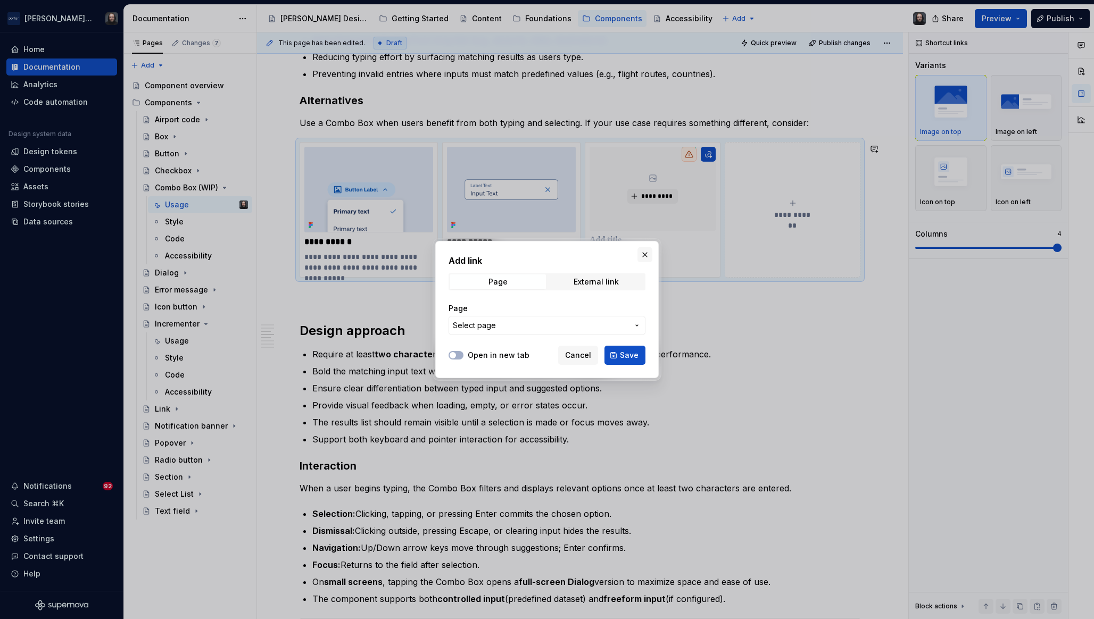
click at [643, 257] on button "button" at bounding box center [644, 254] width 15 height 15
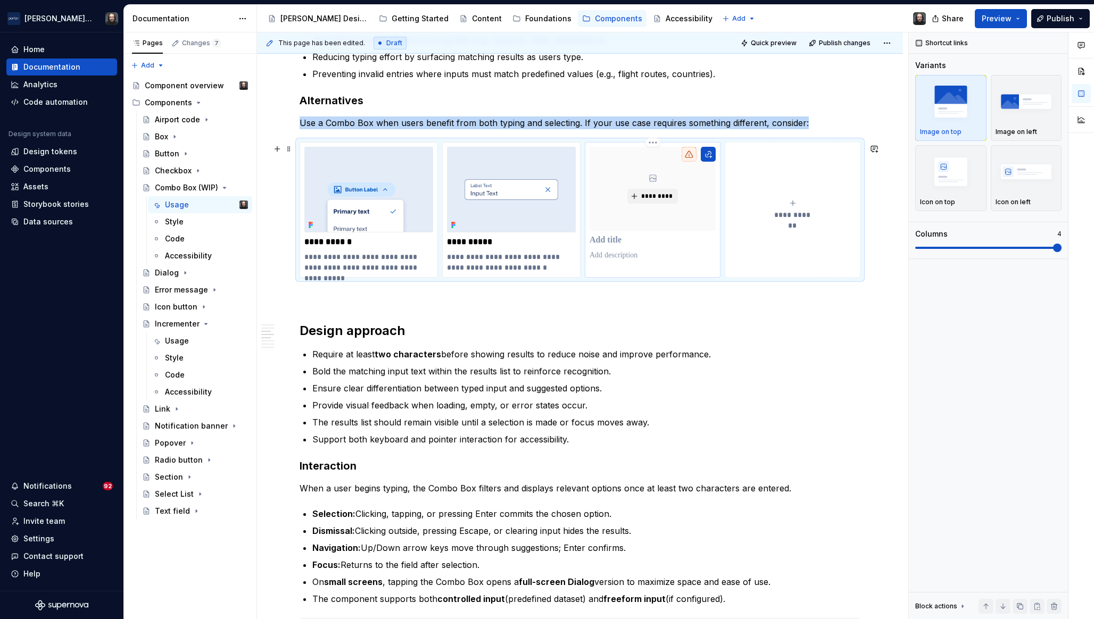
click at [618, 246] on p at bounding box center [652, 240] width 126 height 11
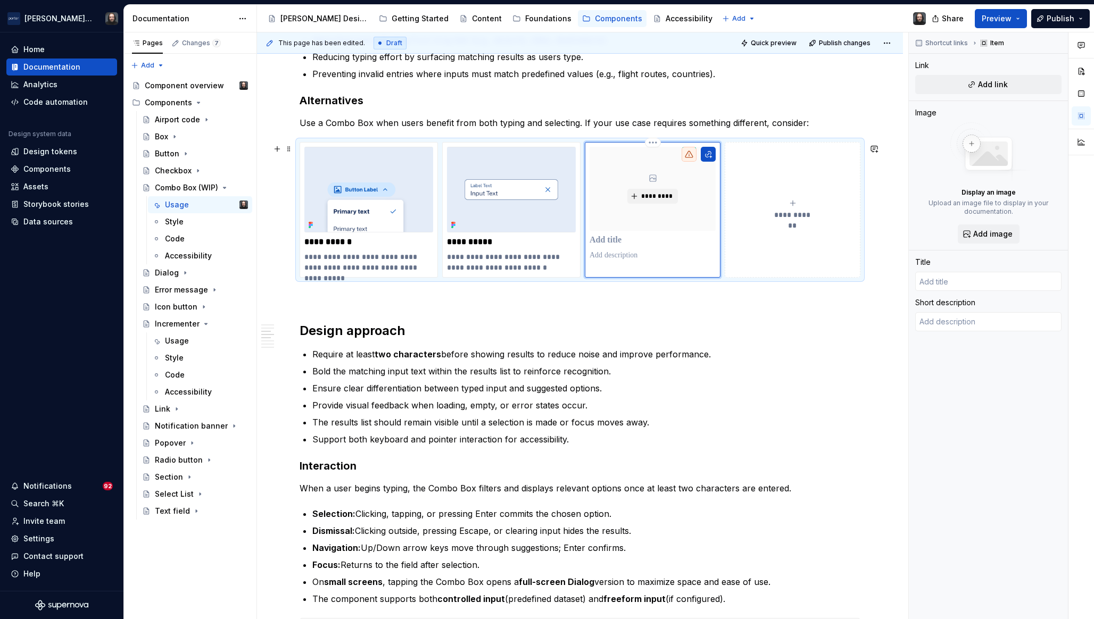
type textarea "*"
type input "L"
type textarea "*"
type input "Li"
type textarea "*"
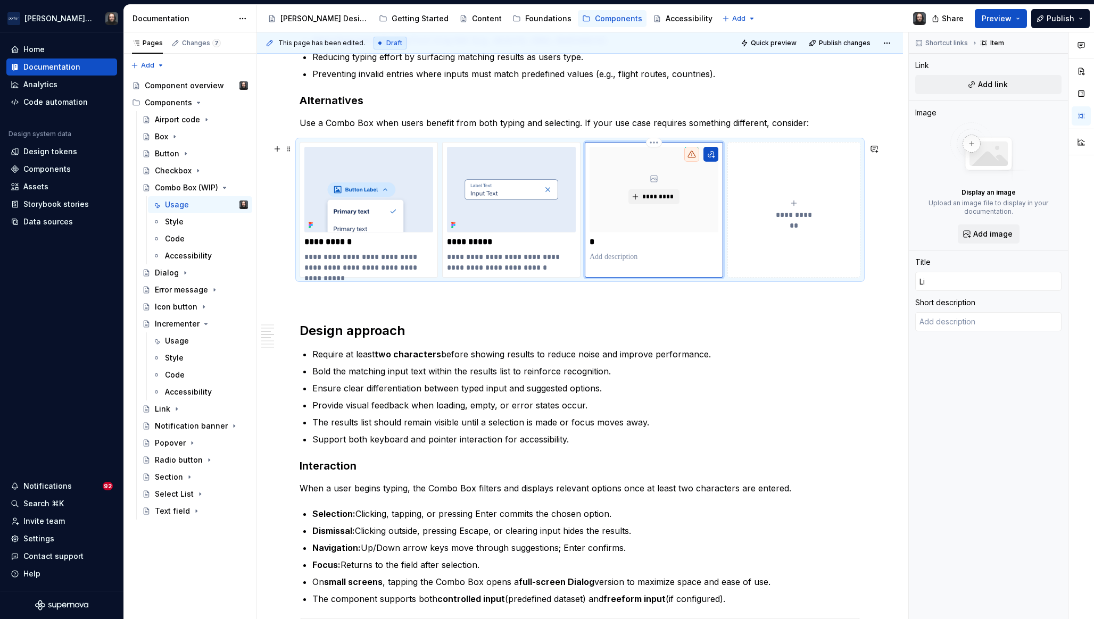
type input "Lis"
type textarea "*"
type input "List"
type textarea "*"
type input "List"
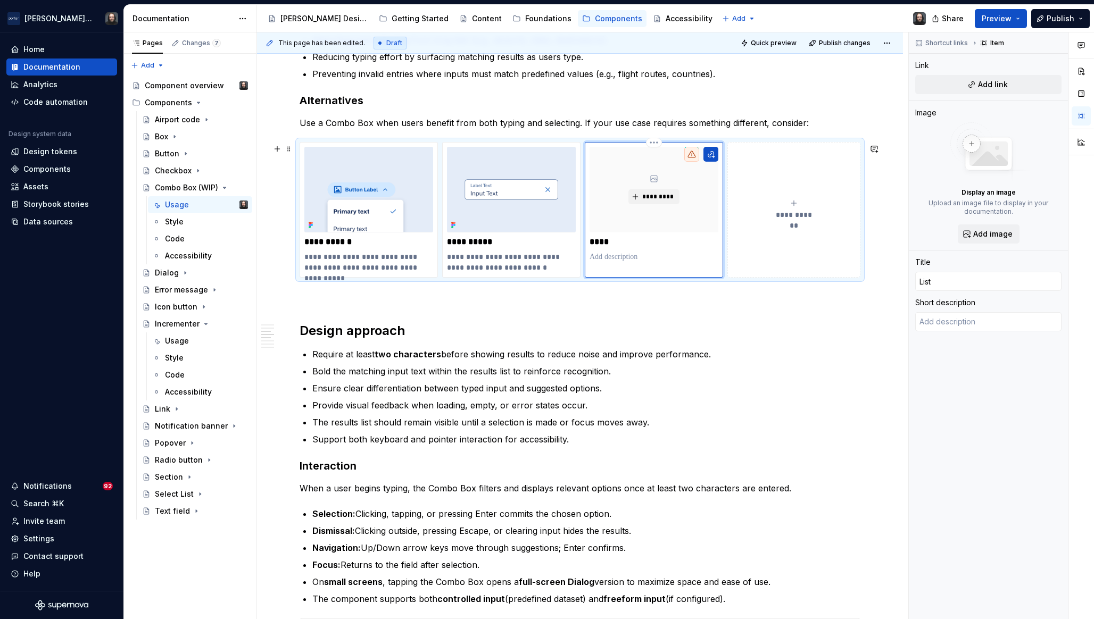
type textarea "*"
type input "List I"
type textarea "*"
type input "List It"
type textarea "*"
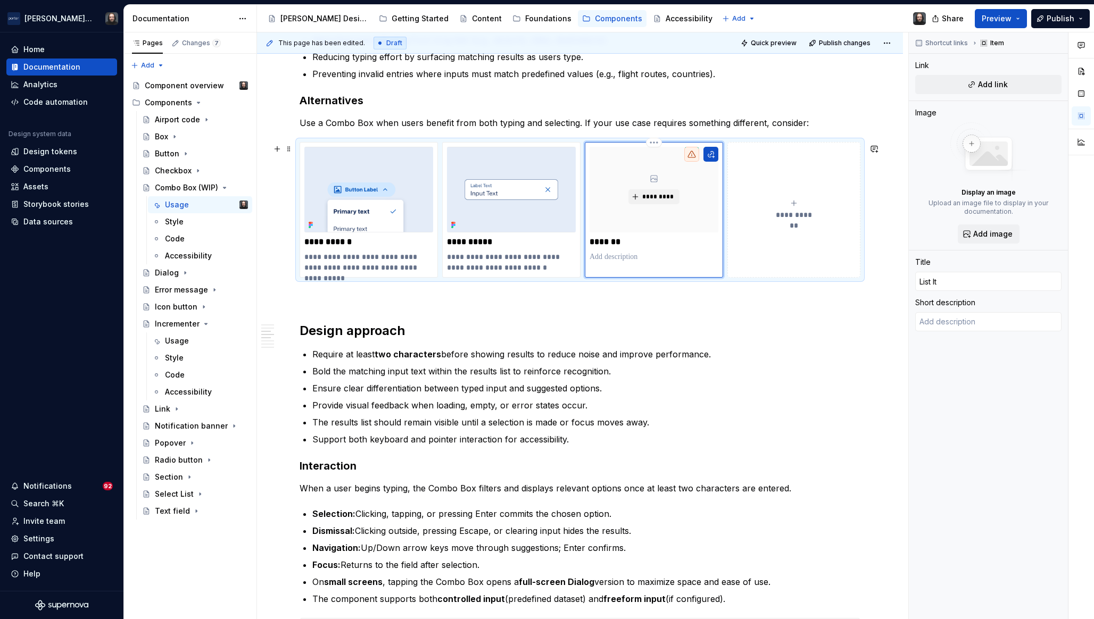
type input "List Ite"
type textarea "*"
type input "List Item"
type textarea "*"
click at [876, 457] on div "**********" at bounding box center [580, 392] width 646 height 1920
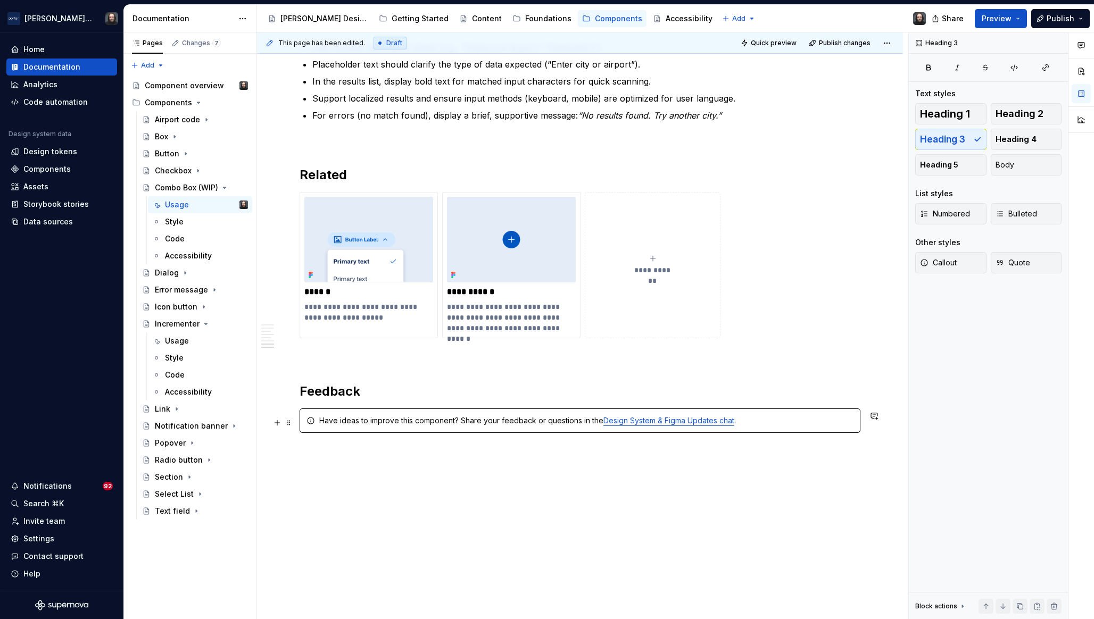
scroll to position [1462, 0]
click at [655, 261] on icon "submit" at bounding box center [652, 257] width 9 height 9
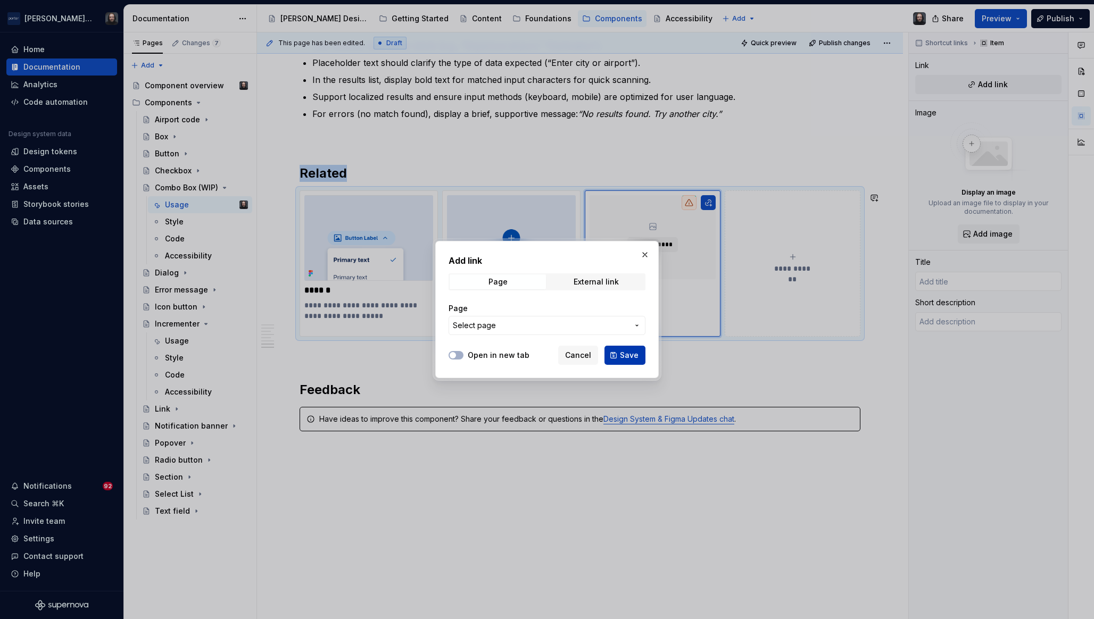
click at [628, 357] on span "Save" at bounding box center [629, 355] width 19 height 11
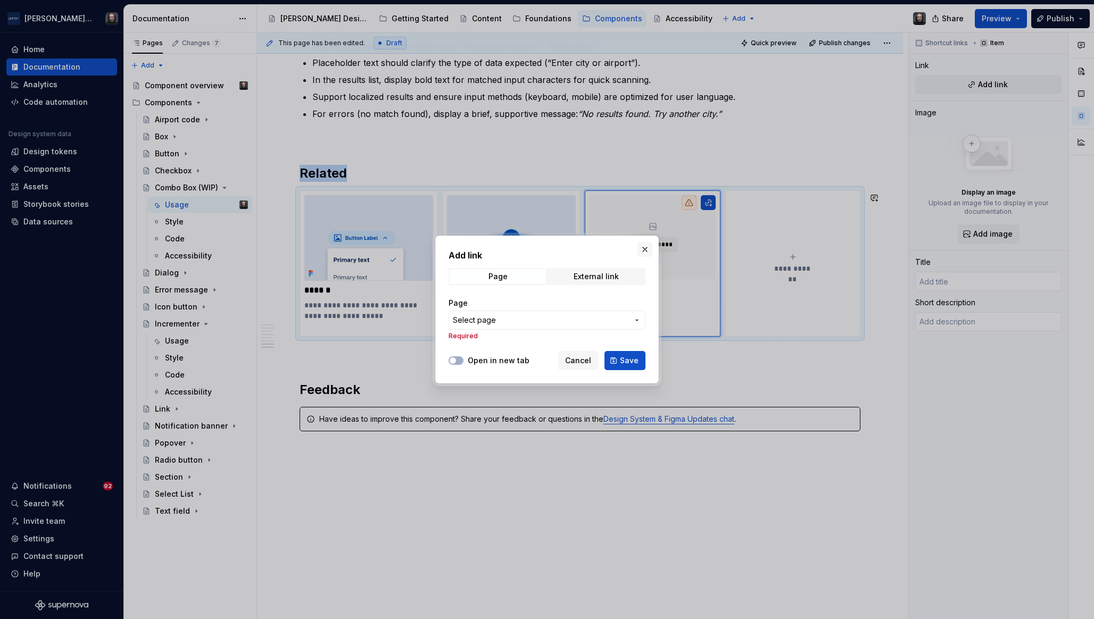
click at [644, 250] on button "button" at bounding box center [644, 249] width 15 height 15
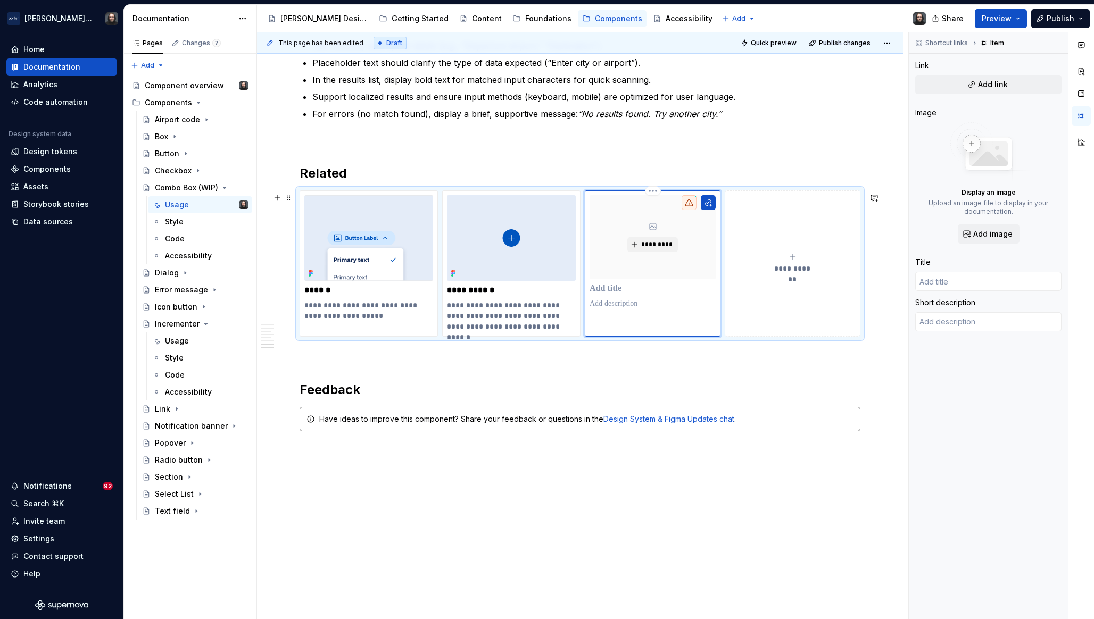
click at [616, 294] on p at bounding box center [652, 289] width 126 height 11
type textarea "*"
type input "L"
type textarea "*"
type input "Li"
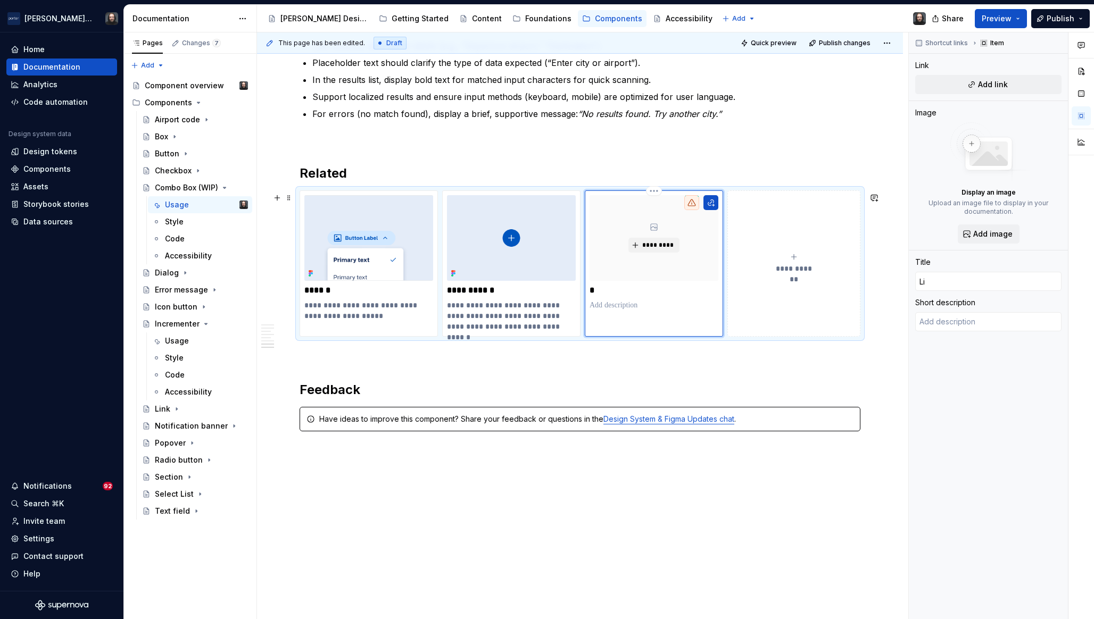
type textarea "*"
type input "Lis"
type textarea "*"
type input "List"
type textarea "*"
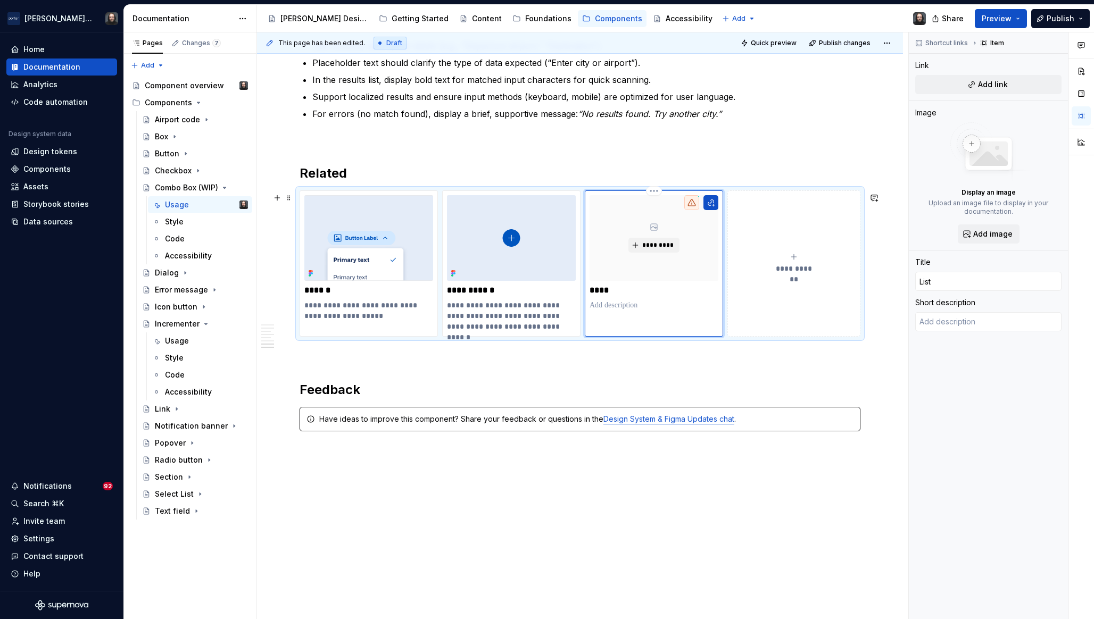
type input "List"
type textarea "*"
type input "List I"
type textarea "*"
type input "List It"
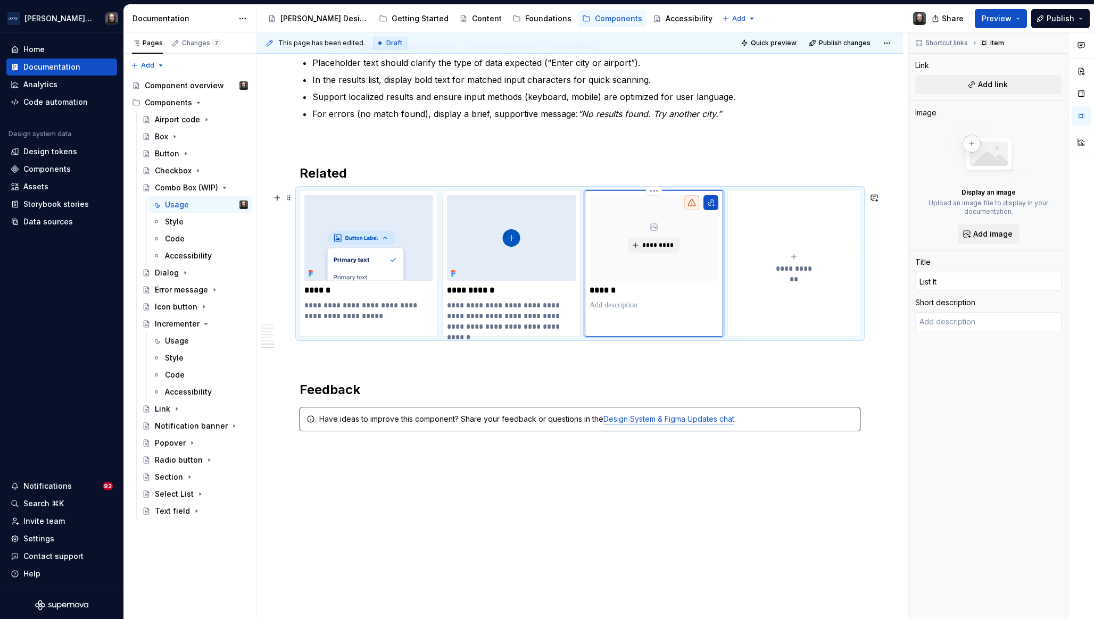
type textarea "*"
type input "List Ite"
type textarea "*"
type input "List Item"
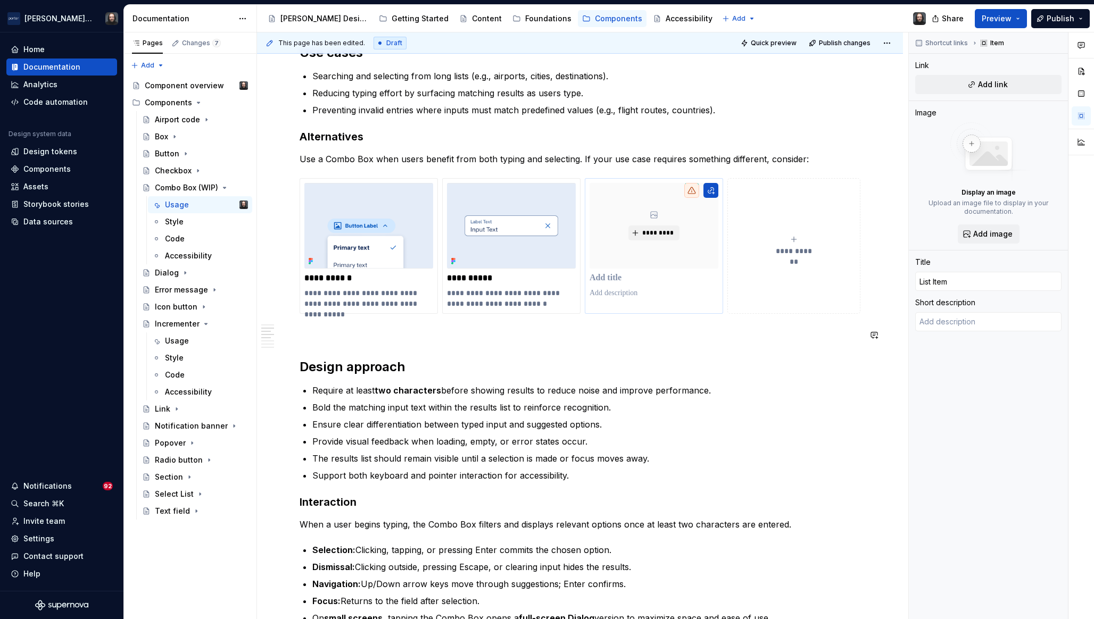
scroll to position [723, 0]
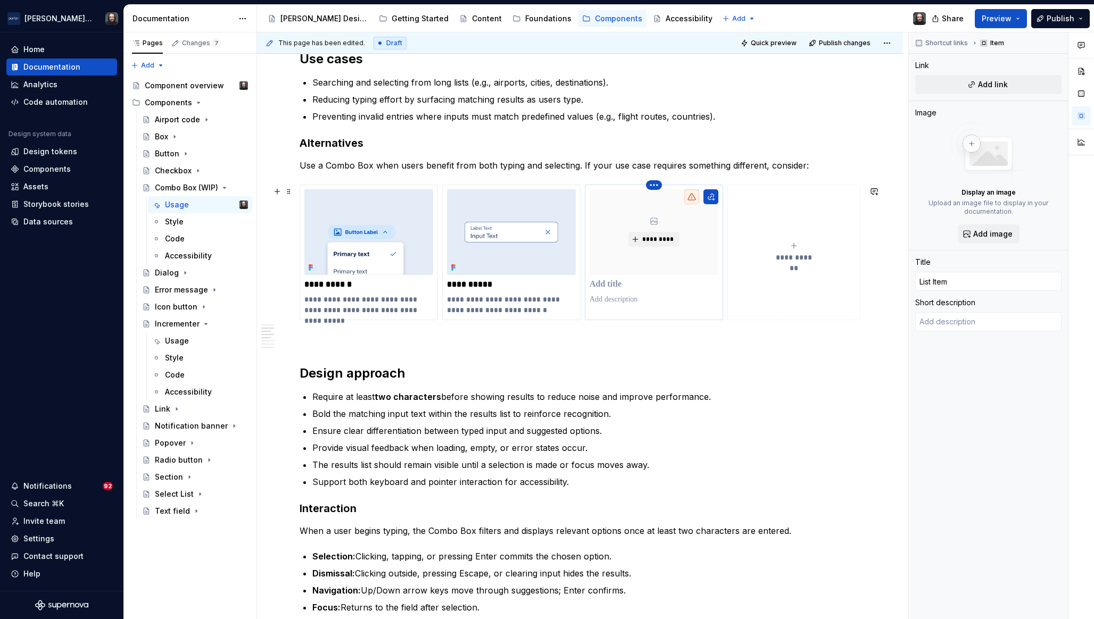
click at [653, 187] on html "[PERSON_NAME] Airlines Home Documentation Analytics Code automation Design syst…" at bounding box center [547, 309] width 1094 height 619
type textarea "*"
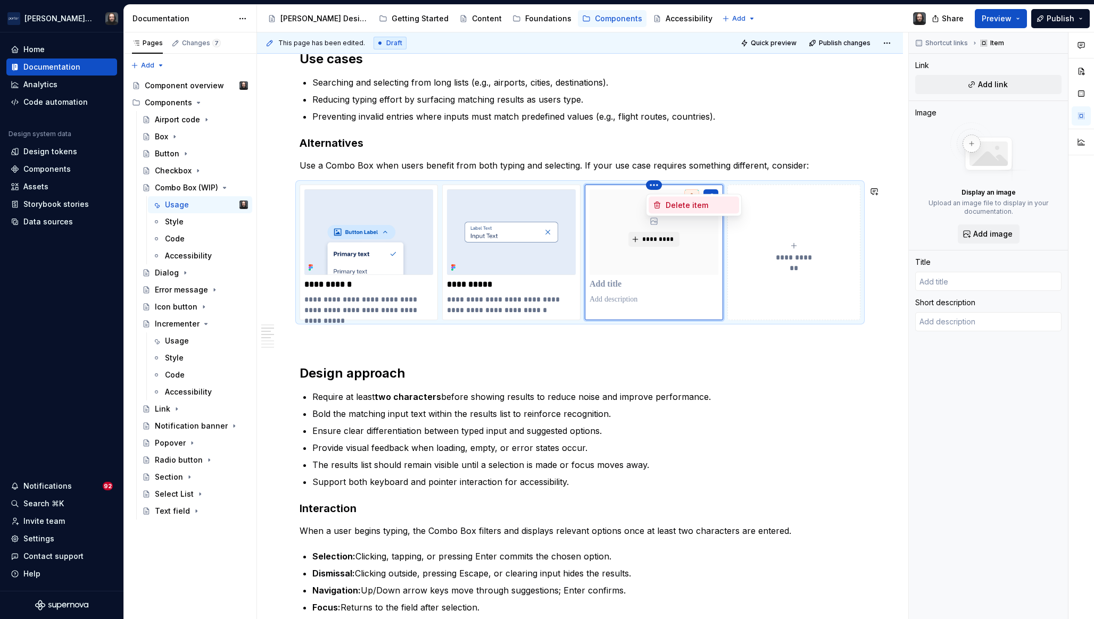
click at [669, 203] on div "Delete item" at bounding box center [699, 205] width 69 height 11
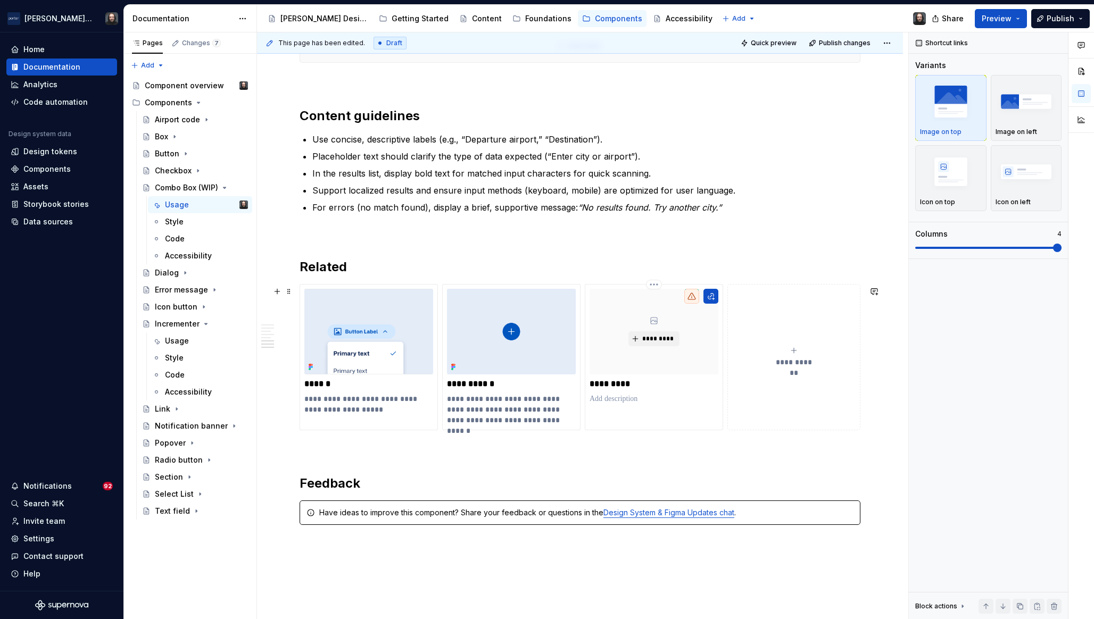
scroll to position [1371, 0]
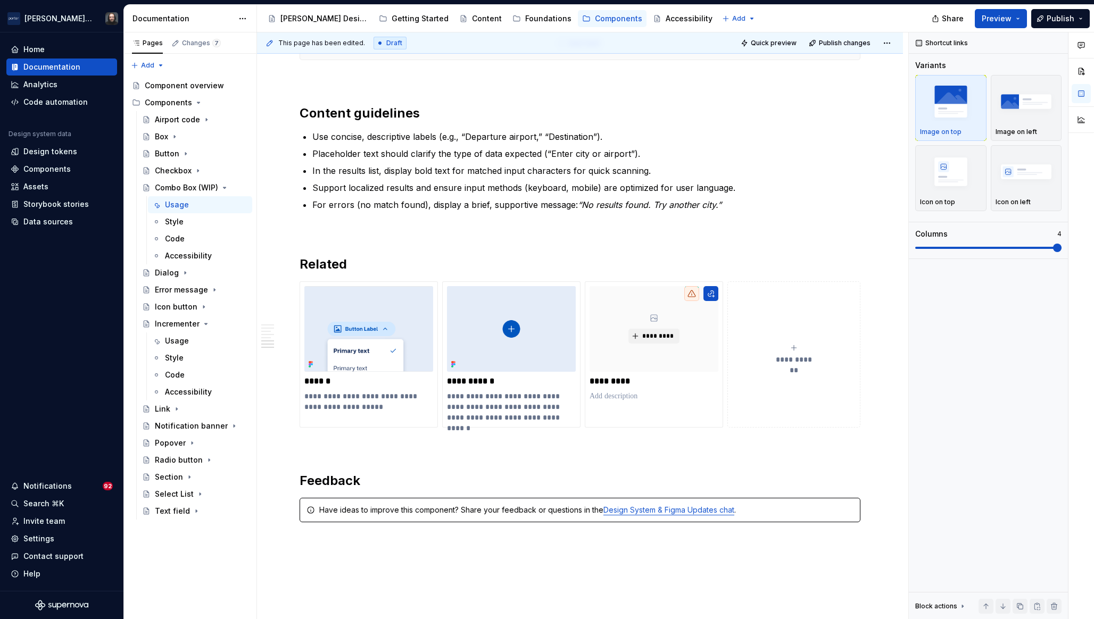
type textarea "*"
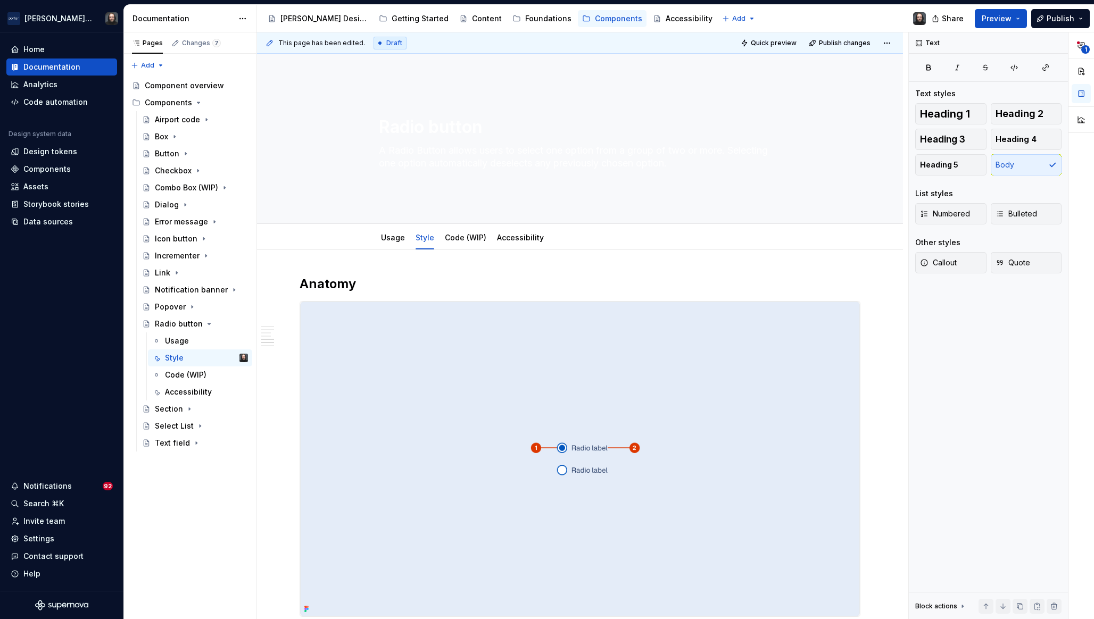
scroll to position [1000, 0]
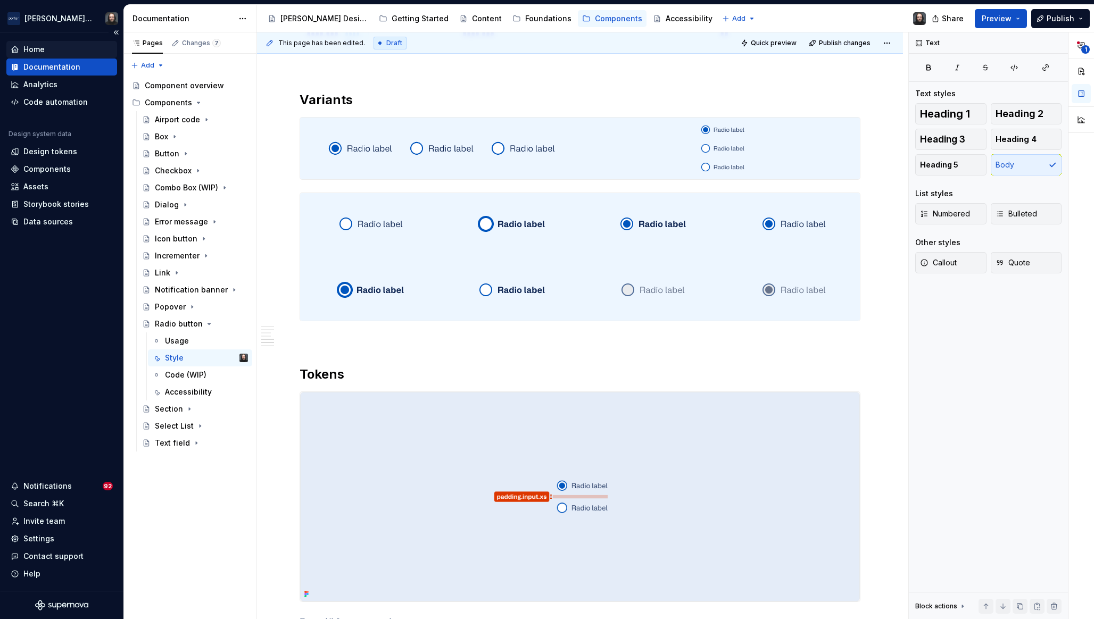
click at [42, 49] on div "Home" at bounding box center [33, 49] width 21 height 11
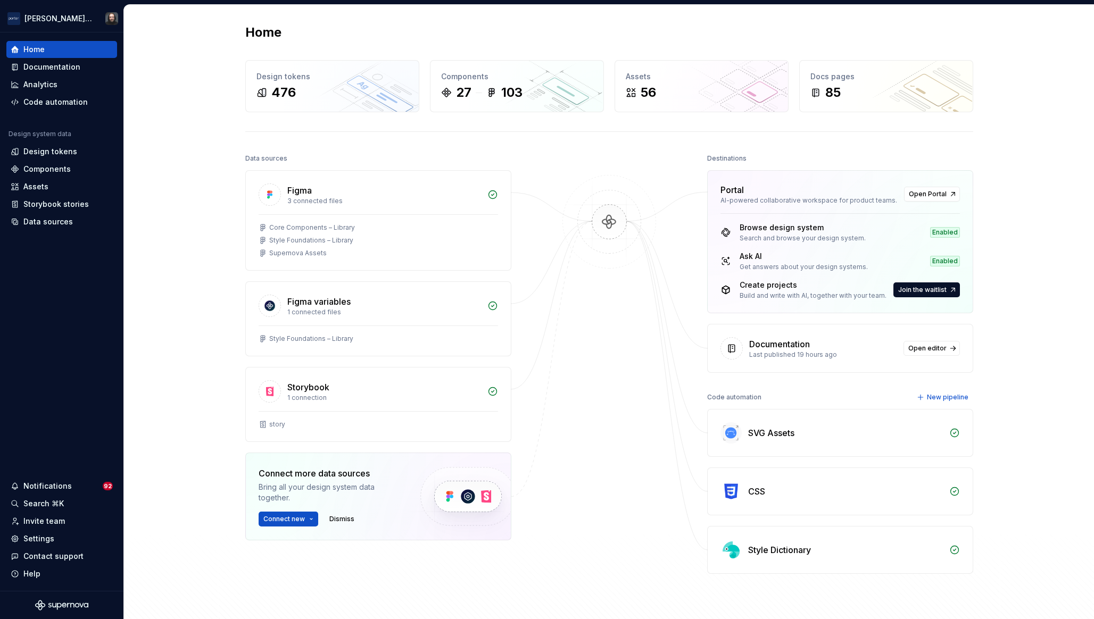
click at [174, 35] on div "Home Design tokens 476 Components 27 103 Assets 56 Docs pages 85 Data sources F…" at bounding box center [609, 330] width 970 height 651
click at [47, 540] on div "Settings" at bounding box center [38, 539] width 31 height 11
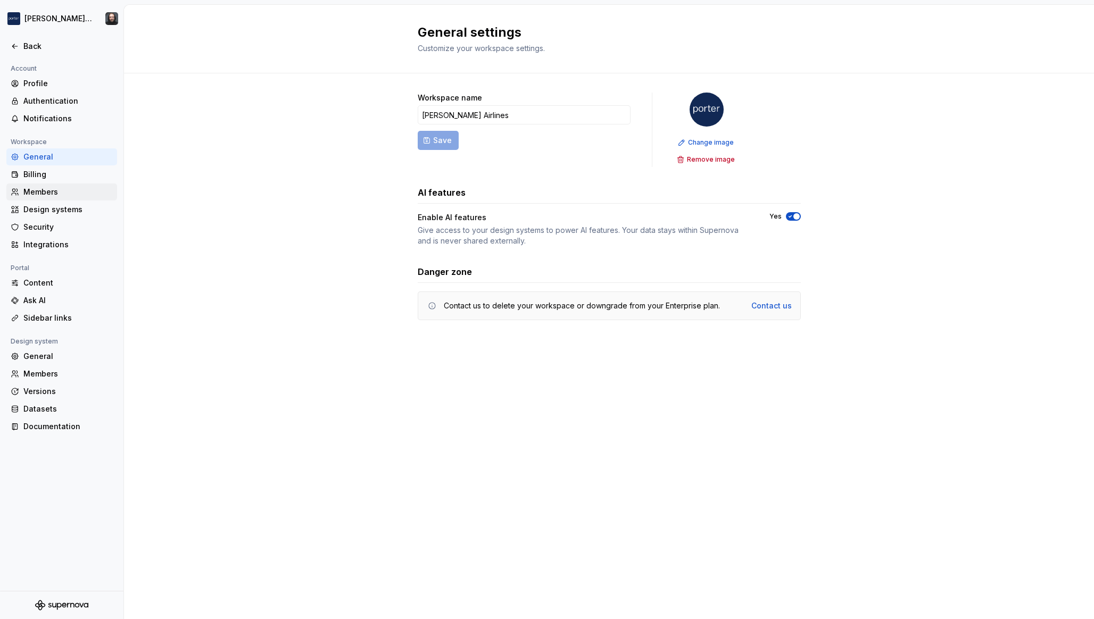
click at [49, 193] on div "Members" at bounding box center [67, 192] width 89 height 11
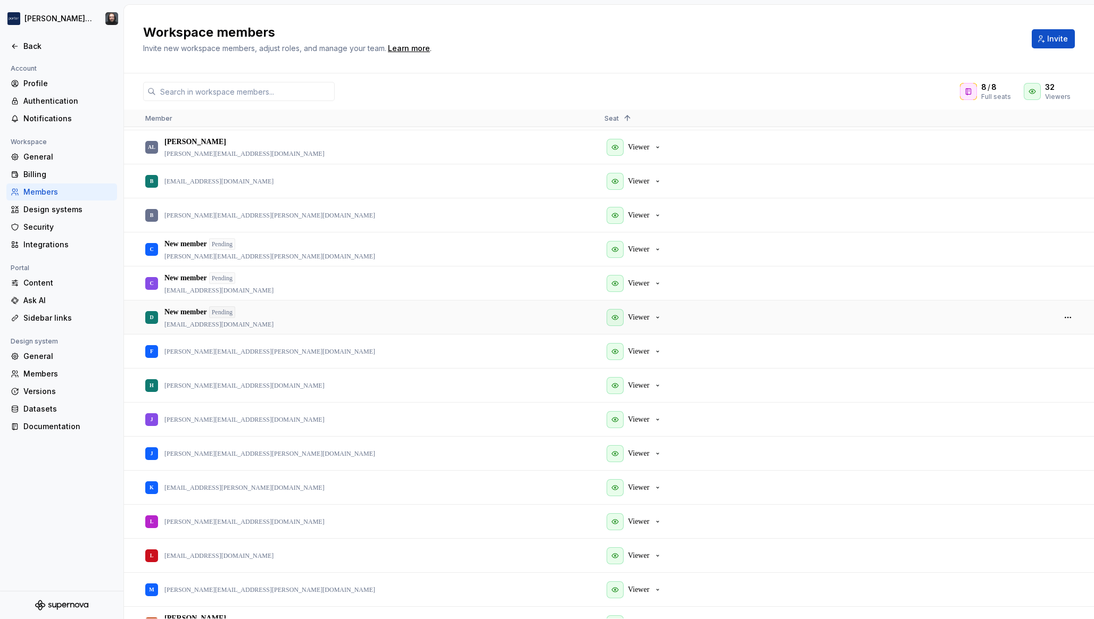
scroll to position [372, 0]
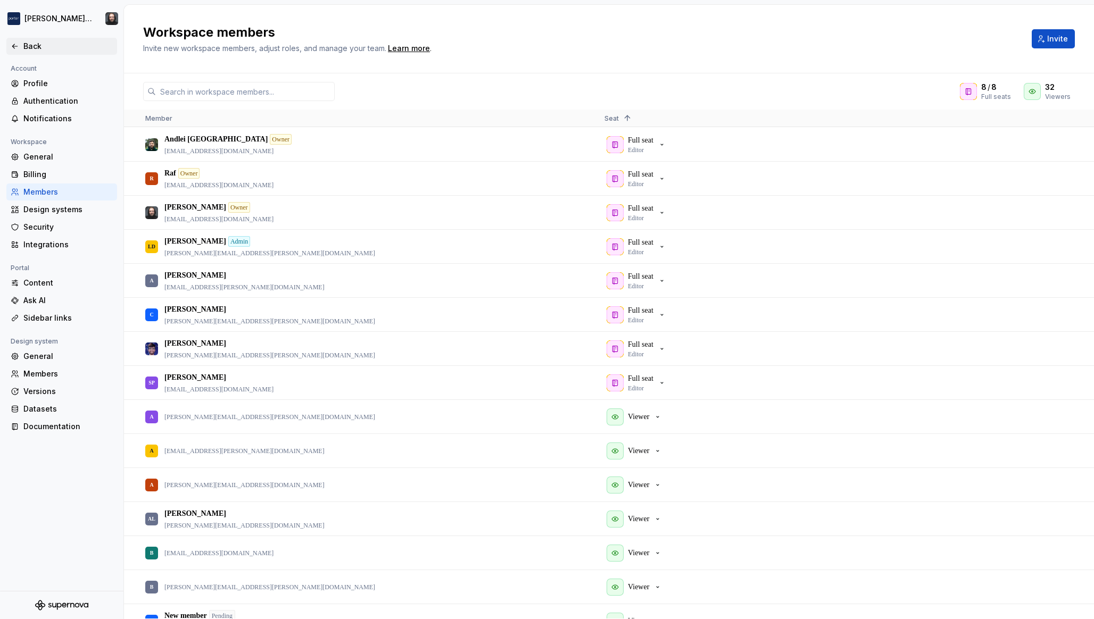
click at [18, 43] on icon at bounding box center [15, 46] width 9 height 9
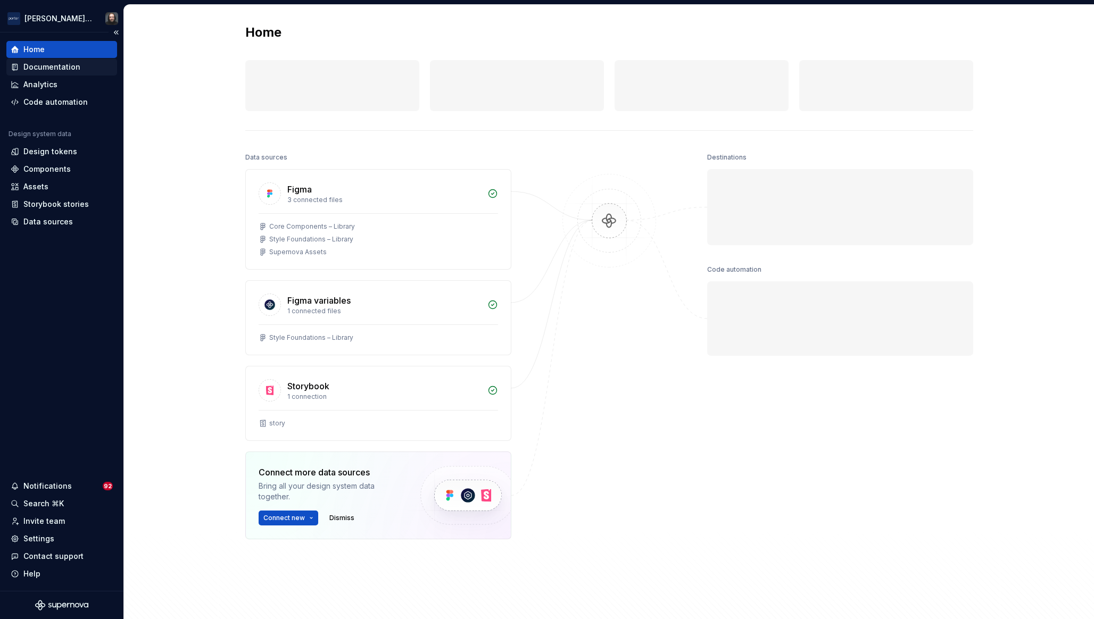
click at [47, 66] on div "Documentation" at bounding box center [51, 67] width 57 height 11
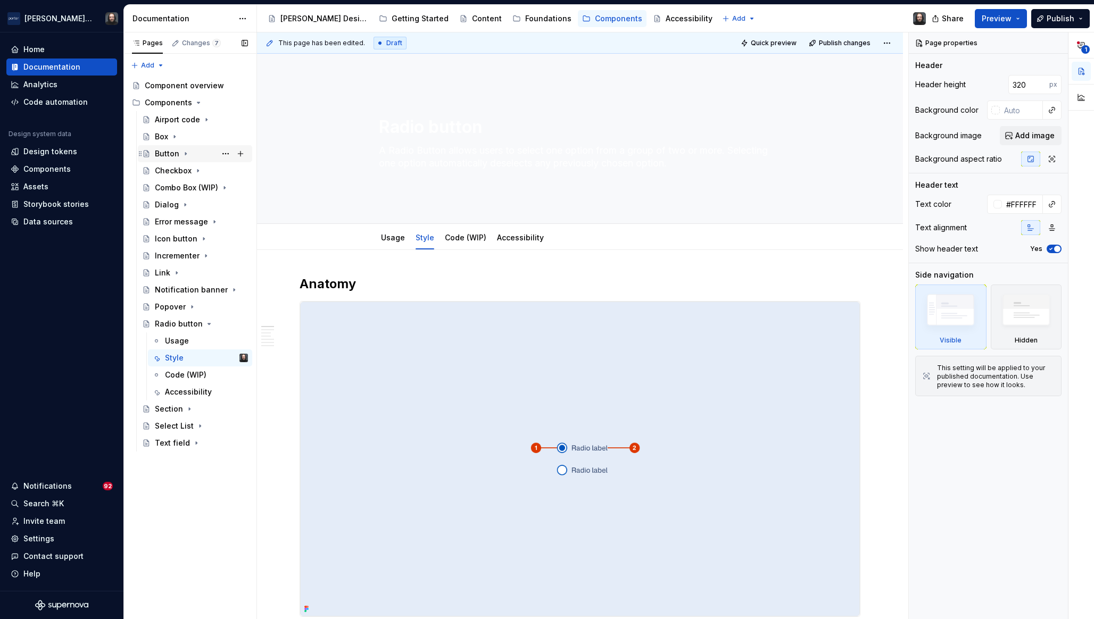
click at [170, 155] on div "Button" at bounding box center [167, 153] width 24 height 11
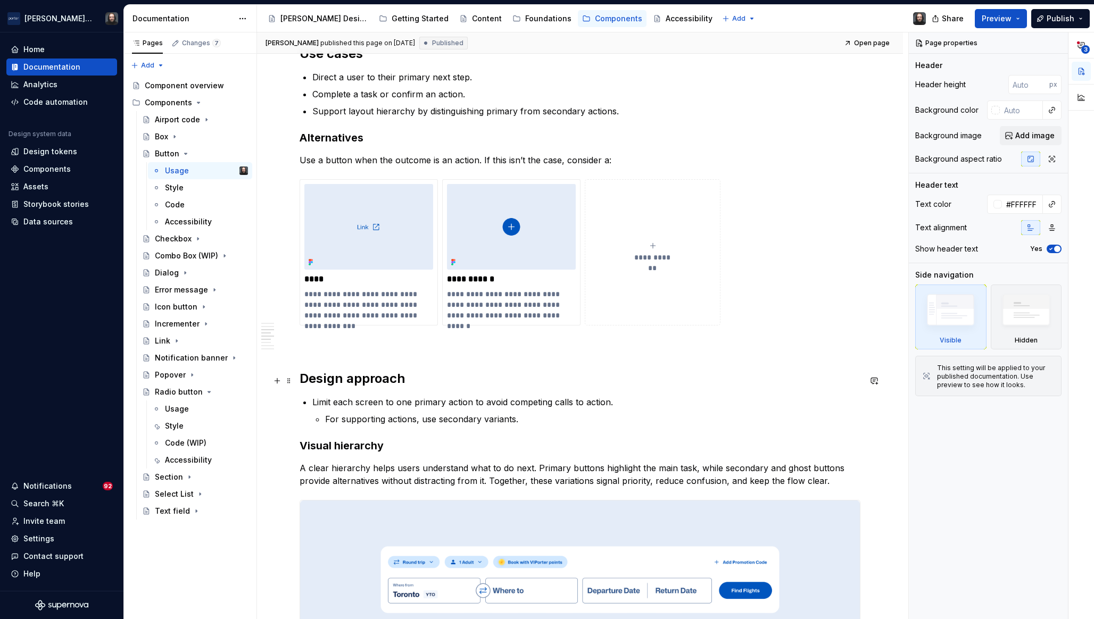
scroll to position [770, 0]
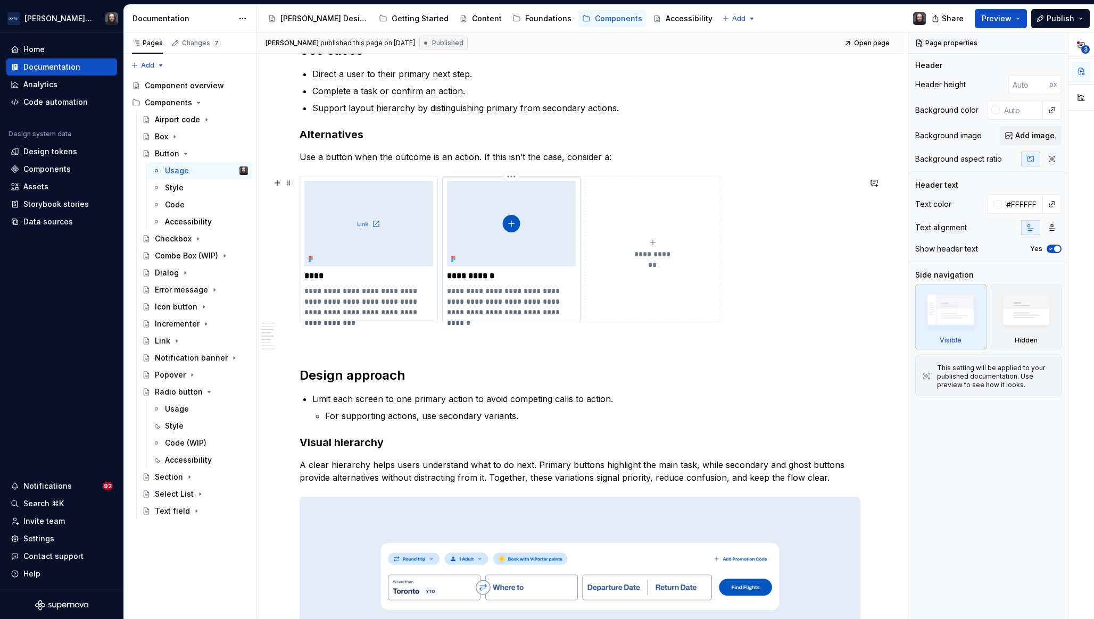
click at [509, 305] on p "**********" at bounding box center [511, 302] width 129 height 32
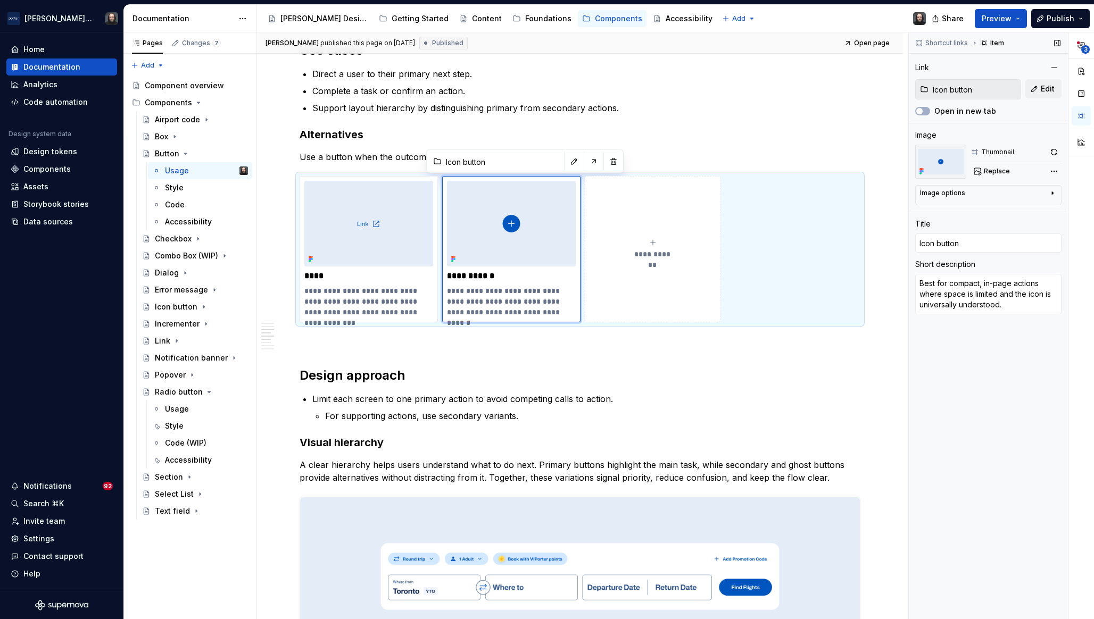
click at [908, 310] on div "Shortcut links Item Link Icon button Edit Open in new tab Image Thumbnail Repla…" at bounding box center [987, 325] width 159 height 587
click at [956, 301] on textarea "Best for compact, in-page actions where space is limited and the icon is univer…" at bounding box center [988, 294] width 146 height 40
click at [183, 85] on div "Component overview" at bounding box center [180, 85] width 71 height 11
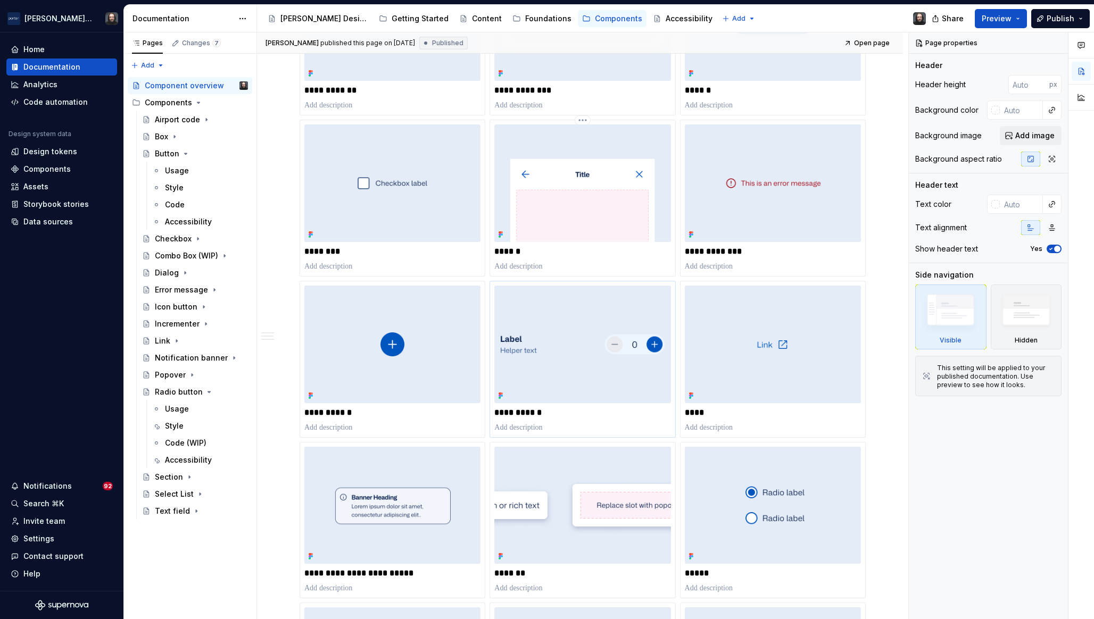
scroll to position [306, 0]
click at [580, 180] on img at bounding box center [582, 184] width 176 height 118
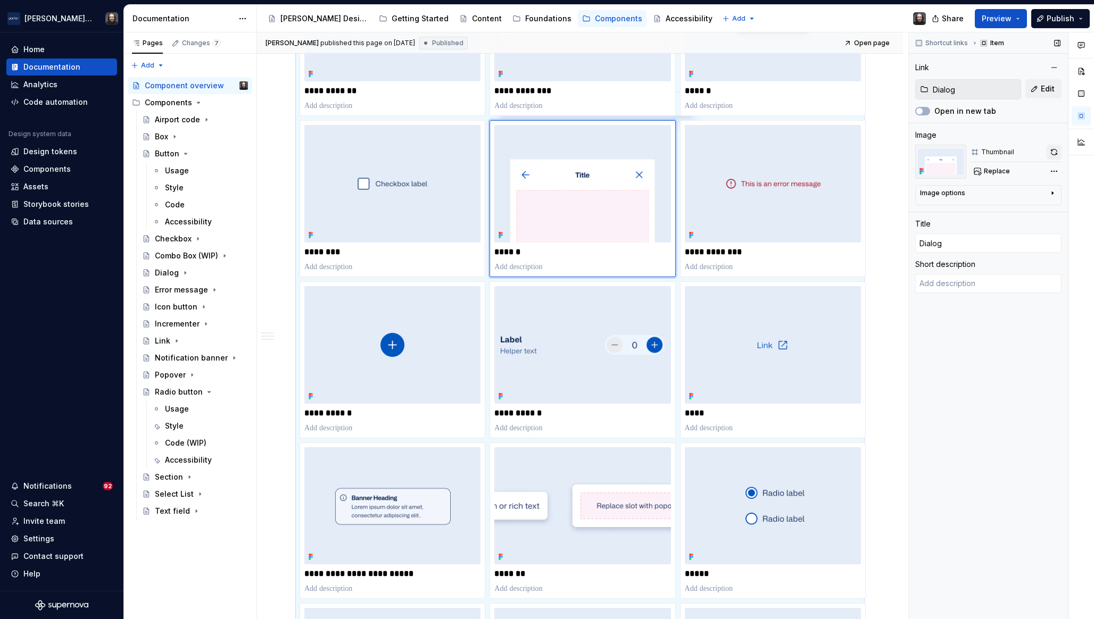
click at [1054, 149] on button "button" at bounding box center [1053, 152] width 15 height 15
click at [178, 274] on div "Dialog" at bounding box center [201, 272] width 93 height 15
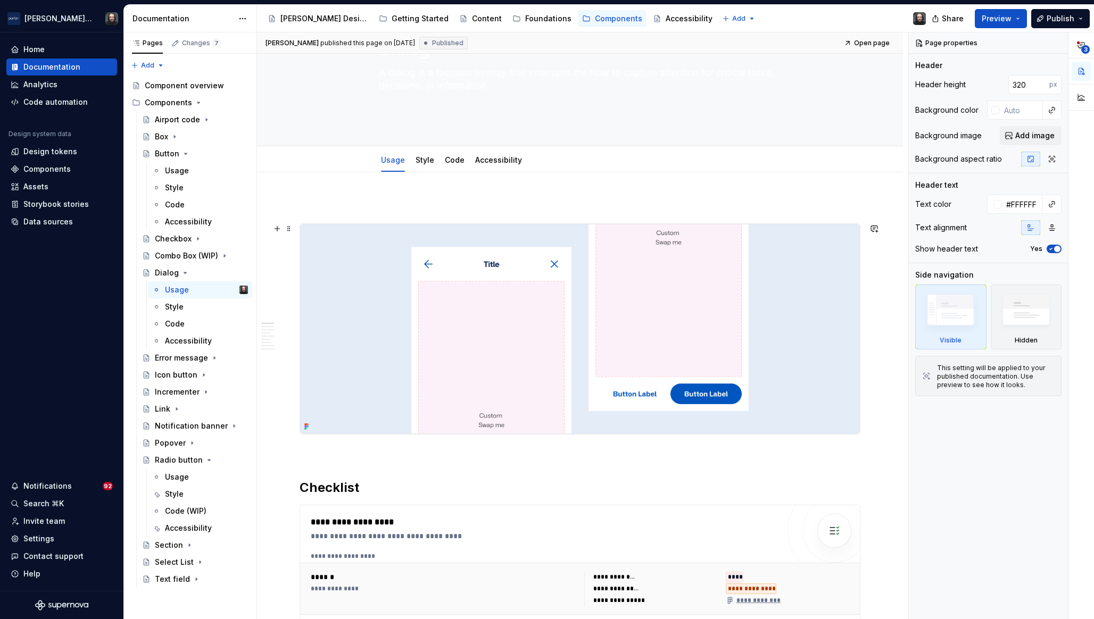
scroll to position [80, 0]
click at [805, 281] on img at bounding box center [580, 327] width 560 height 210
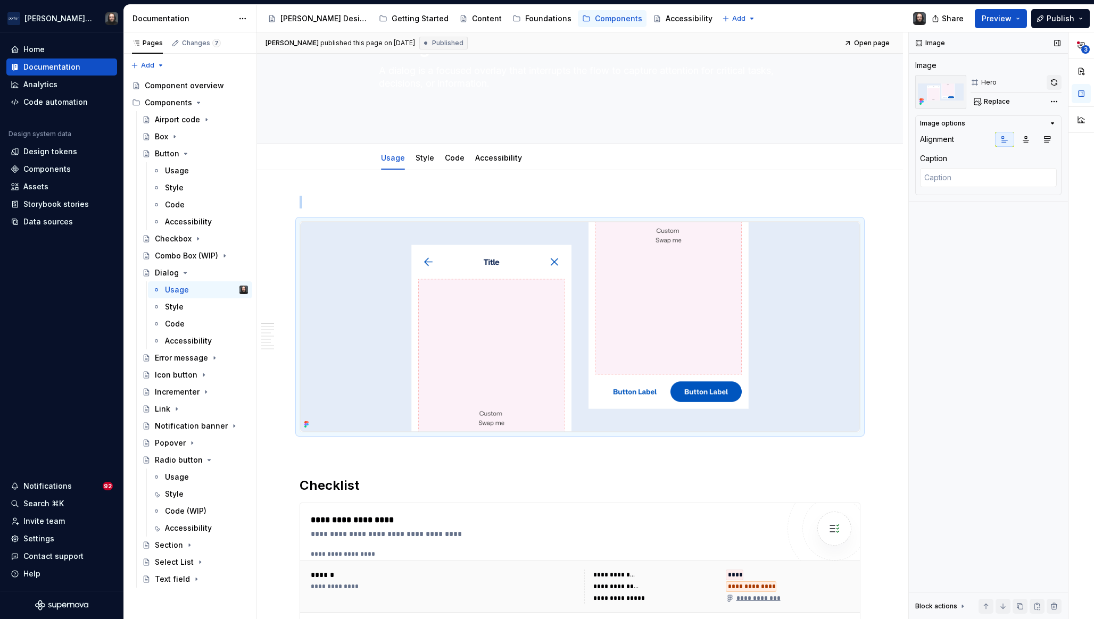
click at [1050, 85] on button "button" at bounding box center [1053, 82] width 15 height 15
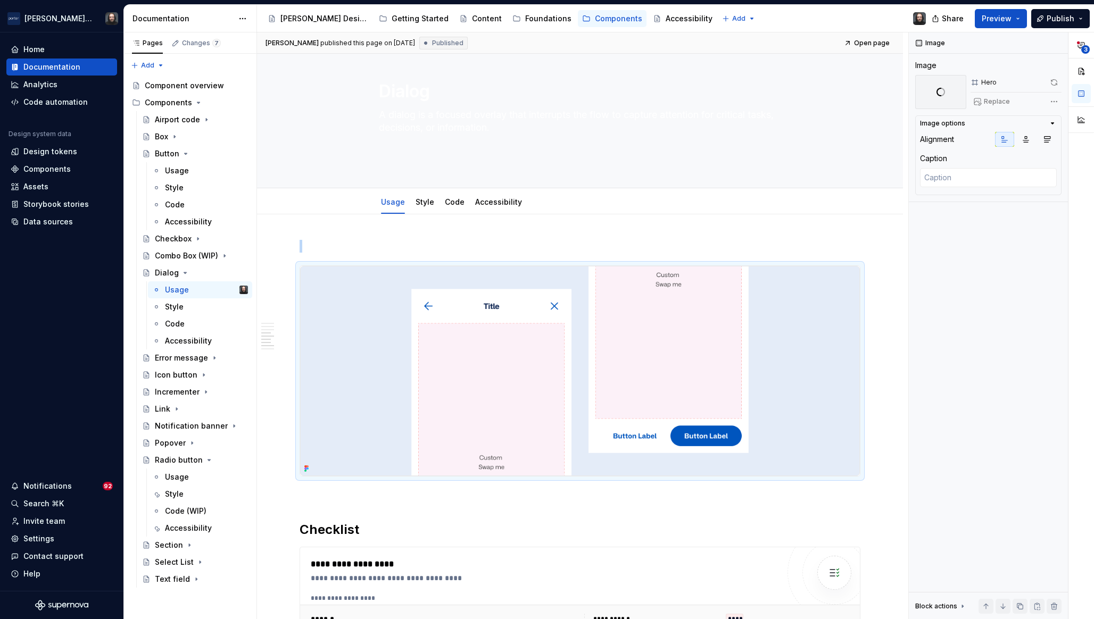
scroll to position [0, 0]
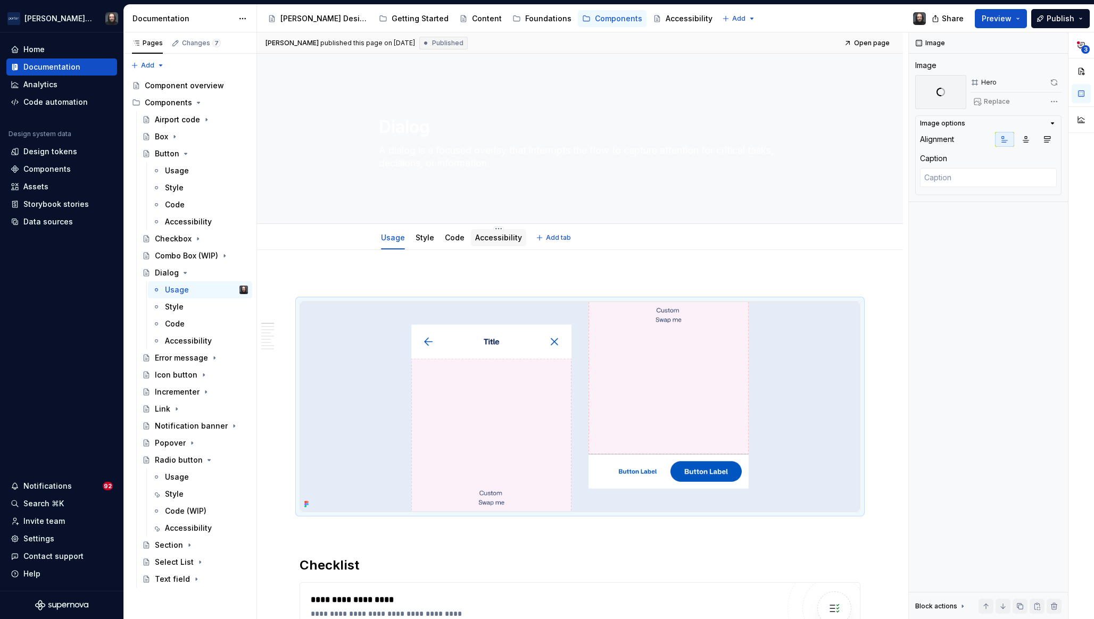
click at [504, 245] on div "Accessibility" at bounding box center [498, 237] width 55 height 17
click at [506, 240] on link "Accessibility" at bounding box center [498, 237] width 47 height 9
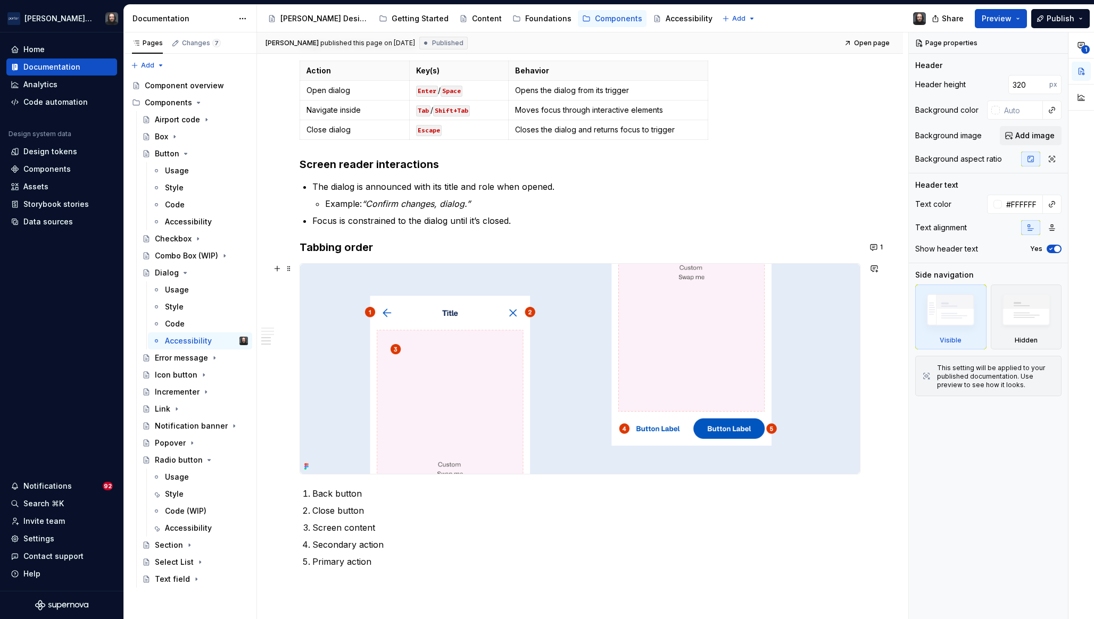
scroll to position [474, 0]
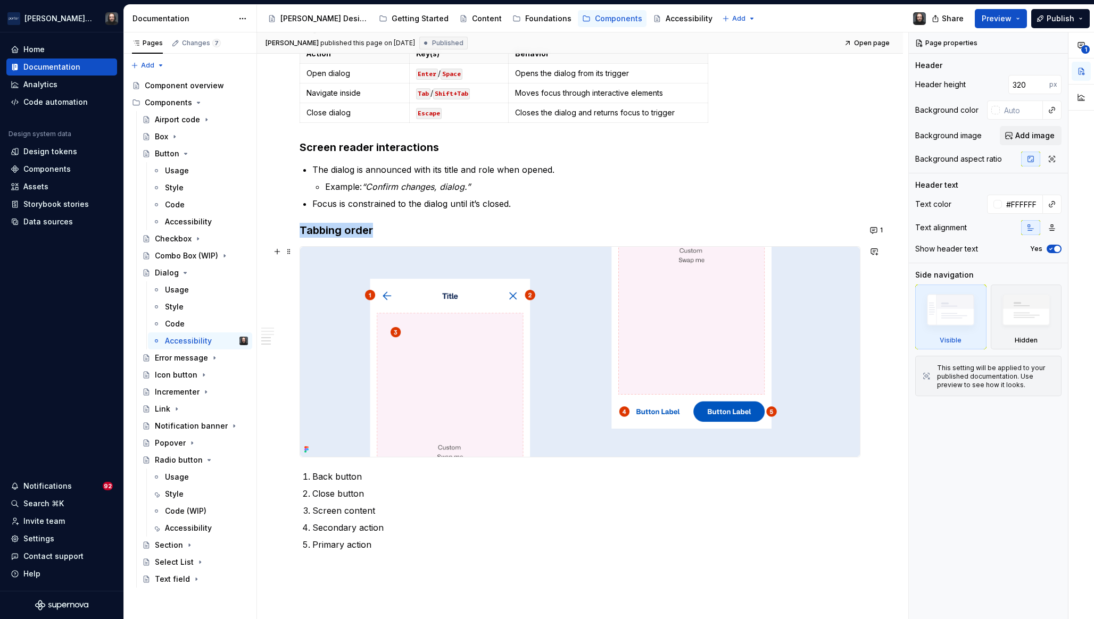
click at [815, 322] on img at bounding box center [580, 352] width 560 height 210
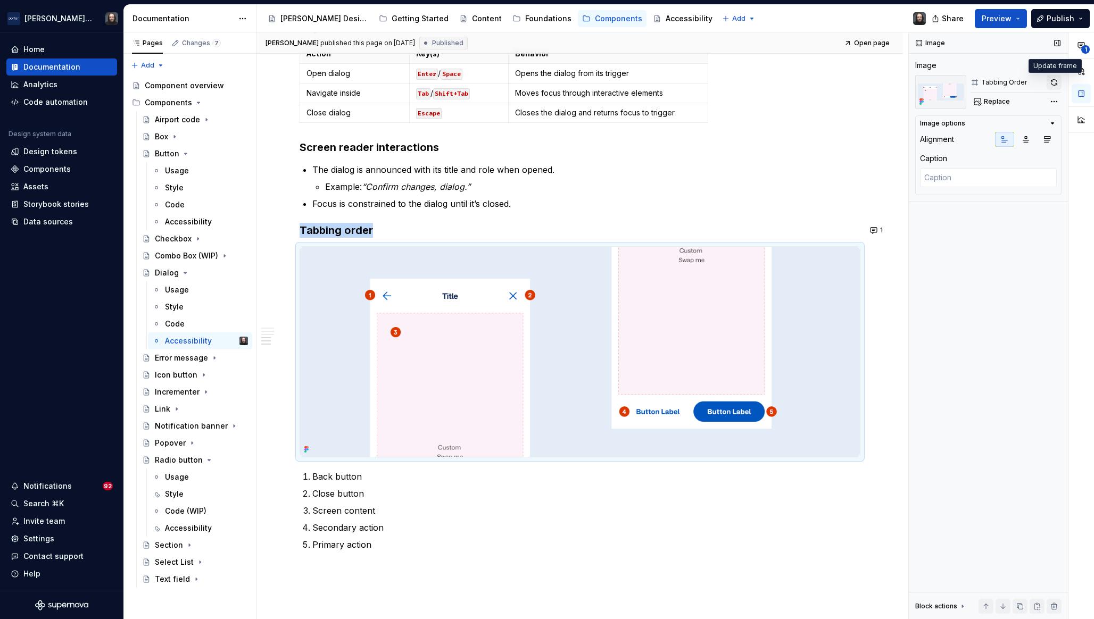
click at [1053, 81] on button "button" at bounding box center [1053, 82] width 15 height 15
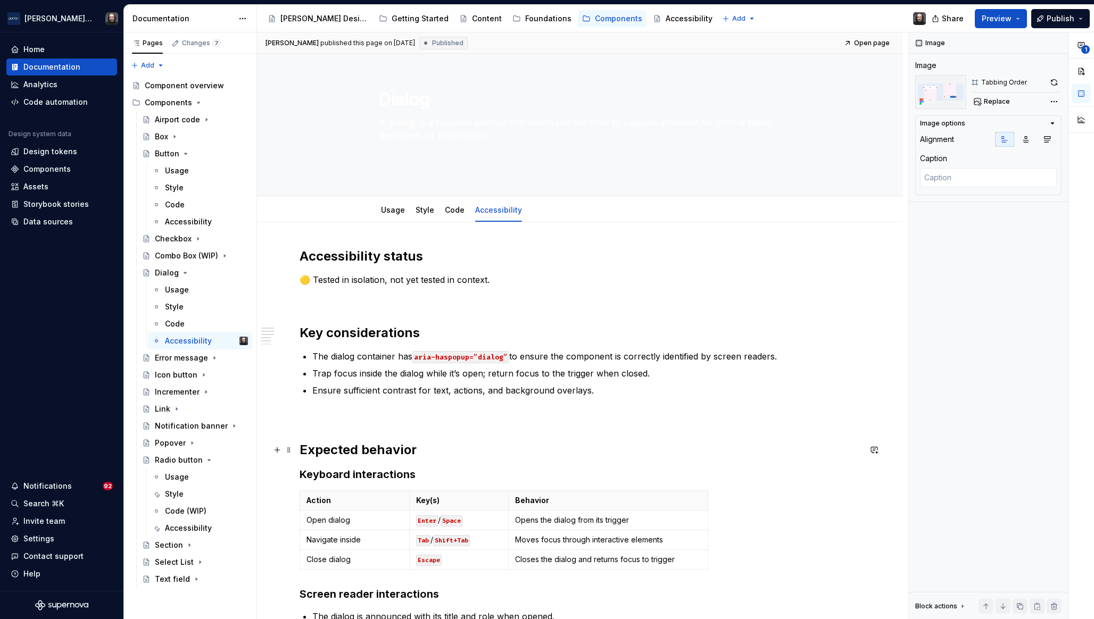
scroll to position [0, 0]
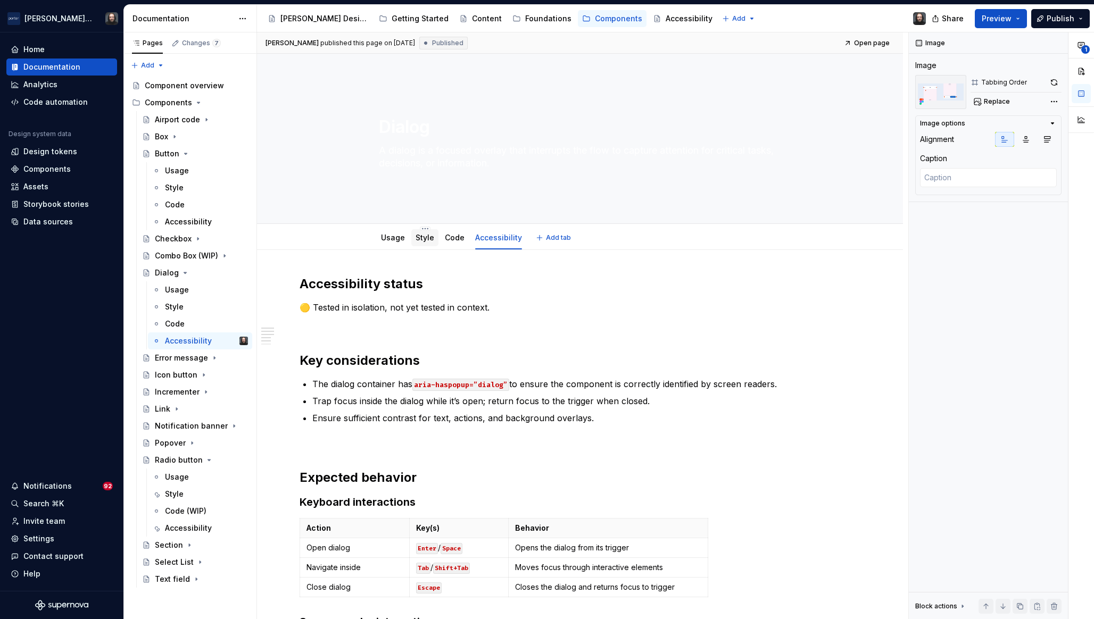
click at [424, 234] on link "Style" at bounding box center [424, 237] width 19 height 9
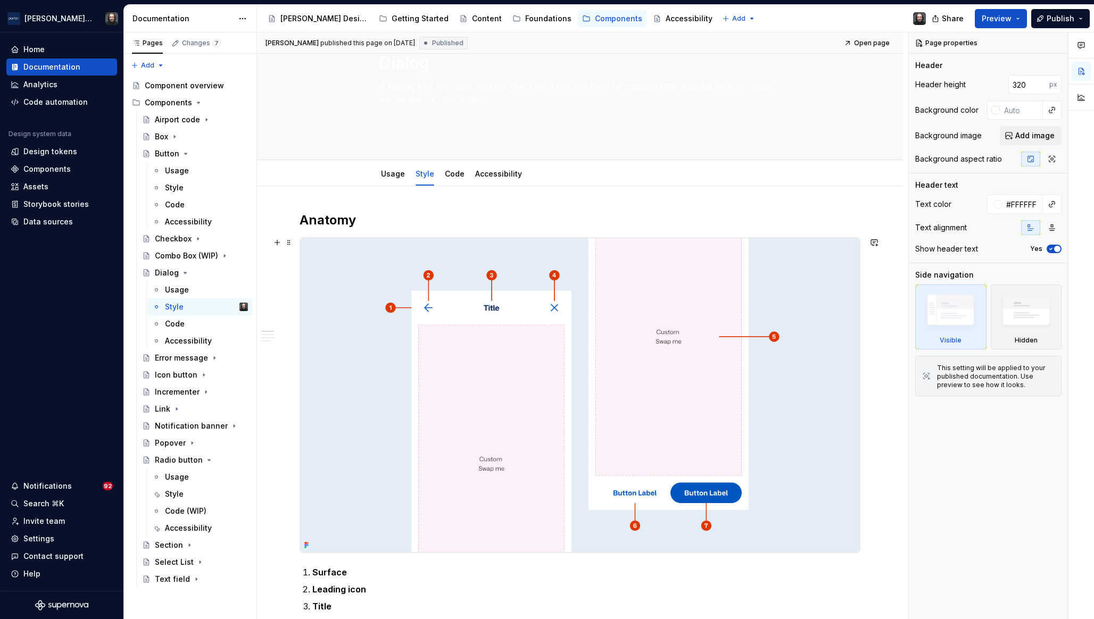
scroll to position [74, 0]
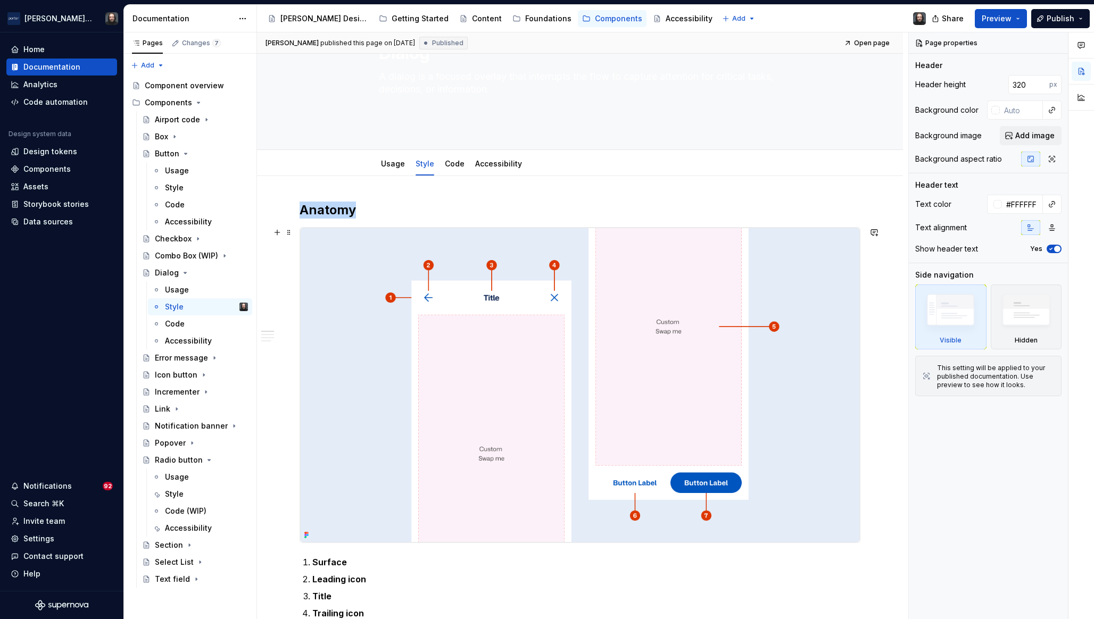
click at [783, 380] on img at bounding box center [580, 385] width 560 height 315
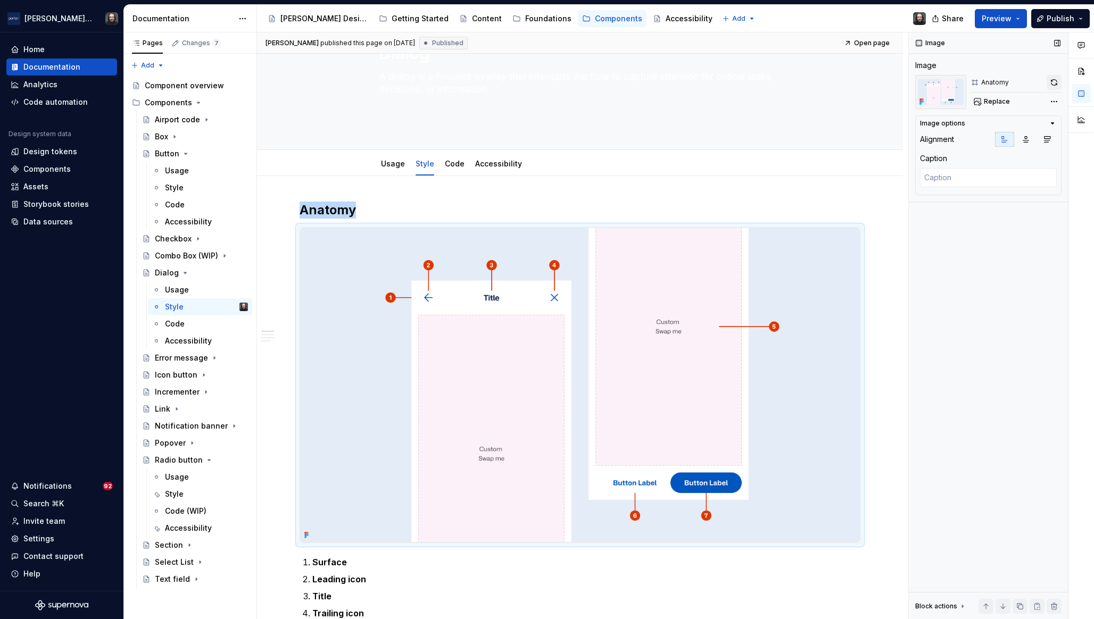
click at [1052, 79] on button "button" at bounding box center [1053, 82] width 15 height 15
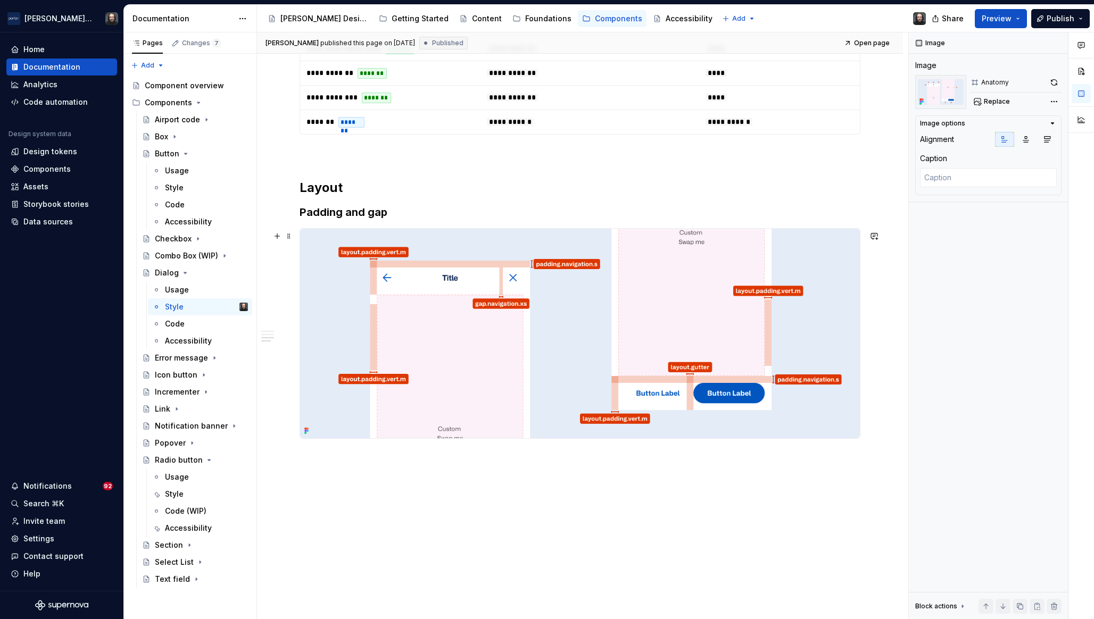
scroll to position [869, 0]
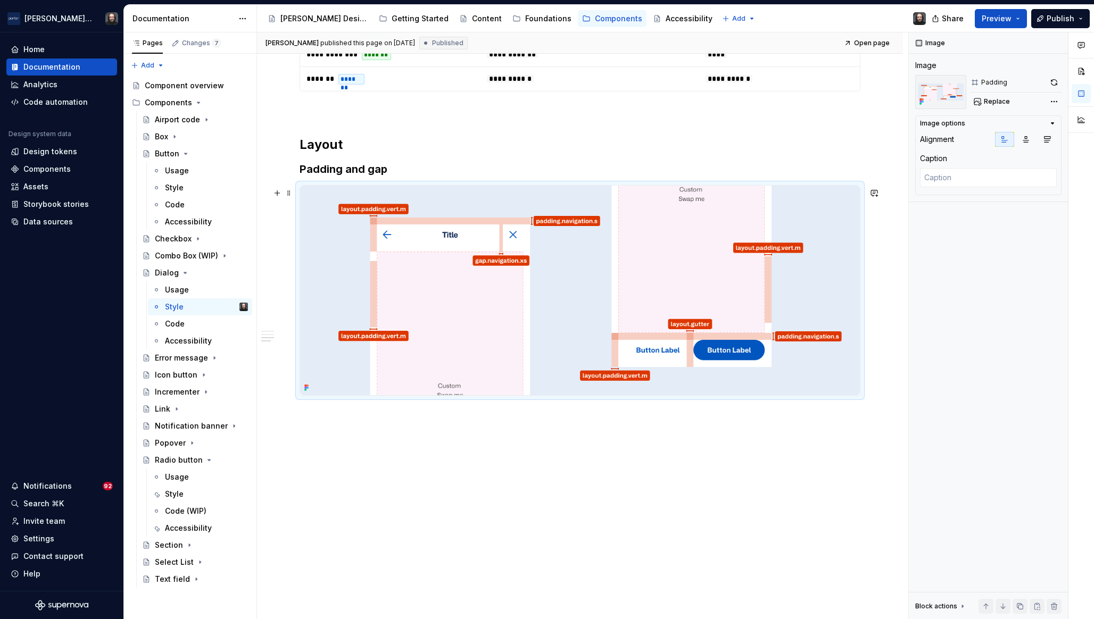
click at [677, 272] on img at bounding box center [580, 291] width 560 height 210
click at [1054, 82] on button "button" at bounding box center [1053, 82] width 15 height 15
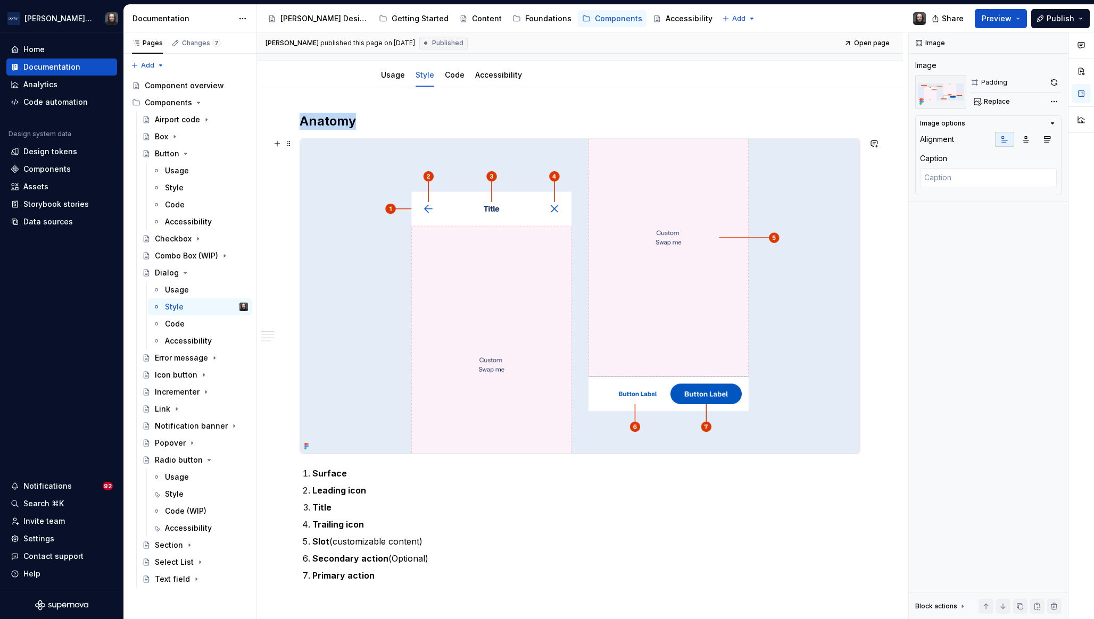
scroll to position [0, 0]
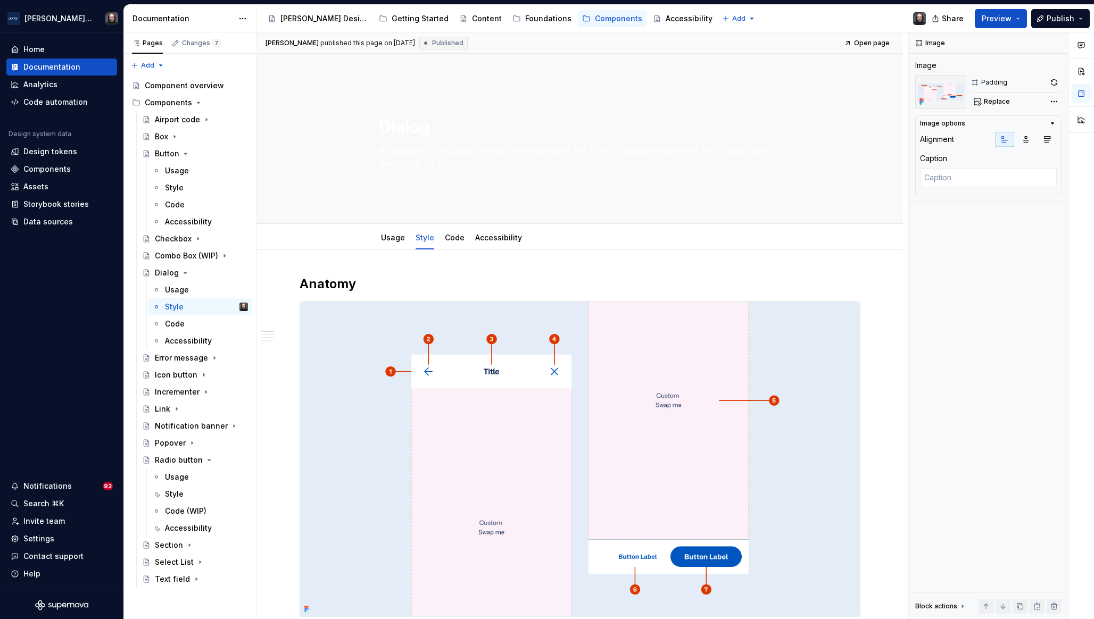
type textarea "*"
